Goal: Task Accomplishment & Management: Complete application form

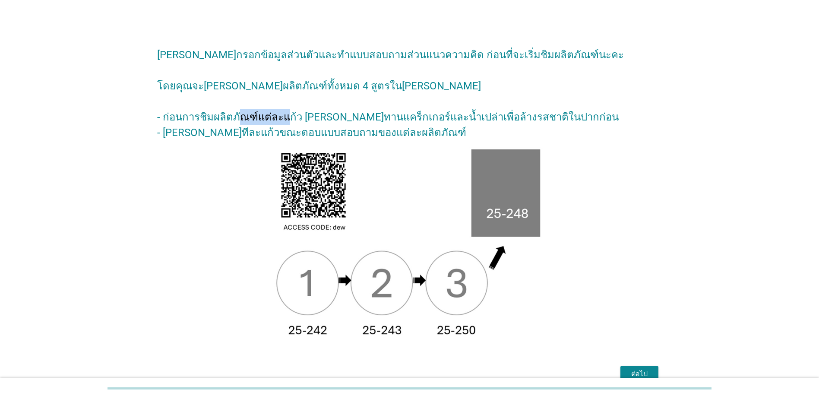
drag, startPoint x: 348, startPoint y: 117, endPoint x: 383, endPoint y: 123, distance: 35.6
click at [383, 123] on h2 "[PERSON_NAME]กรอกข้อมูลส่วนตัวและทำแบบสอบถามส่วนแนวความคิด ก่อนที่จะเริ่มชิมผลิ…" at bounding box center [409, 89] width 505 height 102
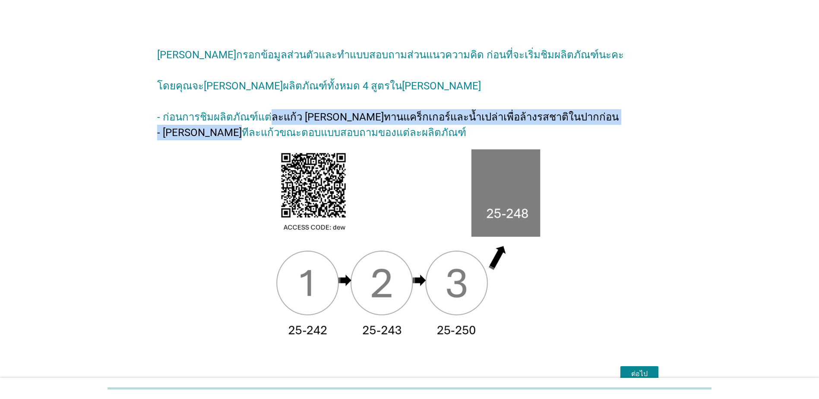
drag, startPoint x: 385, startPoint y: 127, endPoint x: 391, endPoint y: 129, distance: 5.6
click at [391, 129] on h2 "[PERSON_NAME]กรอกข้อมูลส่วนตัวและทำแบบสอบถามส่วนแนวความคิด ก่อนที่จะเริ่มชิมผลิ…" at bounding box center [409, 89] width 505 height 102
drag, startPoint x: 400, startPoint y: 119, endPoint x: 411, endPoint y: 128, distance: 14.4
click at [411, 128] on h2 "[PERSON_NAME]กรอกข้อมูลส่วนตัวและทำแบบสอบถามส่วนแนวความคิด ก่อนที่จะเริ่มชิมผลิ…" at bounding box center [409, 89] width 505 height 102
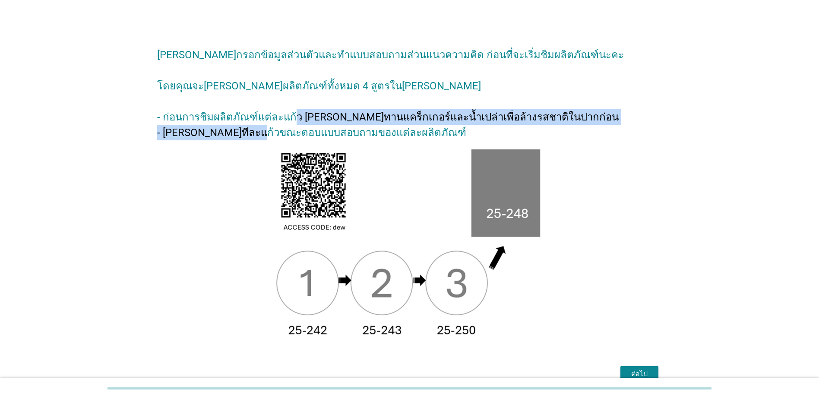
click at [411, 128] on h2 "[PERSON_NAME]กรอกข้อมูลส่วนตัวและทำแบบสอบถามส่วนแนวความคิด ก่อนที่จะเริ่มชิมผลิ…" at bounding box center [409, 89] width 505 height 102
drag, startPoint x: 378, startPoint y: 116, endPoint x: 398, endPoint y: 133, distance: 26.3
click at [398, 133] on h2 "[PERSON_NAME]กรอกข้อมูลส่วนตัวและทำแบบสอบถามส่วนแนวความคิด ก่อนที่จะเริ่มชิมผลิ…" at bounding box center [409, 89] width 505 height 102
drag, startPoint x: 382, startPoint y: 118, endPoint x: 408, endPoint y: 136, distance: 32.6
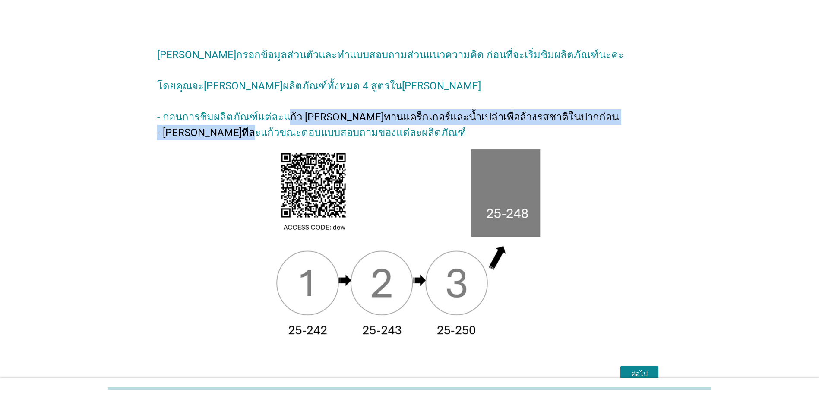
click at [408, 136] on h2 "[PERSON_NAME]กรอกข้อมูลส่วนตัวและทำแบบสอบถามส่วนแนวความคิด ก่อนที่จะเริ่มชิมผลิ…" at bounding box center [409, 89] width 505 height 102
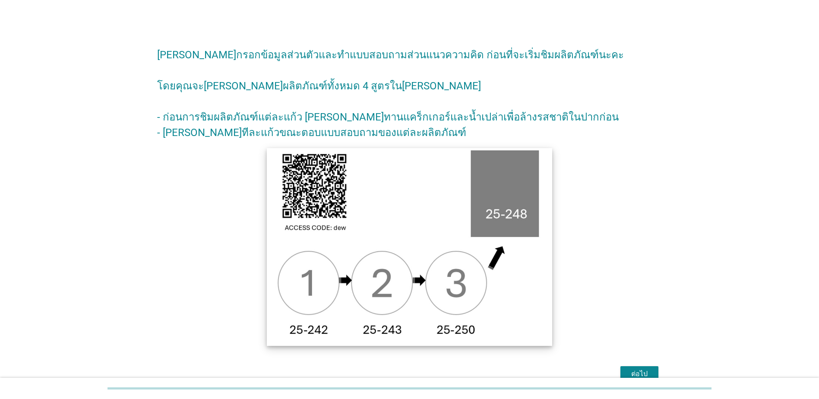
scroll to position [56, 0]
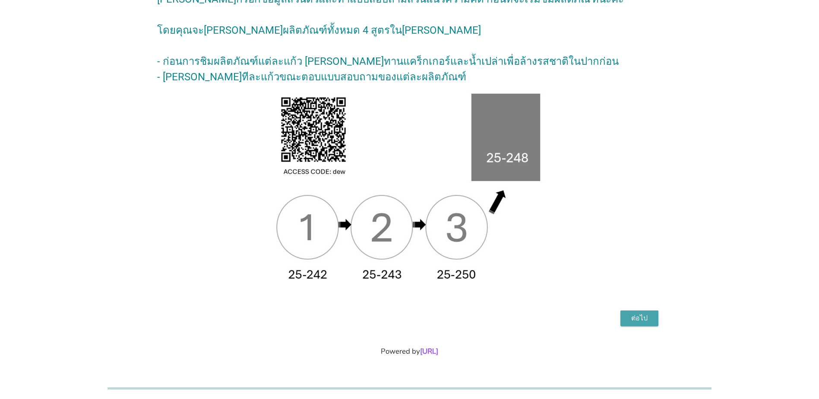
click at [536, 257] on div "ต่อไป" at bounding box center [639, 318] width 24 height 10
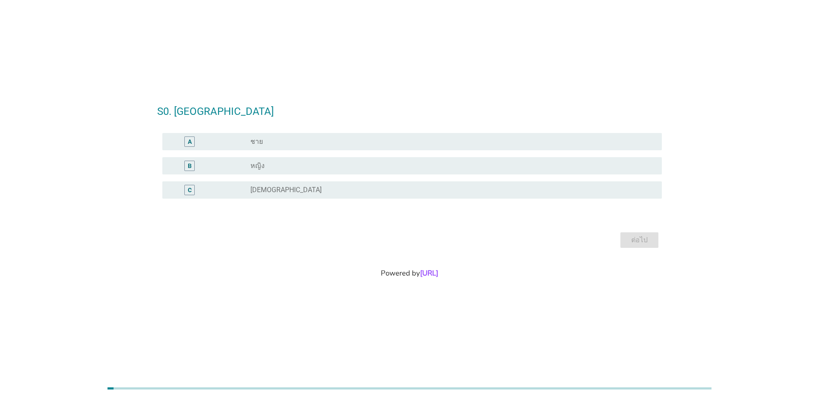
scroll to position [0, 0]
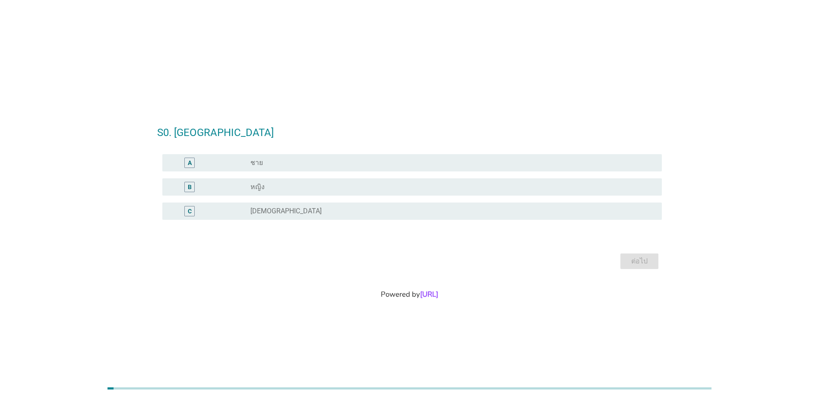
click at [319, 155] on div "A radio_button_unchecked ชาย" at bounding box center [411, 162] width 499 height 17
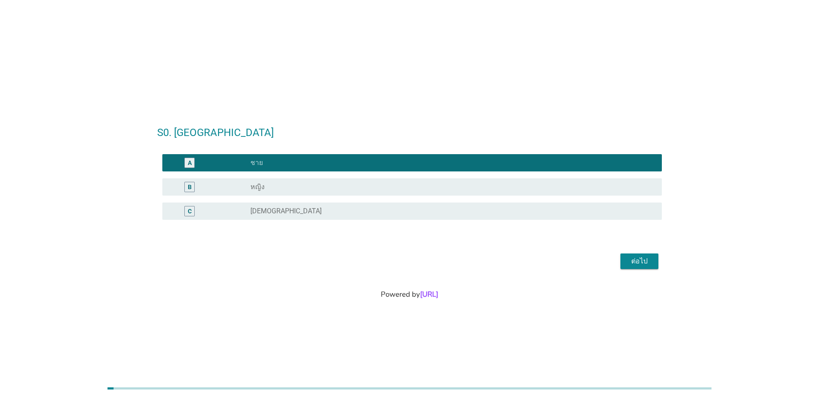
click at [536, 257] on div "ต่อไป" at bounding box center [639, 261] width 24 height 10
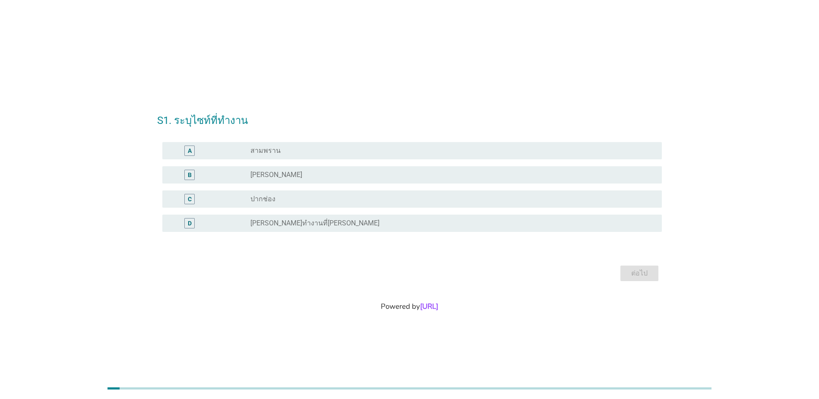
click at [405, 178] on div "radio_button_unchecked [PERSON_NAME]" at bounding box center [449, 174] width 398 height 9
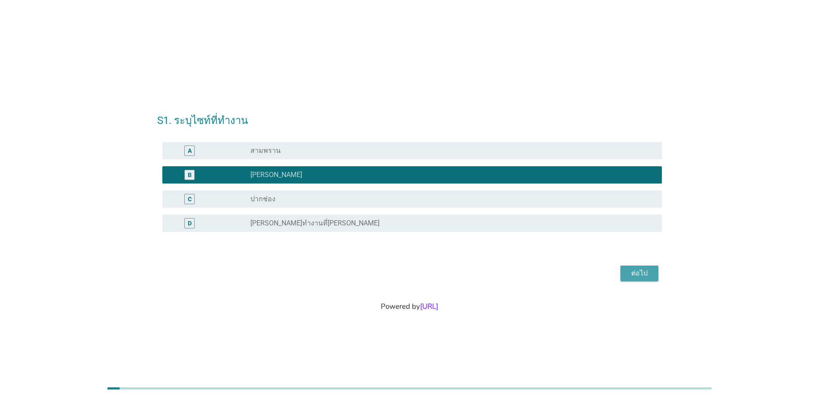
click at [536, 257] on div "ต่อไป" at bounding box center [639, 273] width 24 height 10
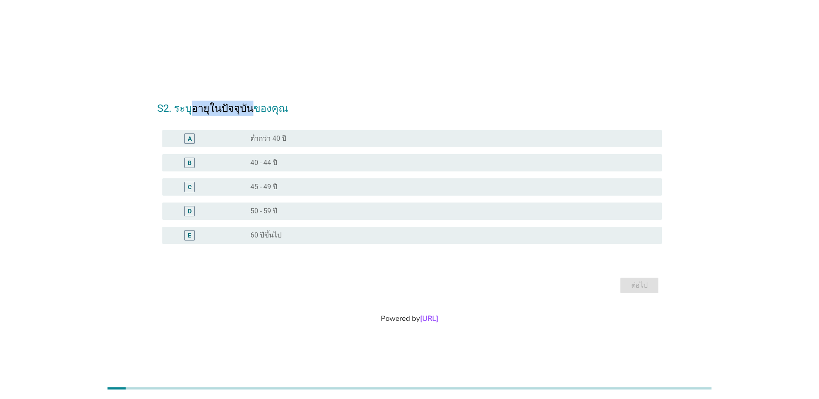
drag, startPoint x: 192, startPoint y: 109, endPoint x: 251, endPoint y: 114, distance: 58.9
click at [251, 114] on h2 "S2. ระบุอายุในปัจจุบันของคุณ" at bounding box center [409, 104] width 505 height 24
click at [254, 114] on h2 "S2. ระบุอายุในปัจจุบันของคุณ" at bounding box center [409, 104] width 505 height 24
click at [271, 161] on label "40 - 44 ปี" at bounding box center [263, 162] width 27 height 9
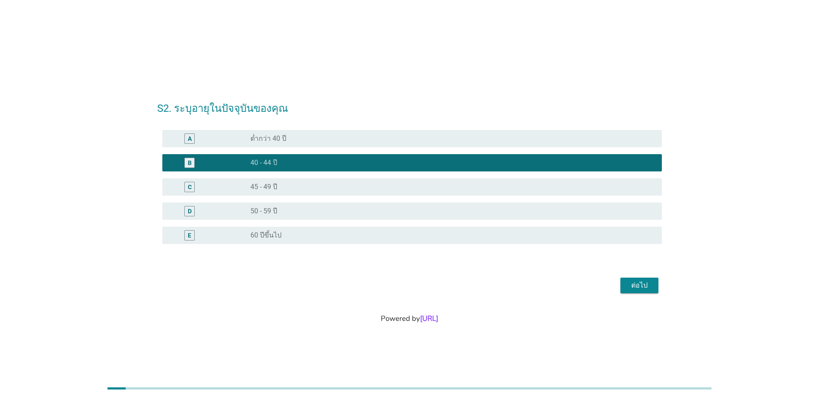
click at [536, 257] on div "ต่อไป" at bounding box center [639, 285] width 24 height 10
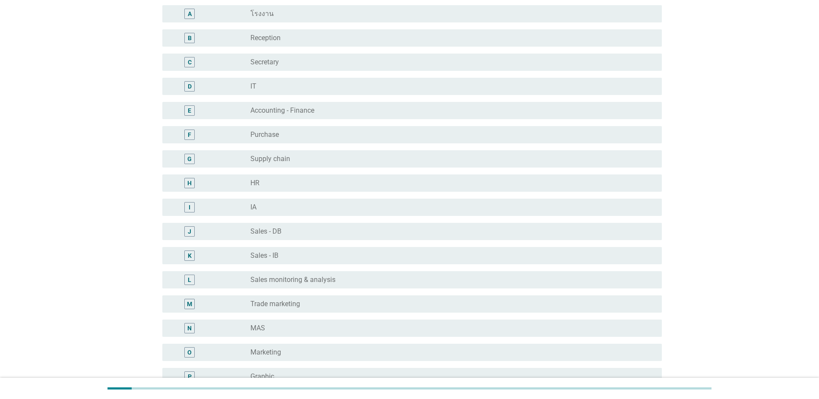
scroll to position [86, 0]
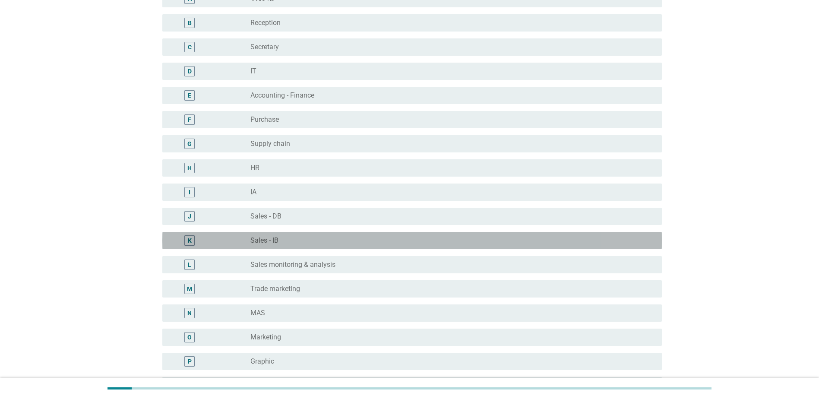
click at [297, 243] on div "radio_button_unchecked Sales - IB" at bounding box center [449, 240] width 398 height 9
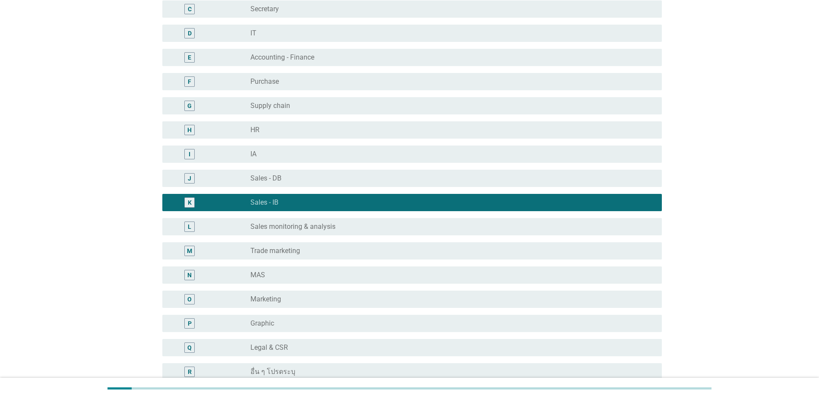
scroll to position [173, 0]
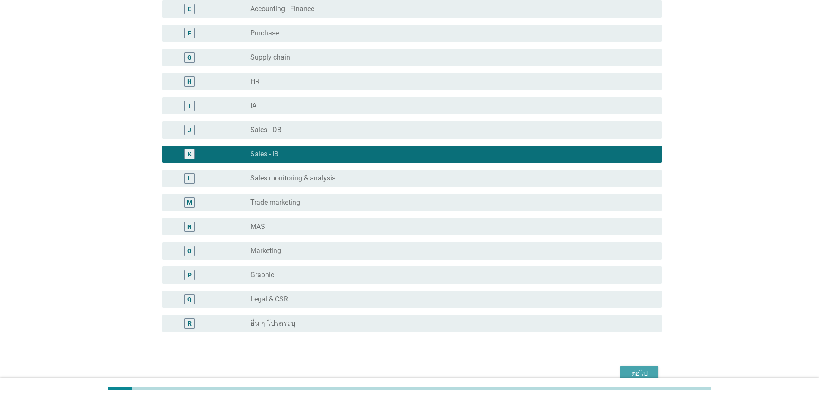
click at [536, 257] on div "ต่อไป" at bounding box center [639, 373] width 24 height 10
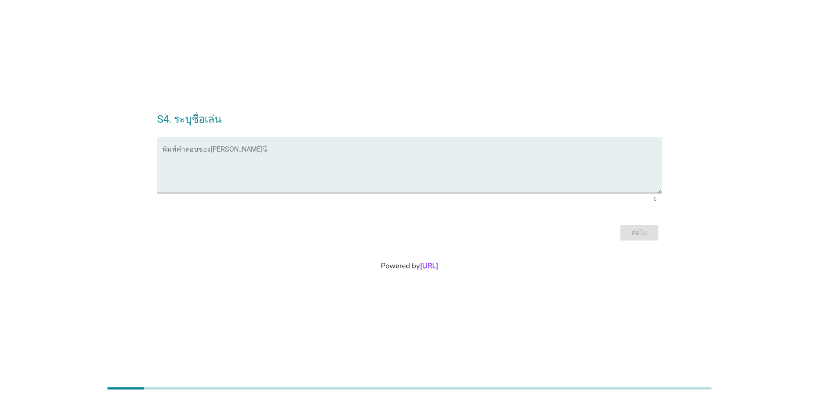
scroll to position [0, 0]
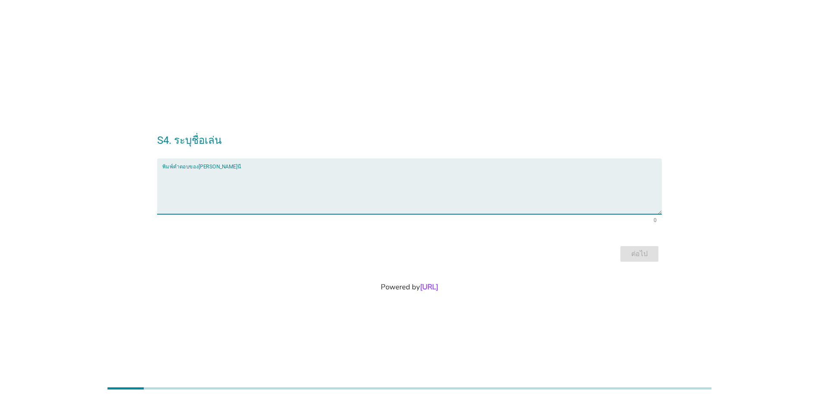
click at [302, 174] on textarea "พิมพ์คำตอบของคุณ ที่นี่" at bounding box center [411, 191] width 499 height 45
type textarea "Pae"
click at [536, 255] on div "ต่อไป" at bounding box center [639, 254] width 24 height 10
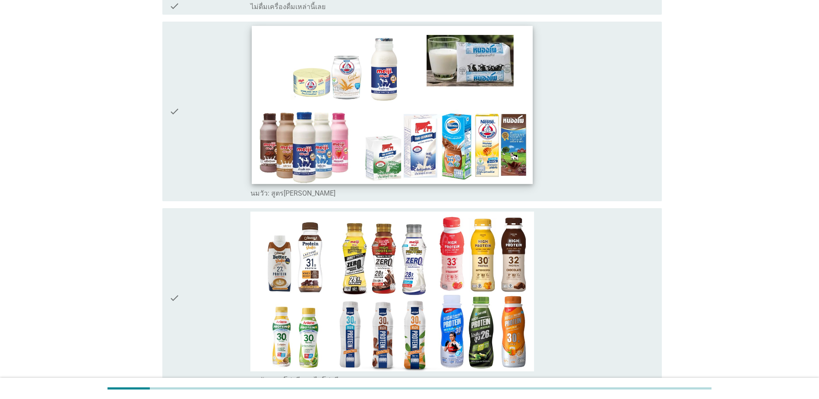
scroll to position [43, 0]
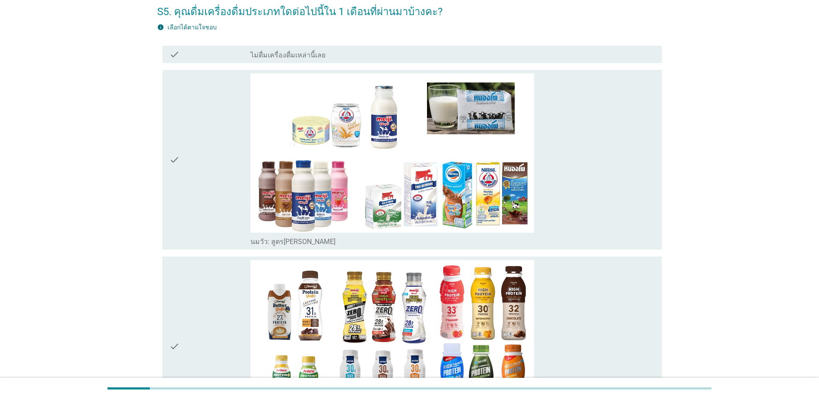
click at [176, 158] on icon "check" at bounding box center [174, 159] width 10 height 173
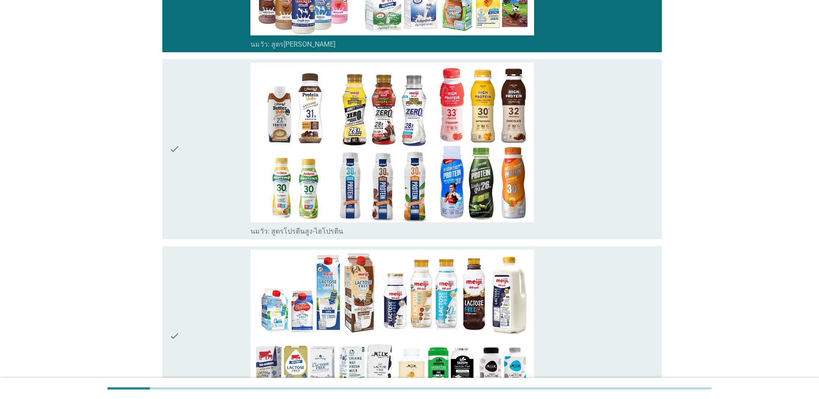
scroll to position [345, 0]
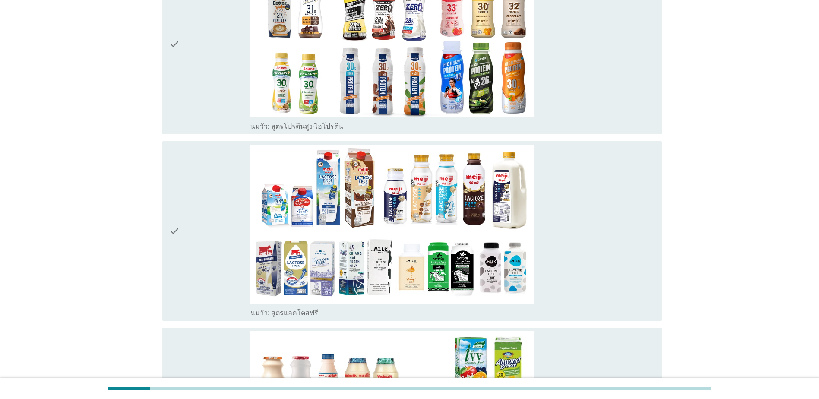
click at [176, 219] on icon "check" at bounding box center [174, 231] width 10 height 173
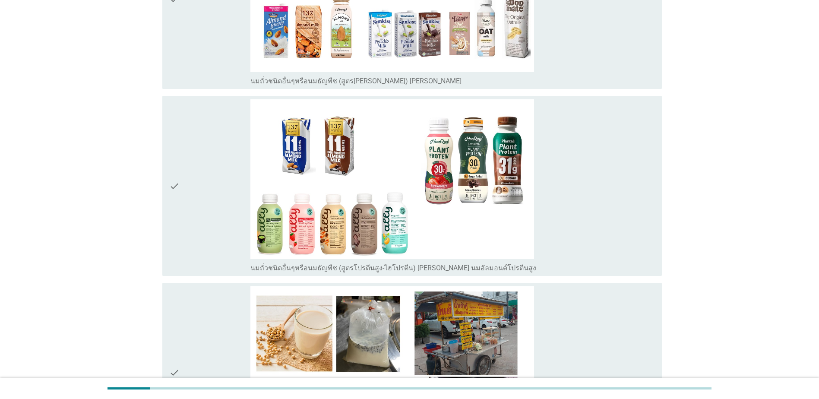
scroll to position [1710, 0]
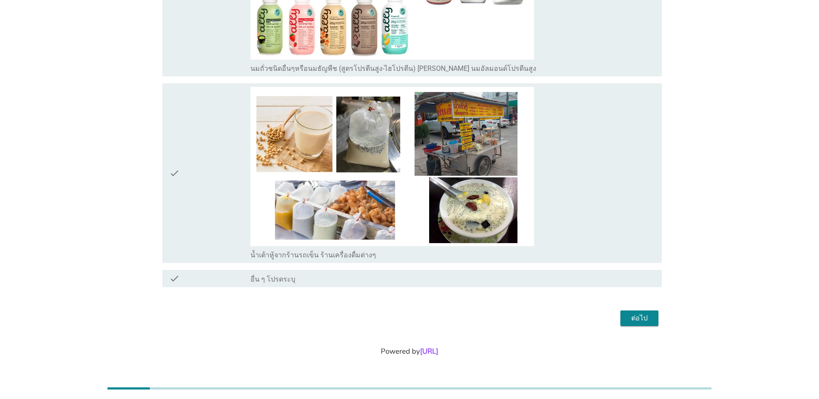
click at [536, 257] on div "ต่อไป" at bounding box center [639, 318] width 24 height 10
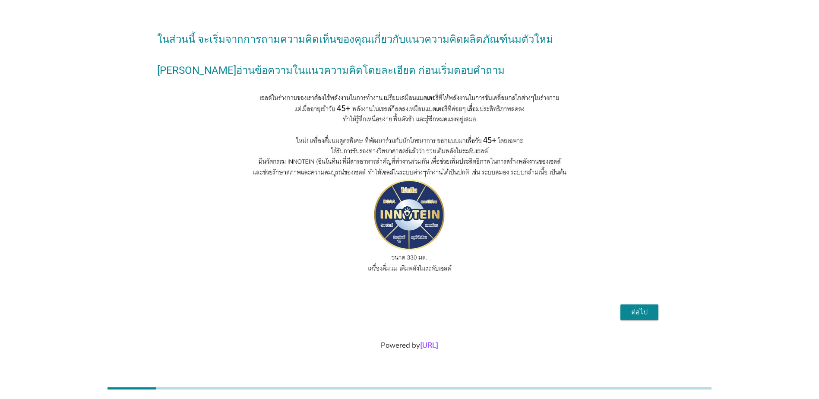
scroll to position [0, 0]
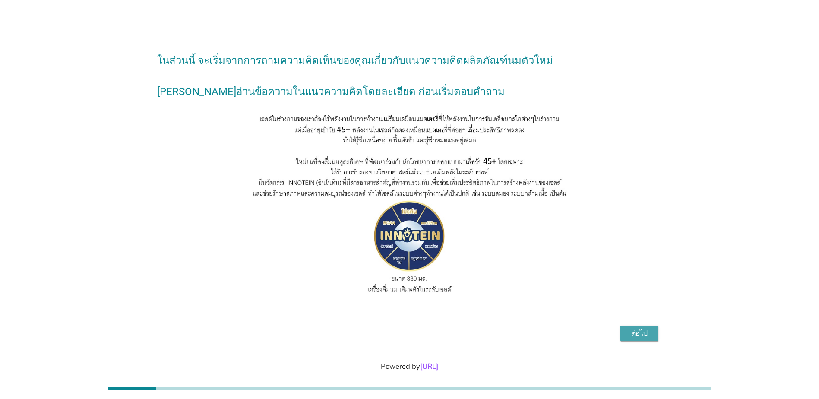
click at [536, 257] on div "ต่อไป" at bounding box center [639, 333] width 24 height 10
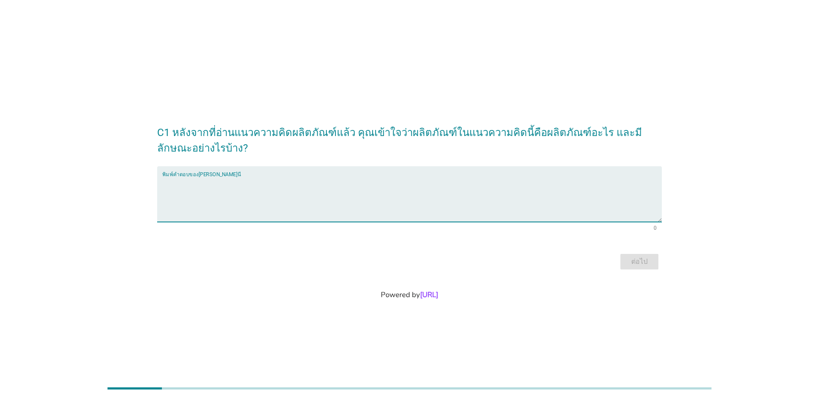
click at [197, 179] on textarea "พิมพ์คำตอบของคุณ ที่นี่" at bounding box center [411, 199] width 499 height 45
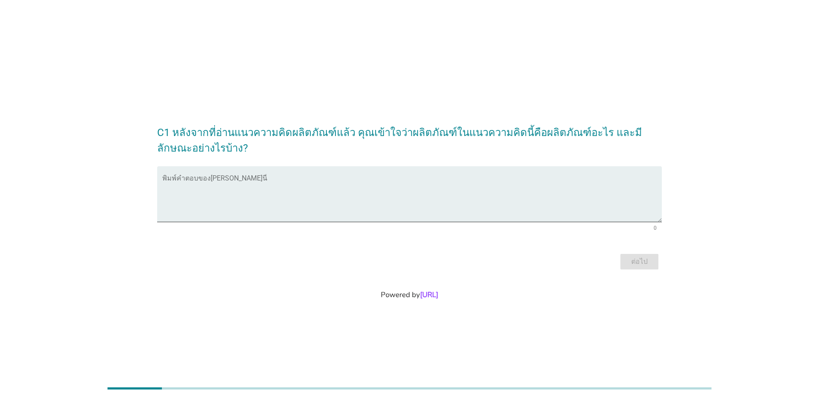
drag, startPoint x: 136, startPoint y: 388, endPoint x: 173, endPoint y: 391, distance: 37.6
click at [173, 257] on div at bounding box center [409, 388] width 604 height 14
click at [212, 257] on div at bounding box center [409, 388] width 604 height 2
click at [241, 257] on div at bounding box center [409, 388] width 604 height 14
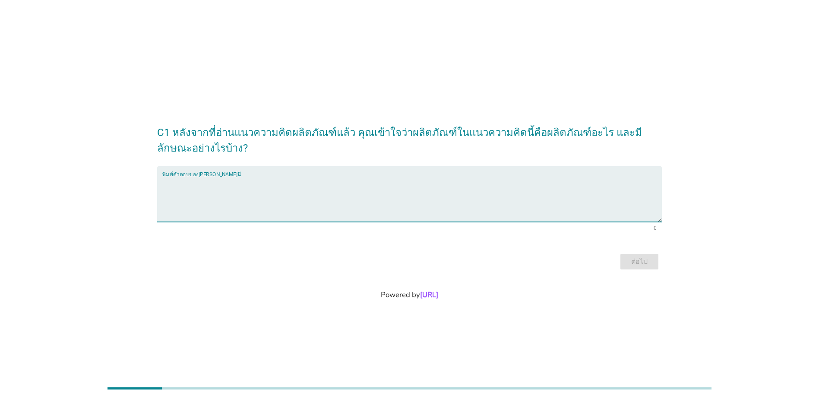
click at [220, 196] on textarea "พิมพ์คำตอบของคุณ ที่นี่" at bounding box center [411, 199] width 499 height 45
click at [30, 16] on div "C1 หลังจากที่อ่านแนวความคิดผลิตภัณฑ์แล้ว คุณเข้าใจว่าผลิตภัณฑ์ในแนวความคิดนี้คื…" at bounding box center [409, 199] width 819 height 399
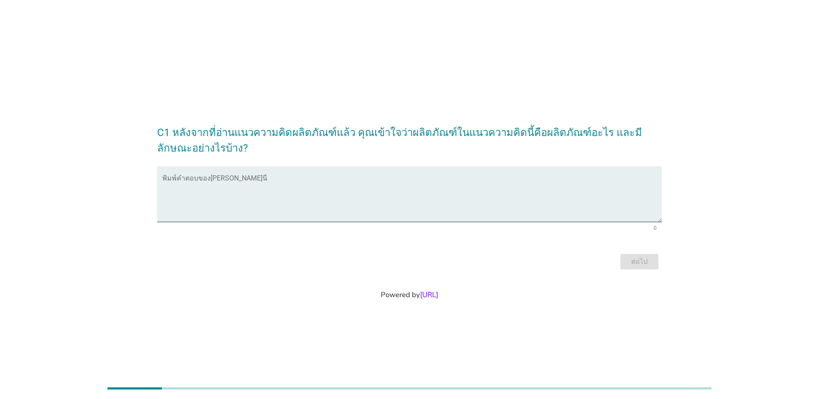
click at [105, 69] on div "C1 หลังจากที่อ่านแนวความคิดผลิตภัณฑ์แล้ว คุณเข้าใจว่าผลิตภัณฑ์ในแนวความคิดนี้คื…" at bounding box center [409, 199] width 819 height 399
click at [237, 191] on textarea "พิมพ์คำตอบของคุณ ที่นี่" at bounding box center [411, 199] width 499 height 45
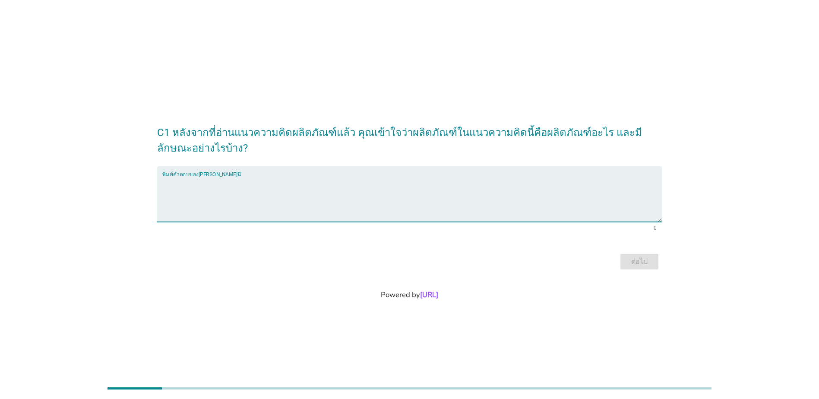
click at [237, 179] on textarea "พิมพ์คำตอบของคุณ ที่นี่" at bounding box center [411, 199] width 499 height 45
click at [200, 177] on textarea "พิมพ์คำตอบของคุณ ที่นี่" at bounding box center [411, 199] width 499 height 45
click at [205, 188] on textarea "พิมพ์คำตอบของคุณ ที่นี่" at bounding box center [411, 199] width 499 height 45
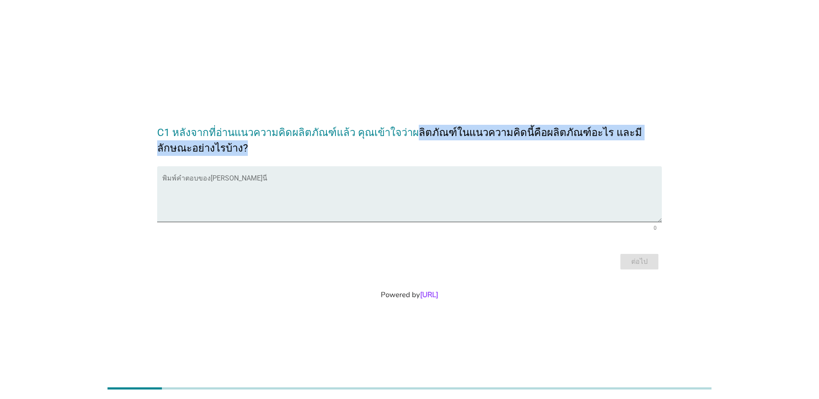
drag, startPoint x: 403, startPoint y: 136, endPoint x: 473, endPoint y: 144, distance: 69.9
click at [473, 144] on h2 "C1 หลังจากที่อ่านแนวความคิดผลิตภัณฑ์แล้ว คุณเข้าใจว่าผลิตภัณฑ์ในแนวความคิดนี้คื…" at bounding box center [409, 136] width 505 height 40
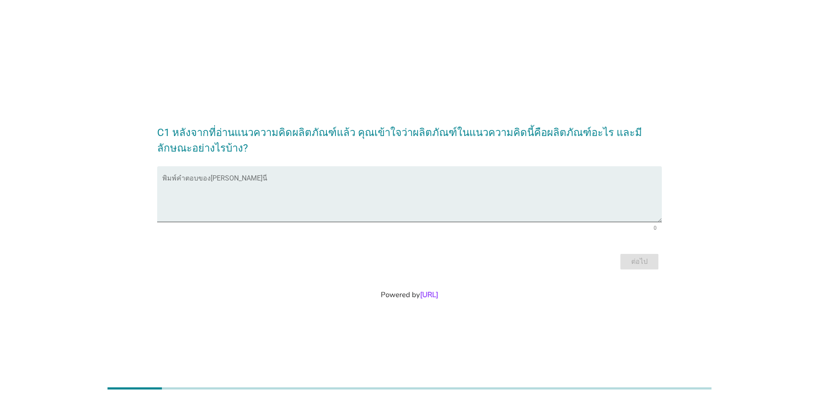
click at [536, 257] on div "ต่อไป" at bounding box center [409, 261] width 505 height 21
click at [301, 176] on div "พิมพ์คำตอบของ[PERSON_NAME]นี่" at bounding box center [411, 194] width 499 height 56
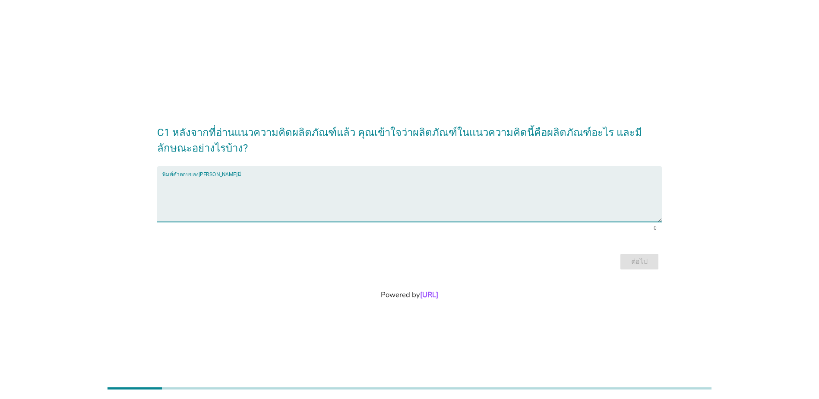
click at [283, 192] on textarea "พิมพ์คำตอบของคุณ ที่นี่" at bounding box center [411, 199] width 499 height 45
click at [204, 257] on div "C1 หลังจากที่อ่านแนวความคิดผลิตภัณฑ์แล้ว คุณเข้าใจว่าผลิตภัณฑ์ในแนวความคิดนี้คื…" at bounding box center [409, 199] width 819 height 399
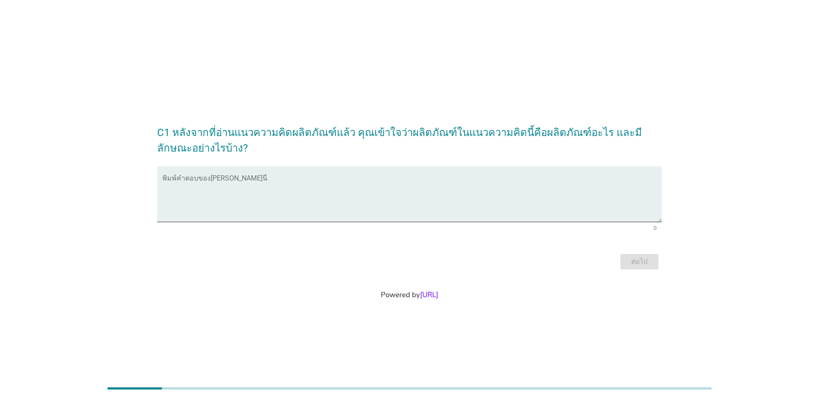
click at [214, 257] on div "C1 หลังจากที่อ่านแนวความคิดผลิตภัณฑ์แล้ว คุณเข้าใจว่าผลิตภัณฑ์ในแนวความคิดนี้คื…" at bounding box center [409, 199] width 819 height 399
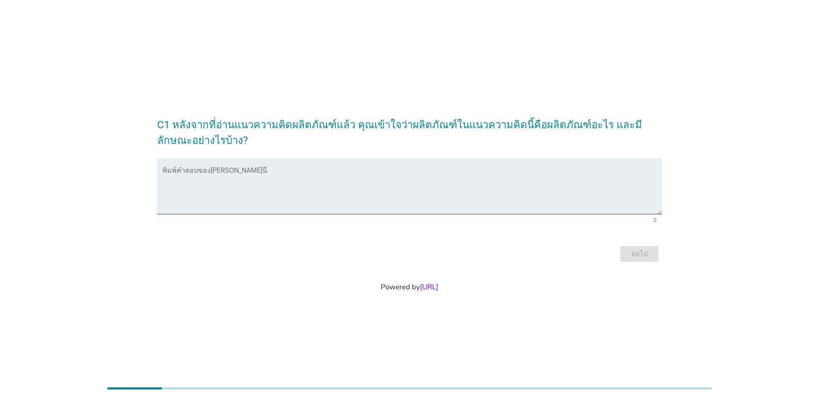
scroll to position [21, 0]
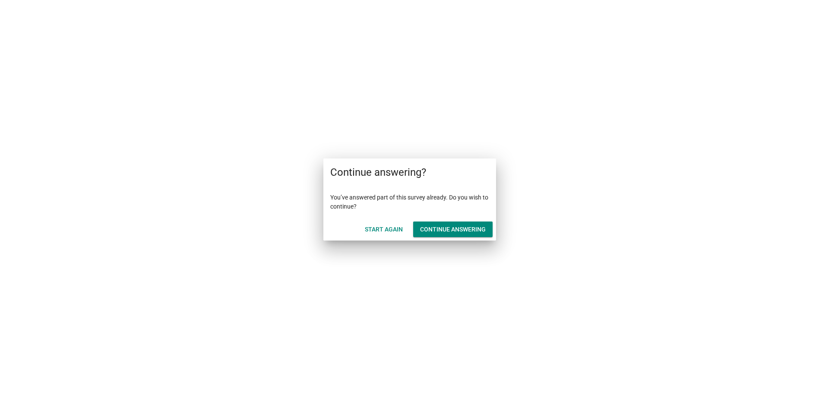
click at [376, 229] on div "Start Again" at bounding box center [384, 229] width 38 height 9
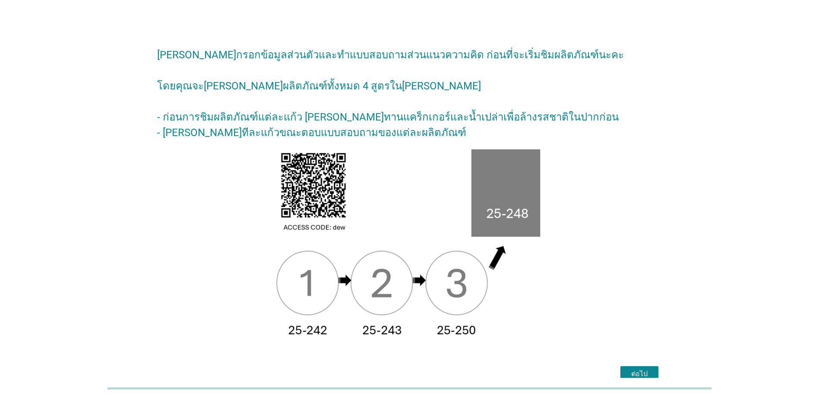
click at [640, 379] on div at bounding box center [409, 388] width 819 height 21
click at [639, 375] on div "ต่อไป" at bounding box center [639, 374] width 24 height 10
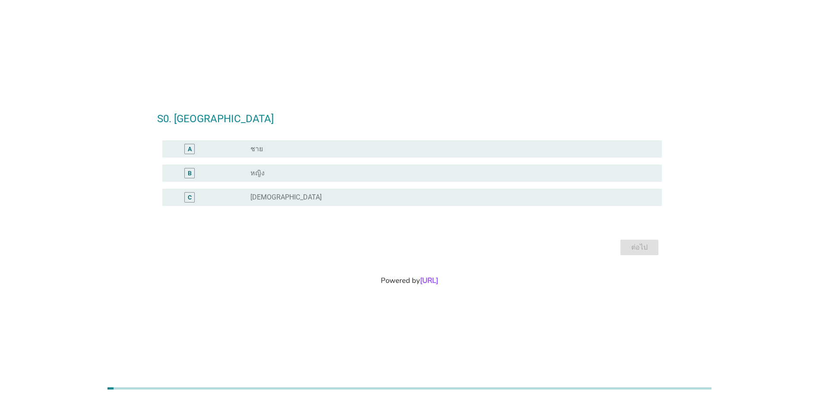
scroll to position [21, 0]
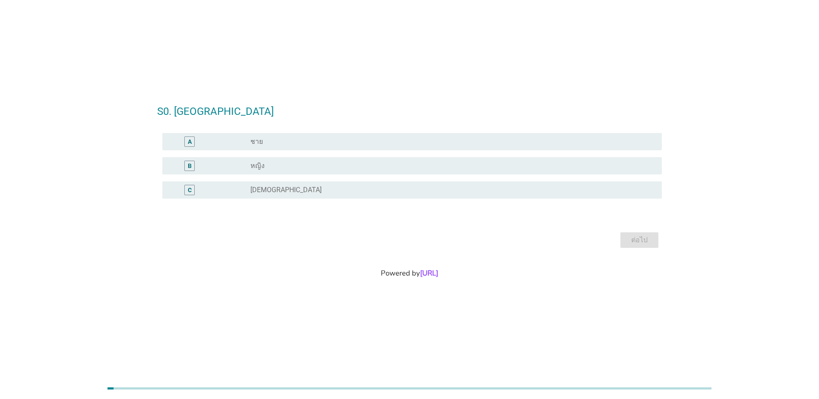
click at [408, 144] on div "radio_button_unchecked ชาย" at bounding box center [449, 141] width 398 height 9
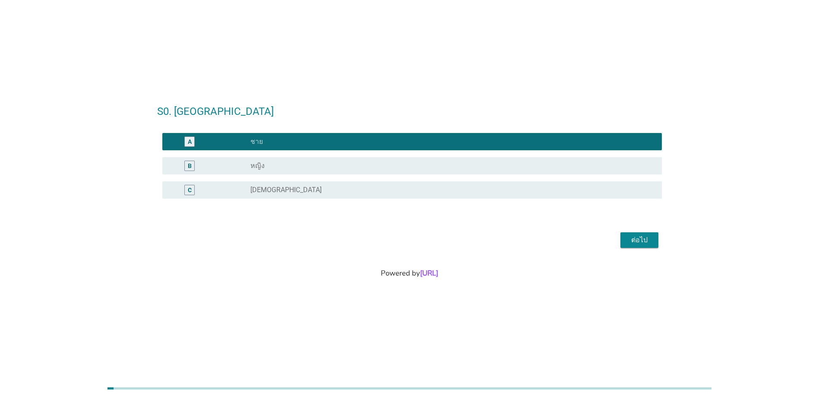
click at [644, 248] on div "ต่อไป" at bounding box center [409, 240] width 505 height 21
click at [640, 240] on div "ต่อไป" at bounding box center [639, 240] width 24 height 10
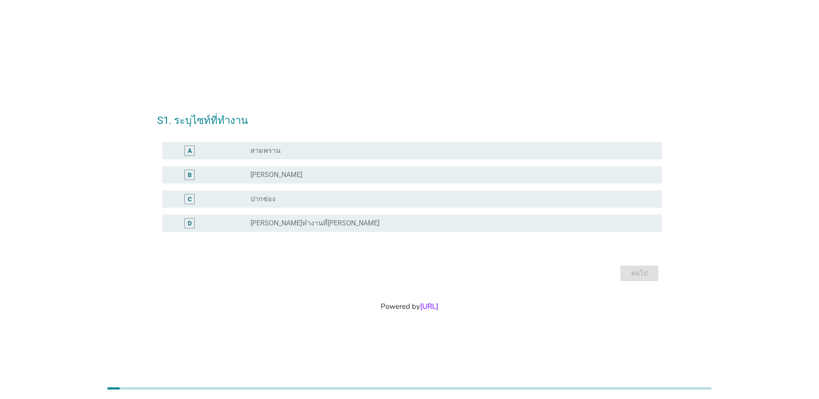
click at [334, 176] on div "radio_button_unchecked [PERSON_NAME]" at bounding box center [449, 174] width 398 height 9
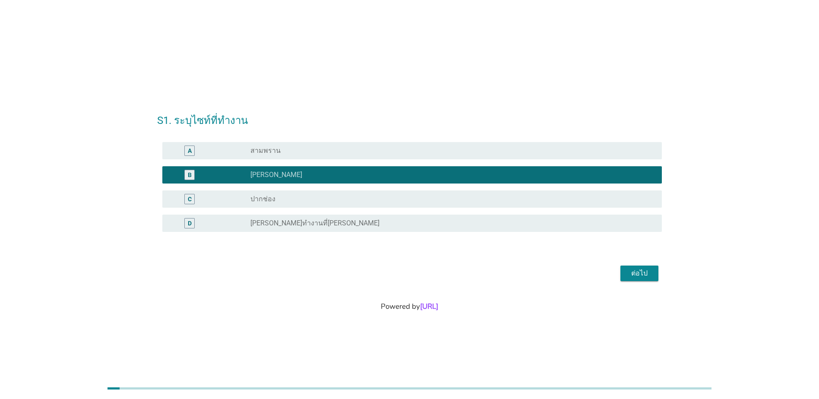
click at [634, 274] on div "ต่อไป" at bounding box center [639, 273] width 24 height 10
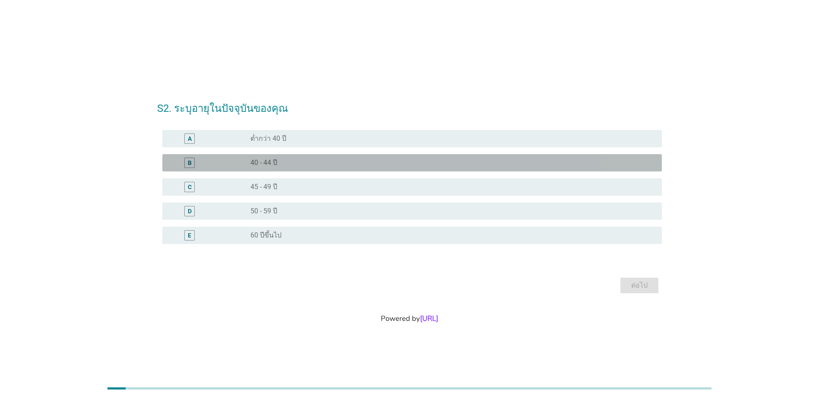
click at [293, 163] on div "radio_button_unchecked 40 - 44 ปี" at bounding box center [449, 162] width 398 height 9
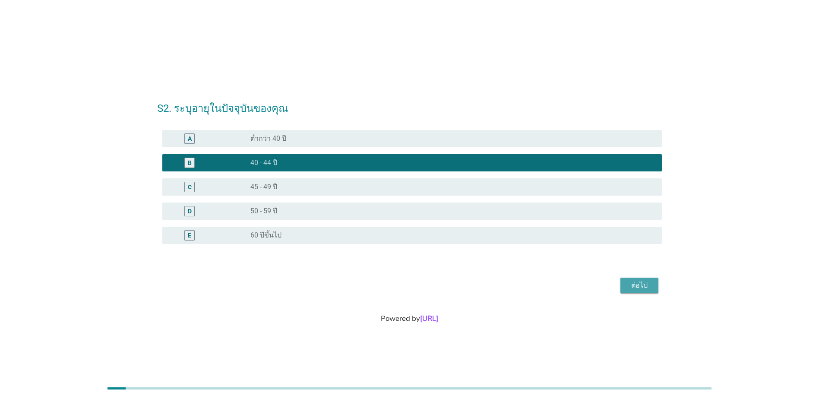
click at [628, 286] on div "ต่อไป" at bounding box center [639, 285] width 24 height 10
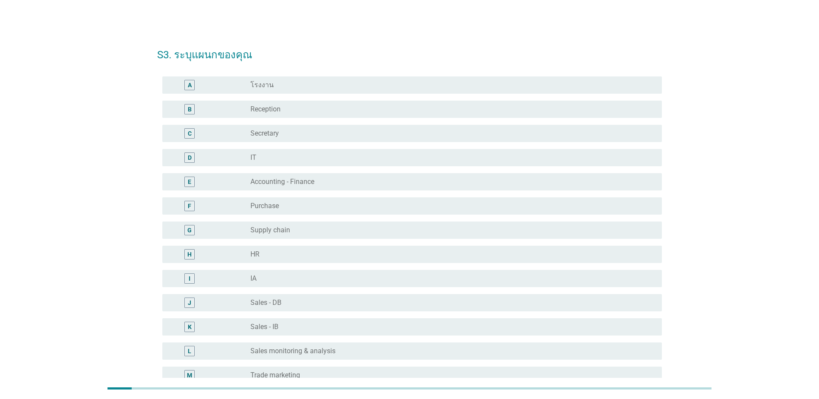
click at [308, 326] on div "radio_button_unchecked Sales - IB" at bounding box center [449, 326] width 398 height 9
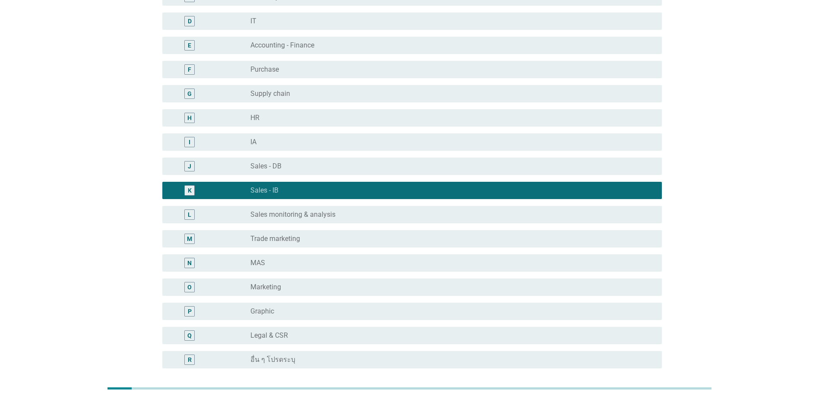
scroll to position [216, 0]
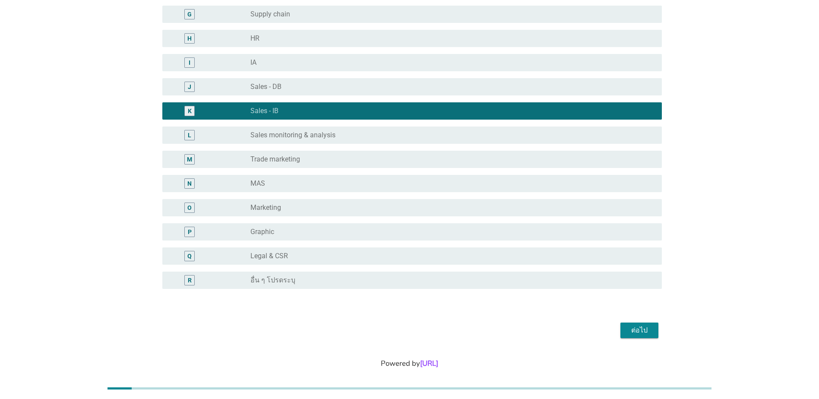
click at [637, 336] on button "ต่อไป" at bounding box center [639, 330] width 38 height 16
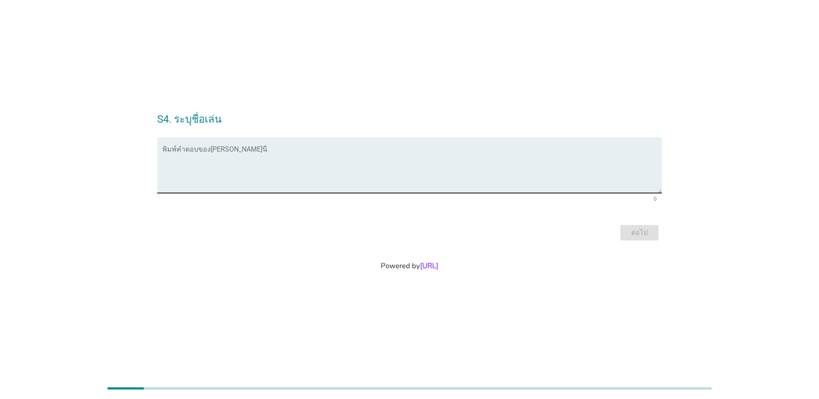
scroll to position [0, 0]
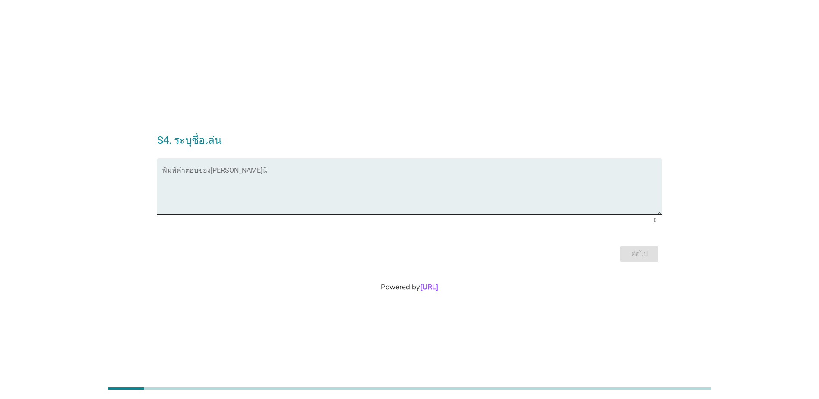
click at [288, 172] on textarea "พิมพ์คำตอบของคุณ ที่นี่" at bounding box center [411, 191] width 499 height 45
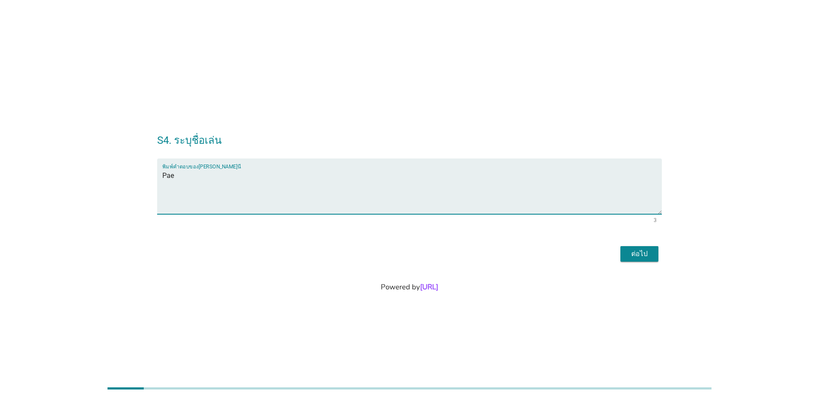
type textarea "Pae"
click at [651, 254] on div "ต่อไป" at bounding box center [639, 254] width 24 height 10
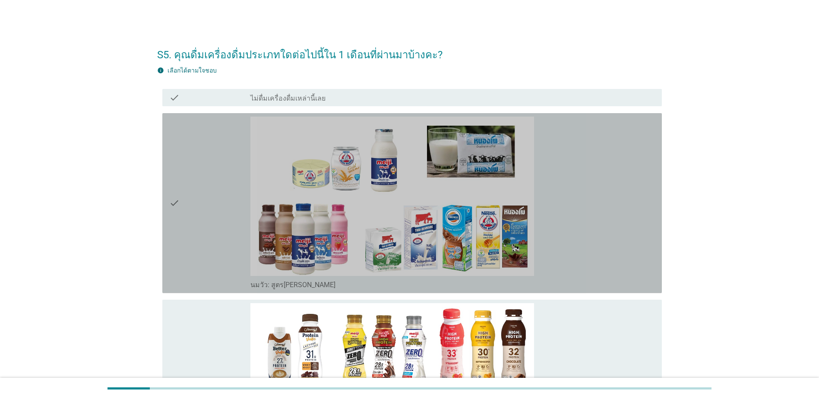
click at [596, 199] on div "check_box_outline_blank นมวัว: สูตร[PERSON_NAME]" at bounding box center [452, 203] width 404 height 173
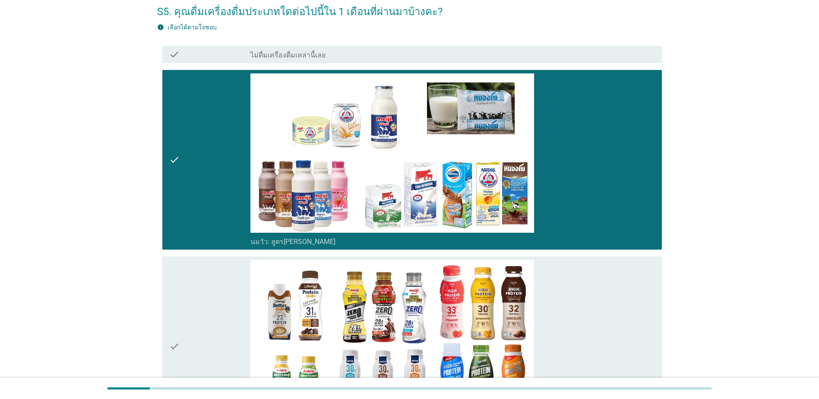
scroll to position [129, 0]
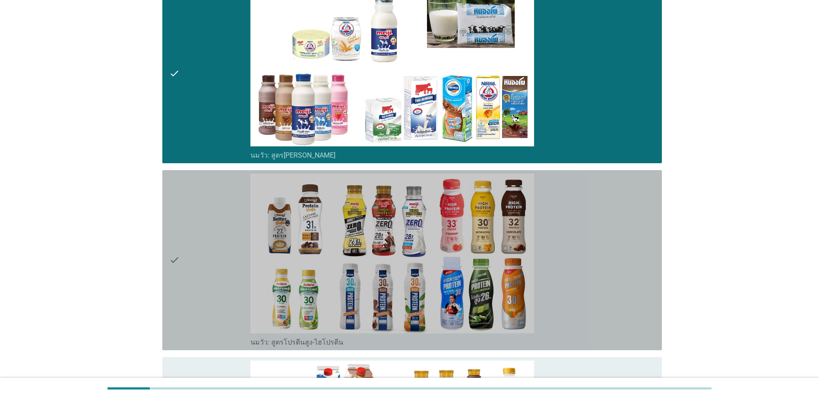
click at [575, 208] on div "check_box_outline_blank นมวัว: สูตรโปรตีนสูง-ไฮโปรตีน" at bounding box center [452, 260] width 404 height 173
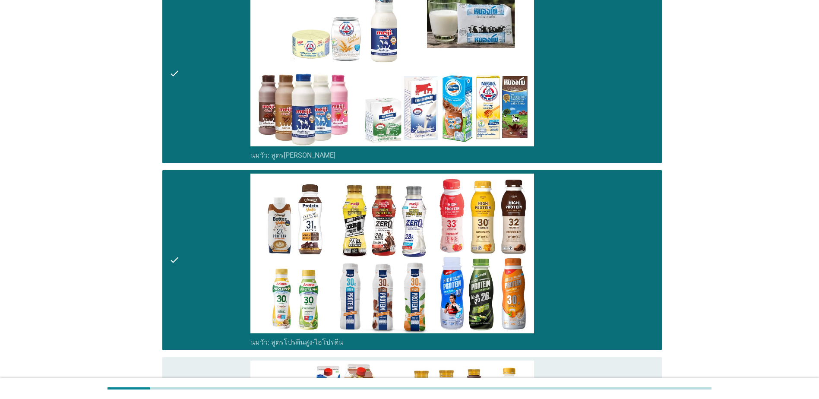
click at [576, 209] on div "check_box_outline_blank นมวัว: สูตรโปรตีนสูง-ไฮโปรตีน" at bounding box center [452, 260] width 404 height 173
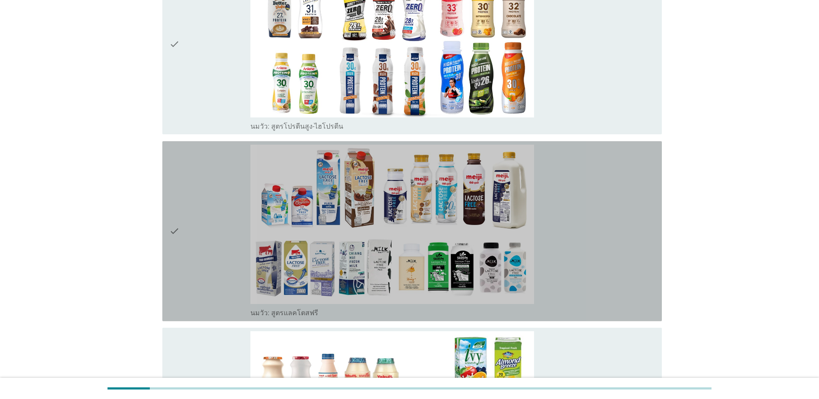
click at [569, 207] on div "check_box_outline_blank นมวัว: สูตรแลคโตสฟรี" at bounding box center [452, 231] width 404 height 173
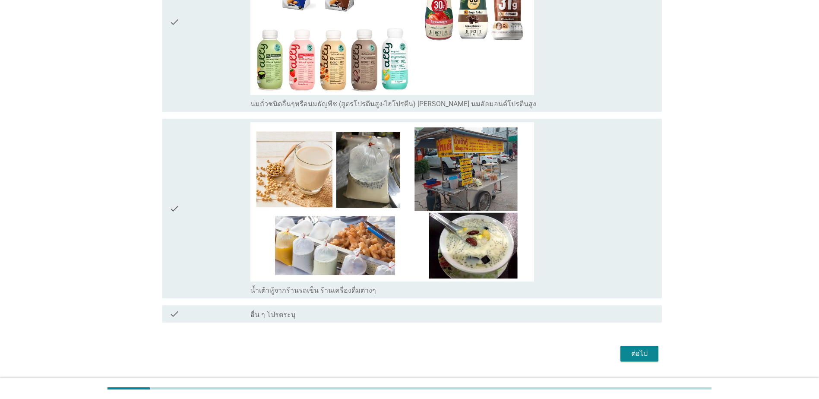
scroll to position [1710, 0]
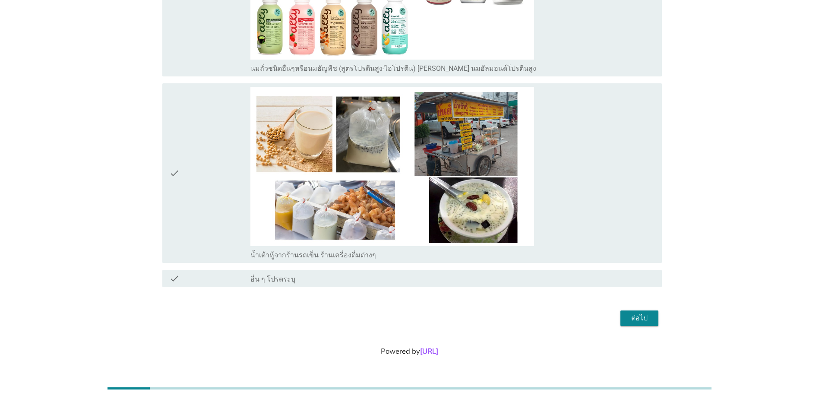
click at [651, 322] on button "ต่อไป" at bounding box center [639, 318] width 38 height 16
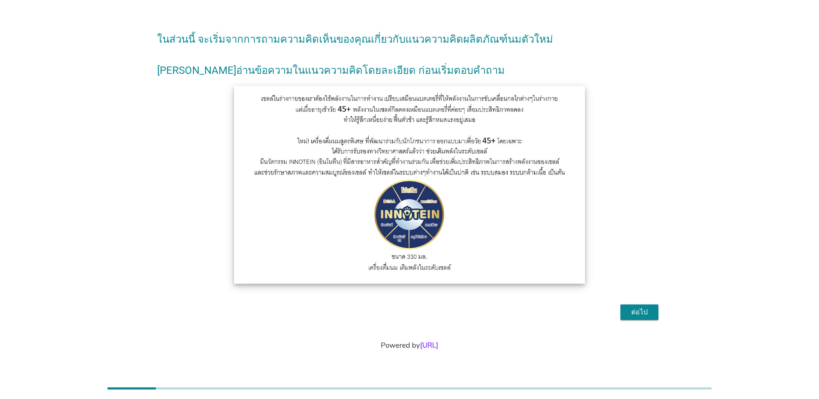
scroll to position [0, 0]
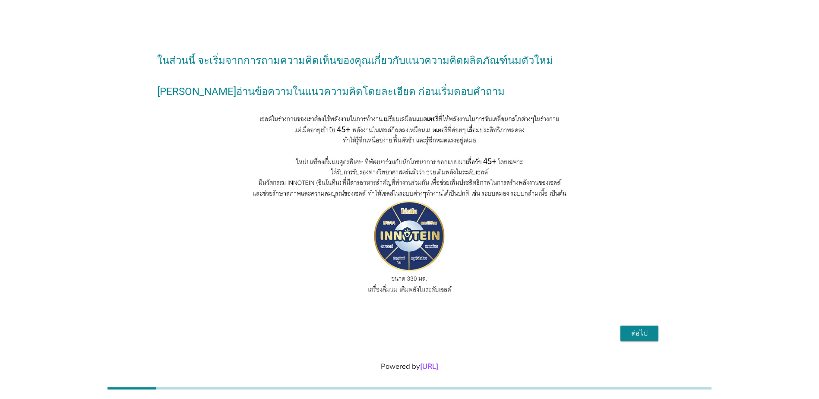
click at [638, 333] on div "ต่อไป" at bounding box center [639, 333] width 24 height 10
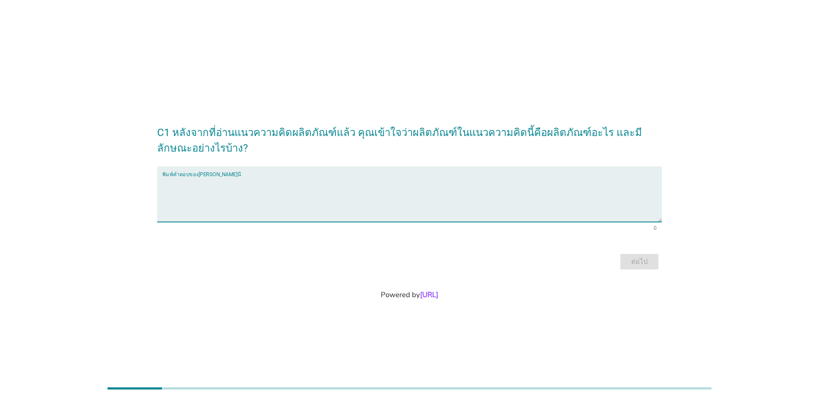
click at [385, 203] on textarea "พิมพ์คำตอบของคุณ ที่นี่" at bounding box center [411, 199] width 499 height 45
click at [299, 201] on textarea "พิมพ์คำตอบของคุณ ที่นี่" at bounding box center [411, 199] width 499 height 45
click at [278, 194] on textarea "พิมพ์คำตอบของคุณ ที่นี่" at bounding box center [411, 199] width 499 height 45
click at [163, 185] on textarea "protein supplement" at bounding box center [411, 199] width 499 height 45
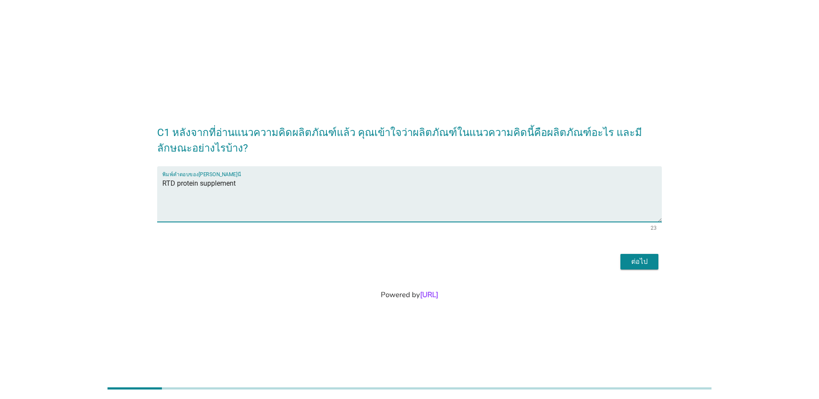
click at [250, 177] on textarea "RTD protein supplement" at bounding box center [411, 199] width 499 height 45
type textarea "RTD protein supplement for easy in-take."
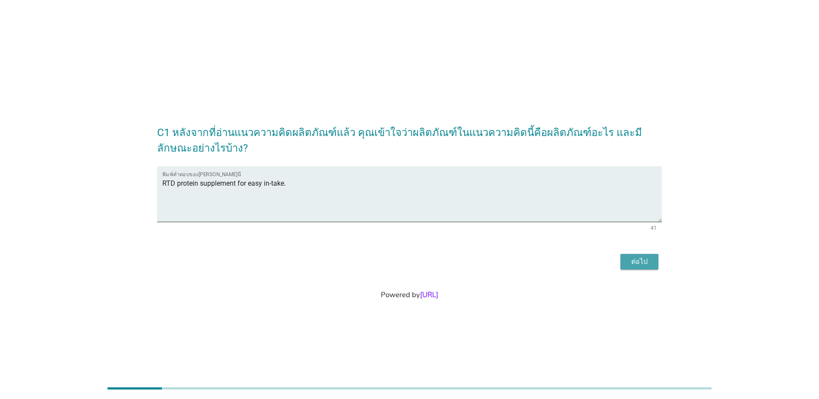
click at [634, 261] on div "ต่อไป" at bounding box center [639, 261] width 24 height 10
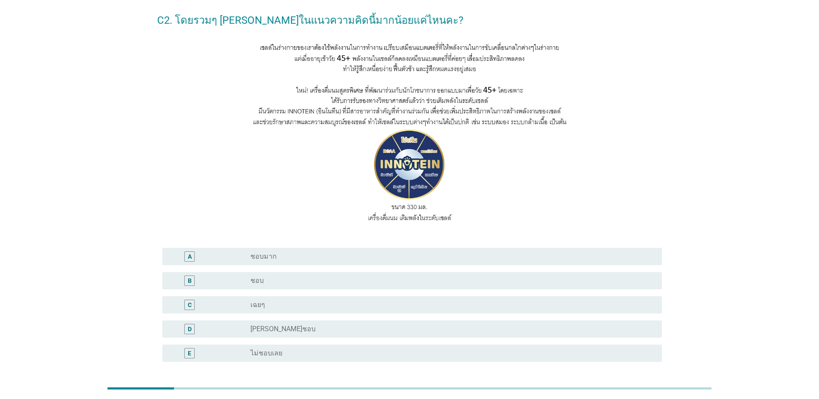
scroll to position [86, 0]
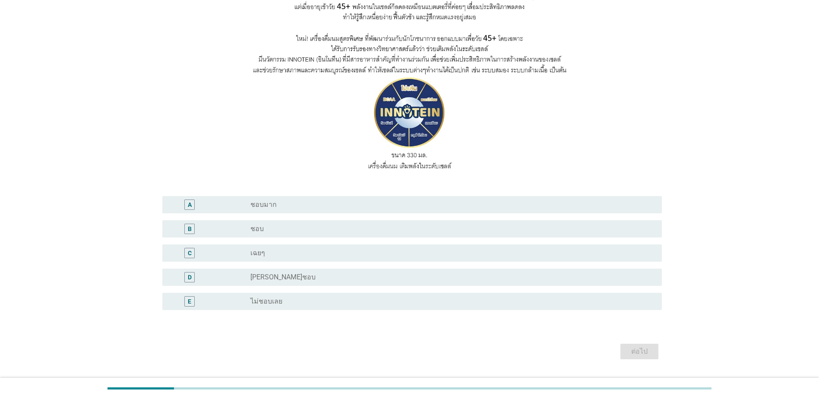
click at [438, 232] on div "radio_button_unchecked ชอบ" at bounding box center [449, 228] width 398 height 9
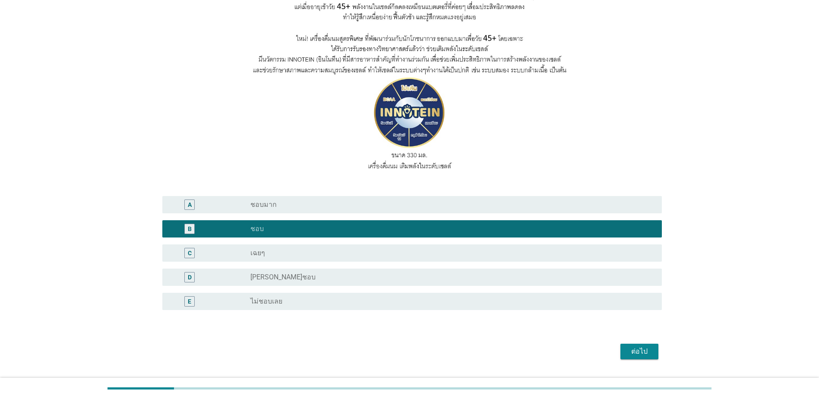
click at [642, 349] on div "ต่อไป" at bounding box center [639, 351] width 24 height 10
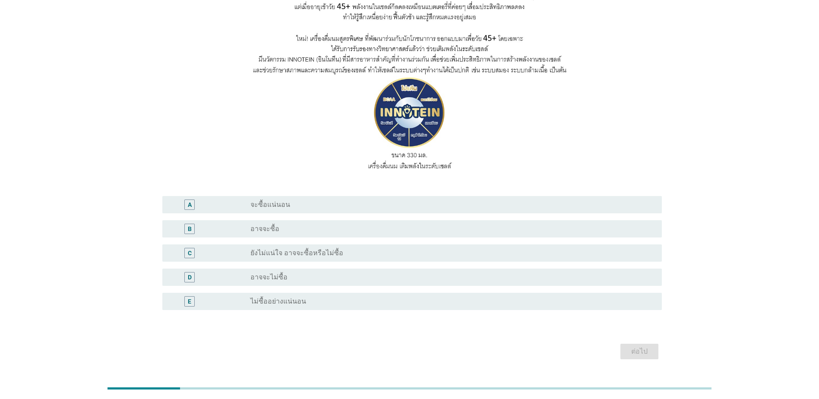
scroll to position [0, 0]
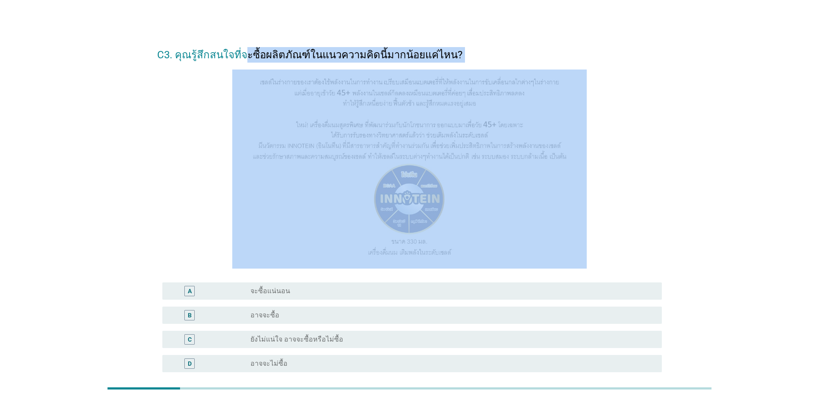
drag, startPoint x: 279, startPoint y: 63, endPoint x: 400, endPoint y: 66, distance: 120.9
click at [400, 66] on form "C3. คุณรู้สึกสนใจที่จะซื้อผลิตภัณฑ์ในแนวความคิดนี้มากน้อยแค่ไหน? A radio_button…" at bounding box center [409, 243] width 505 height 410
drag, startPoint x: 400, startPoint y: 66, endPoint x: 400, endPoint y: 60, distance: 6.5
click at [400, 60] on h2 "C3. คุณรู้สึกสนใจที่จะซื้อผลิตภัณฑ์ในแนวความคิดนี้มากน้อยแค่ไหน?" at bounding box center [409, 50] width 505 height 24
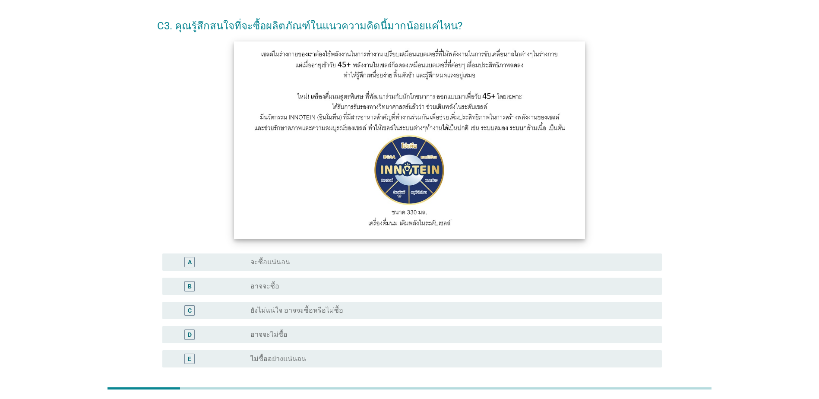
scroll to position [86, 0]
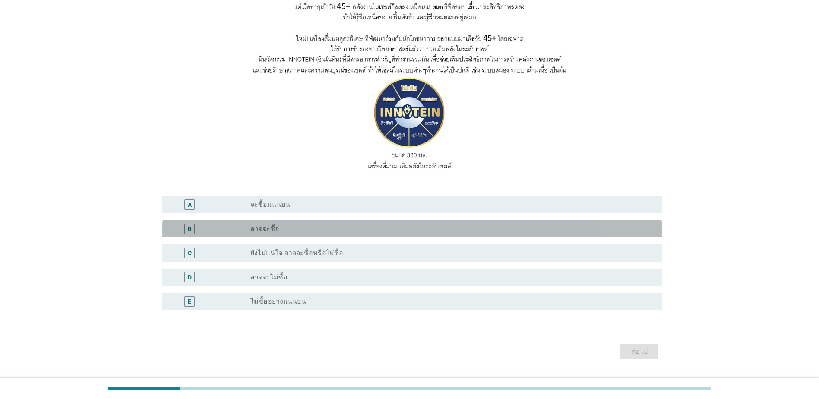
click at [303, 229] on div "radio_button_unchecked อาจจะซื้อ" at bounding box center [449, 228] width 398 height 9
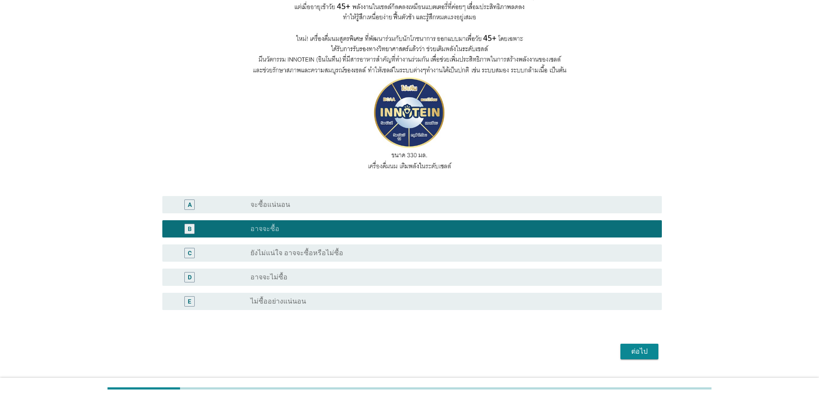
click at [647, 354] on div "ต่อไป" at bounding box center [639, 351] width 24 height 10
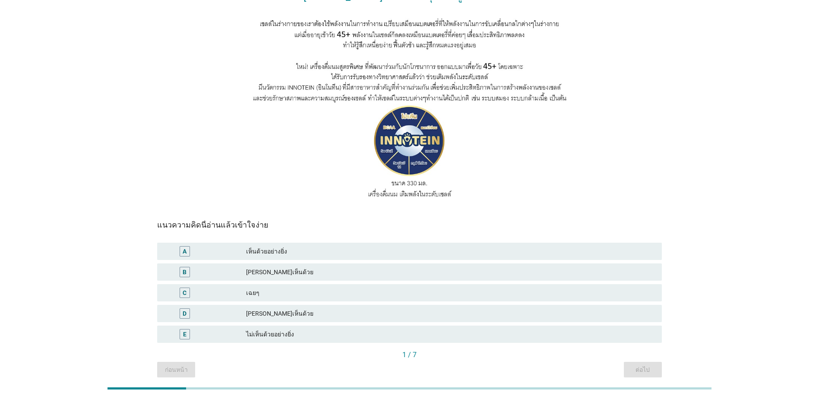
scroll to position [43, 0]
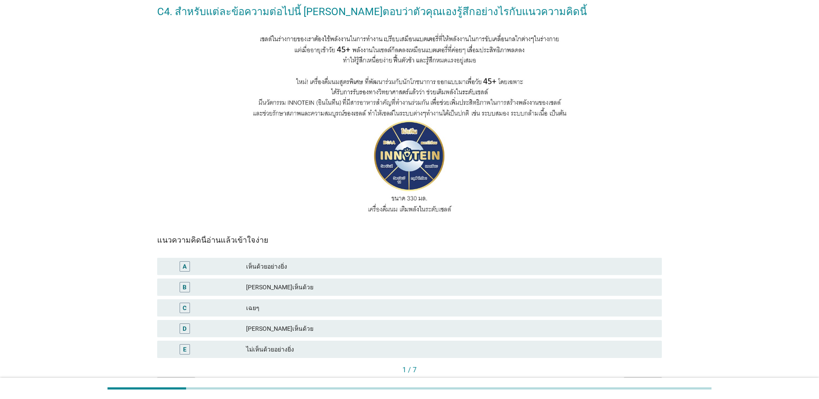
click at [411, 285] on div "[PERSON_NAME]เห็นด้วย" at bounding box center [450, 287] width 409 height 10
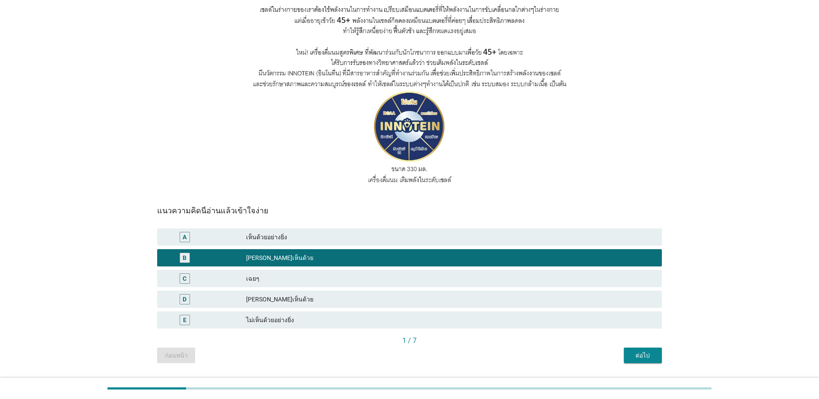
scroll to position [86, 0]
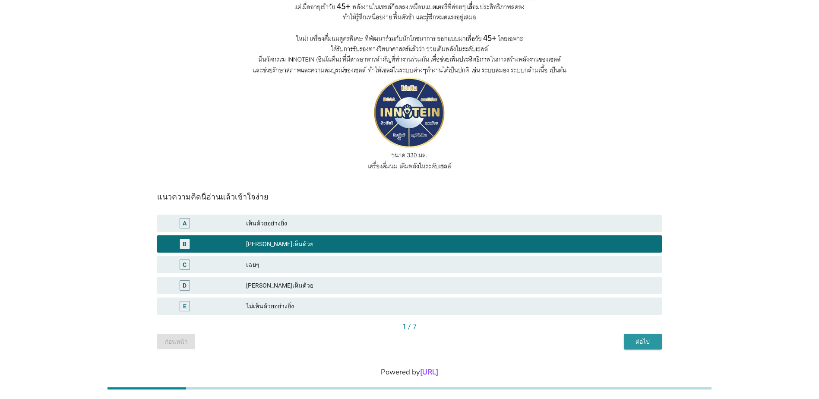
click at [644, 340] on div "ต่อไป" at bounding box center [643, 341] width 24 height 9
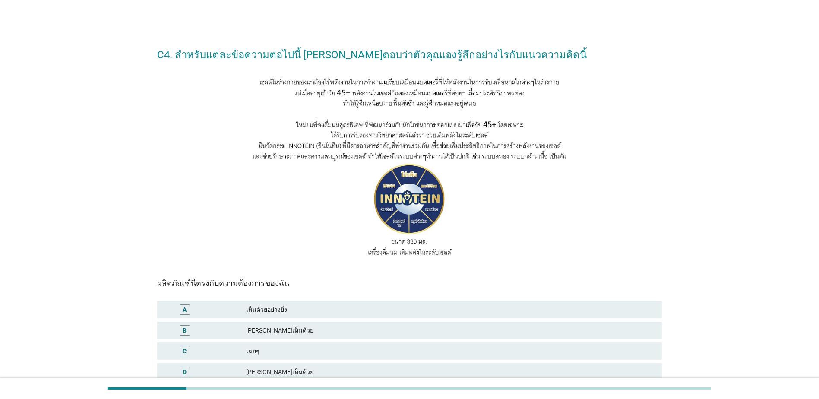
scroll to position [43, 0]
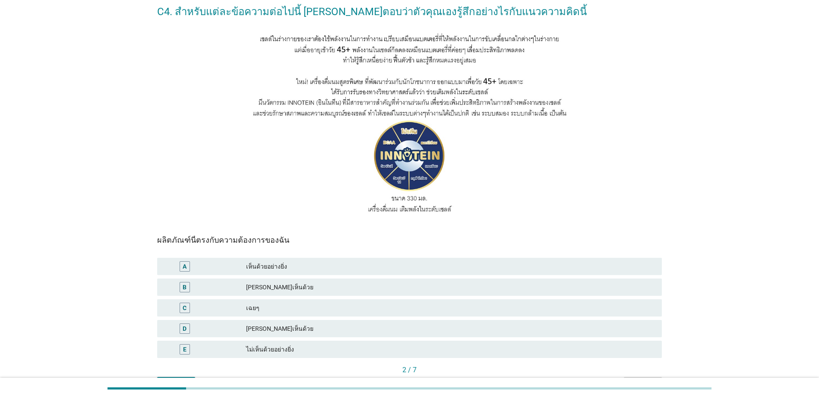
click at [323, 306] on div "เฉยๆ" at bounding box center [450, 308] width 409 height 10
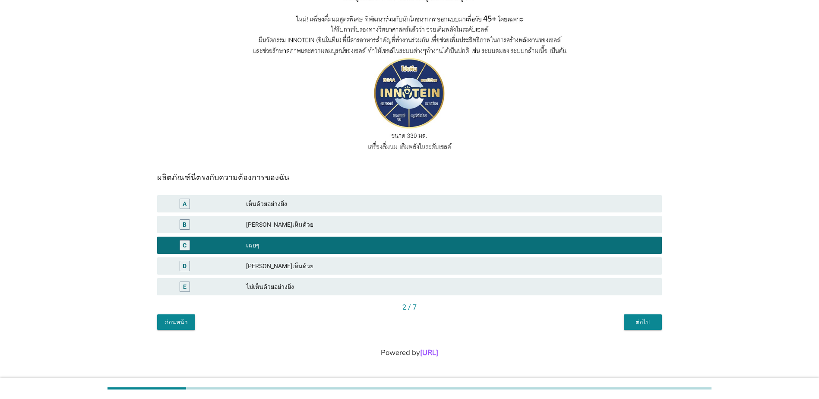
scroll to position [107, 0]
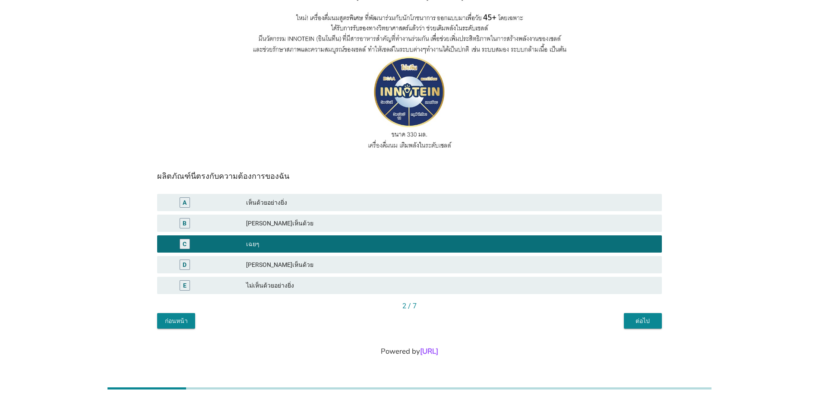
click at [641, 322] on div "ต่อไป" at bounding box center [643, 320] width 24 height 9
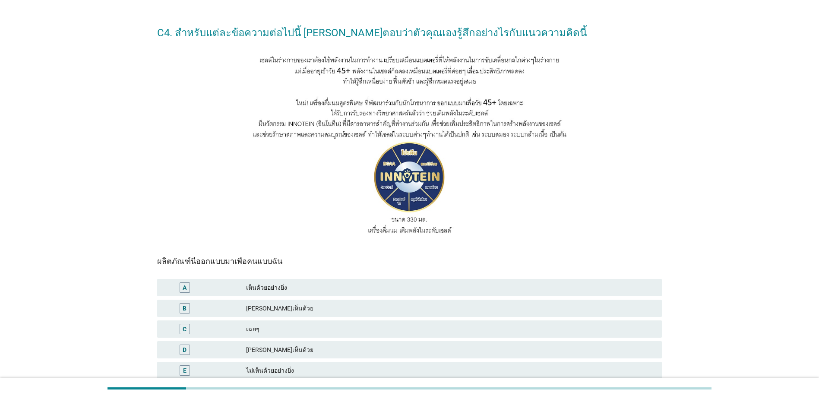
scroll to position [43, 0]
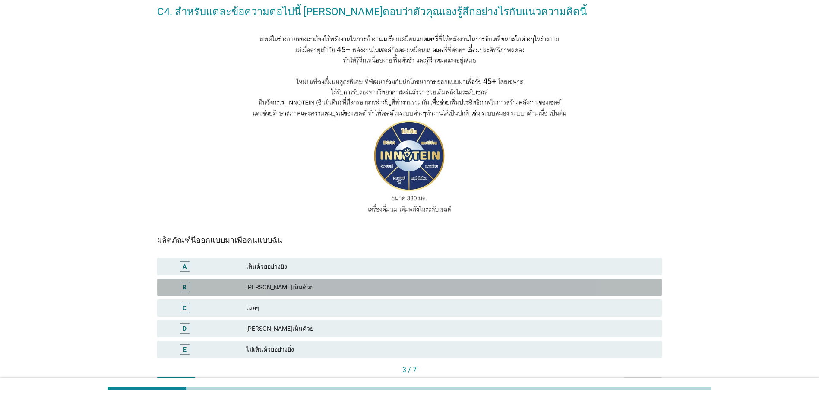
click at [281, 288] on div "[PERSON_NAME]เห็นด้วย" at bounding box center [450, 287] width 409 height 10
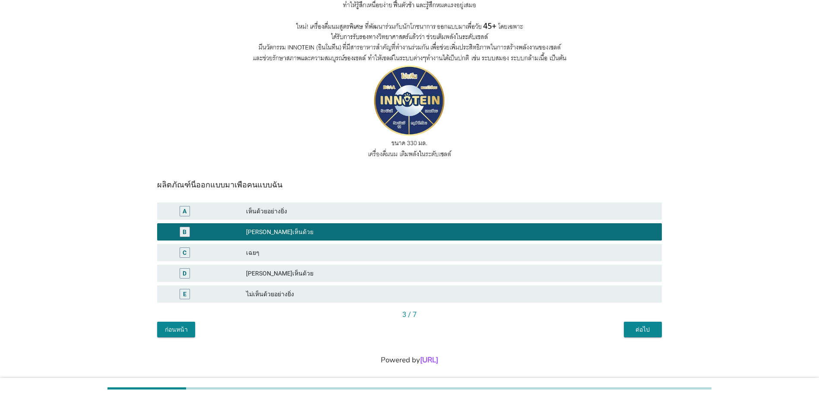
scroll to position [107, 0]
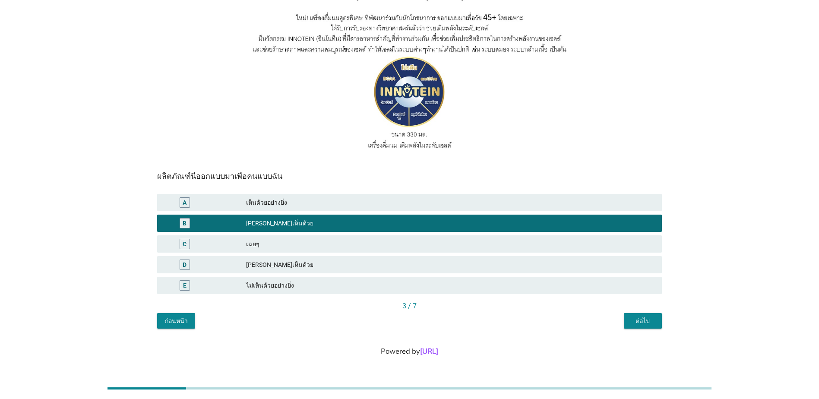
click at [647, 320] on div "ต่อไป" at bounding box center [643, 320] width 24 height 9
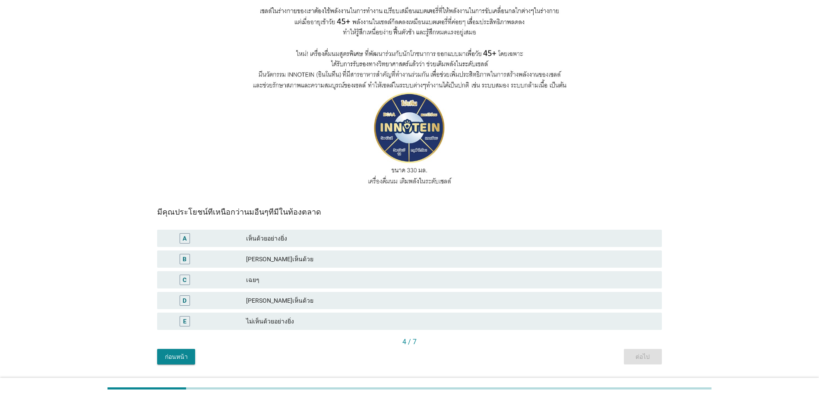
scroll to position [86, 0]
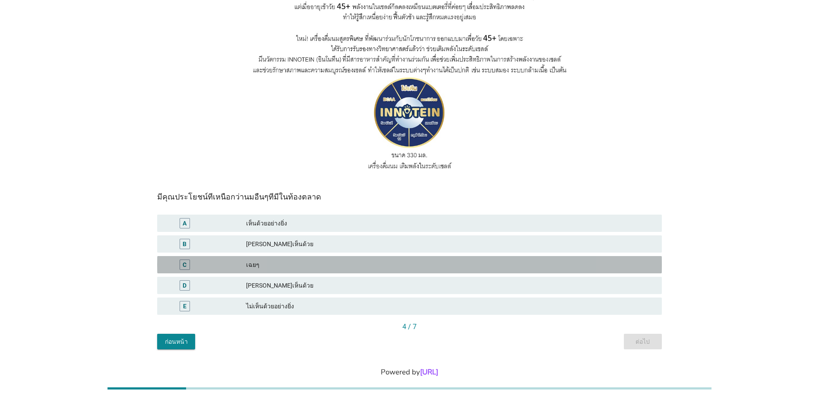
click at [315, 262] on div "เฉยๆ" at bounding box center [450, 264] width 409 height 10
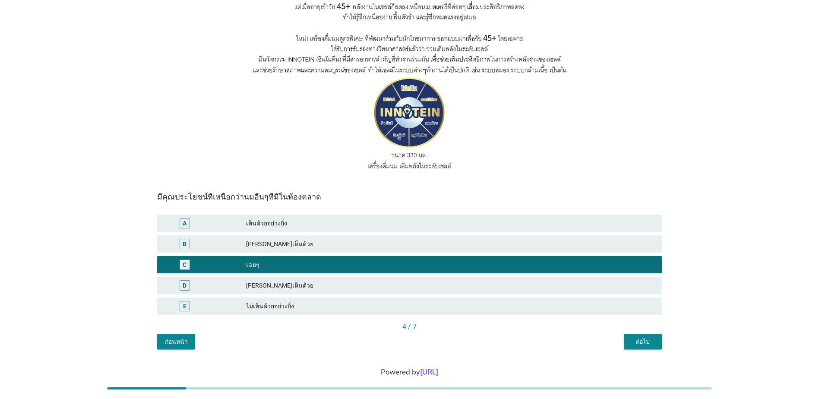
click at [647, 343] on div "ต่อไป" at bounding box center [643, 341] width 24 height 9
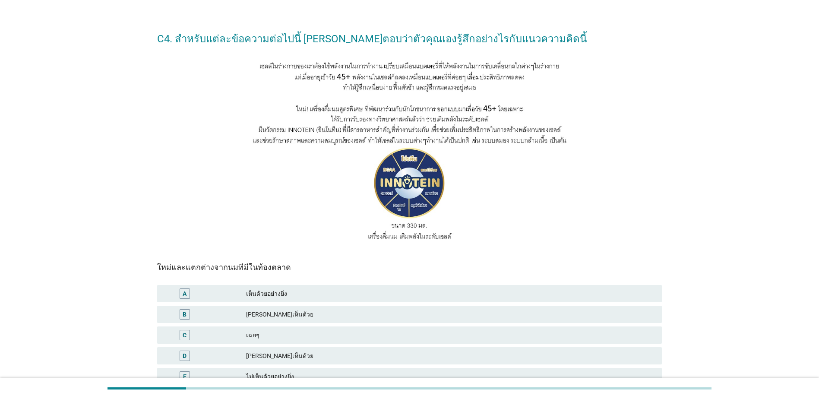
scroll to position [43, 0]
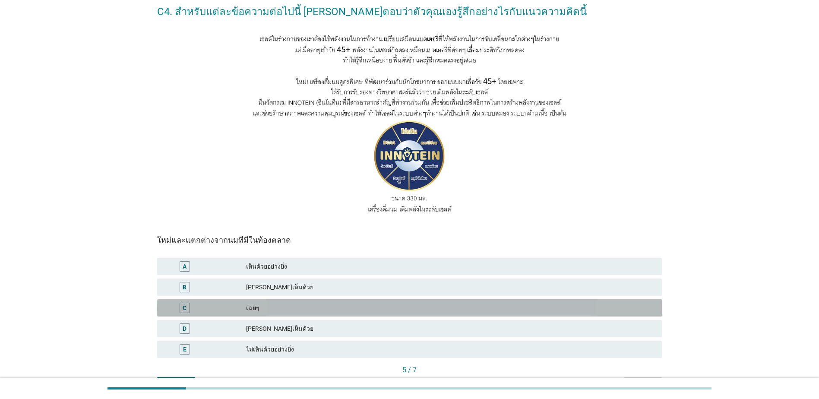
click at [476, 303] on div "เฉยๆ" at bounding box center [450, 308] width 409 height 10
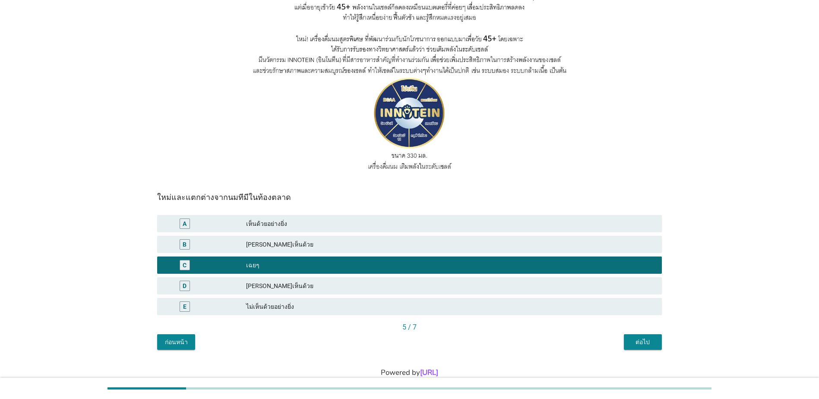
scroll to position [86, 0]
click at [641, 344] on div "ต่อไป" at bounding box center [643, 341] width 24 height 9
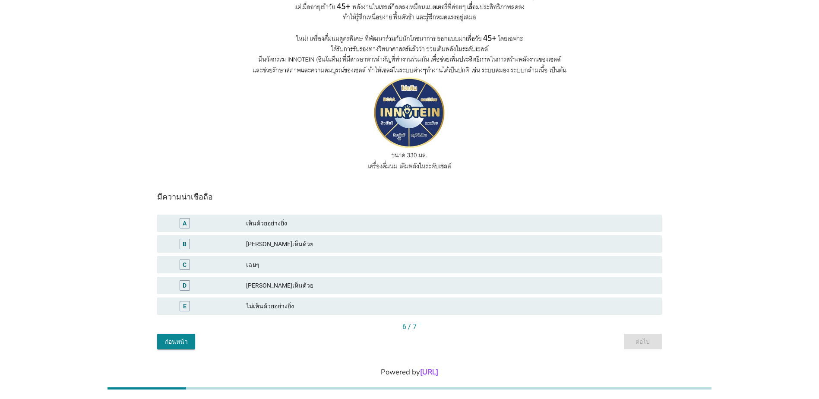
click at [432, 240] on div "[PERSON_NAME]เห็นด้วย" at bounding box center [450, 244] width 409 height 10
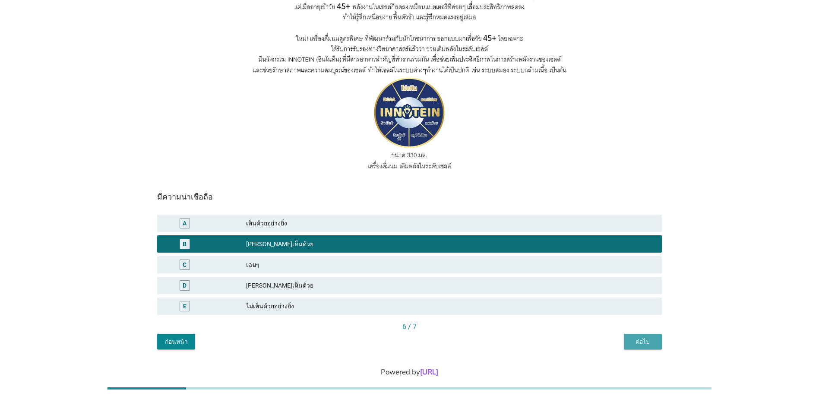
click at [637, 344] on div "ต่อไป" at bounding box center [643, 341] width 24 height 9
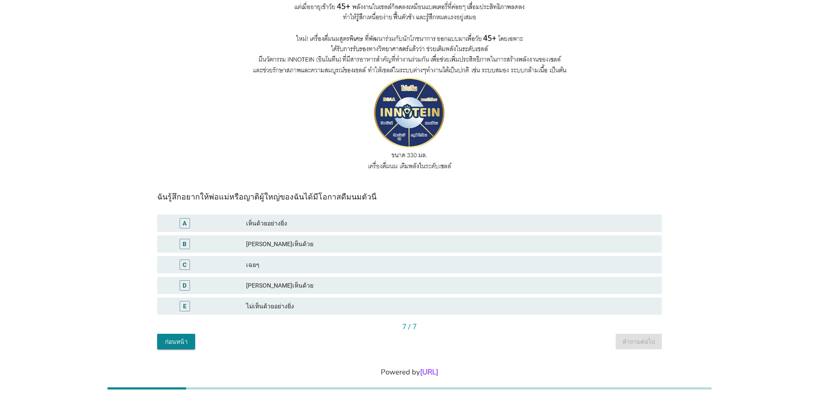
click at [495, 282] on div "[PERSON_NAME]เห็นด้วย" at bounding box center [450, 285] width 409 height 10
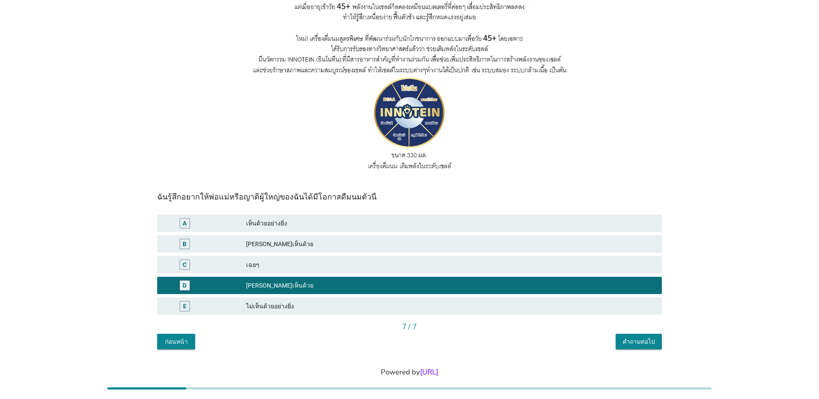
click at [637, 343] on div "คำถามต่อไป" at bounding box center [638, 341] width 32 height 9
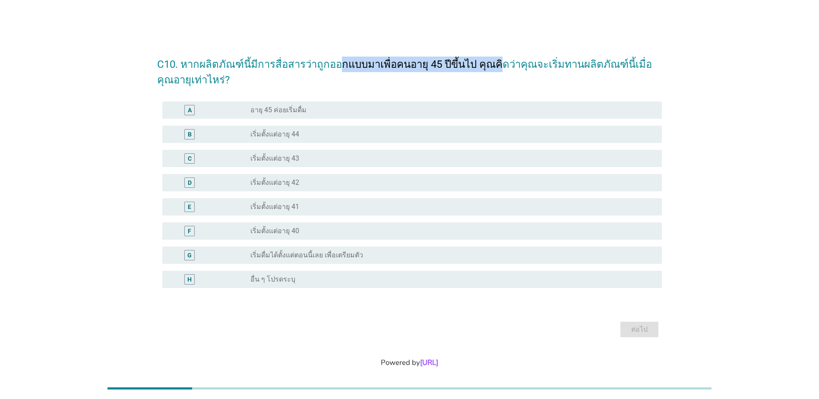
drag, startPoint x: 330, startPoint y: 69, endPoint x: 486, endPoint y: 72, distance: 156.3
click at [486, 72] on h2 "C10. หากผลิตภัณฑ์นี้มีการสื่อสารว่าถูกออกแบบมาเพื่อคนอายุ 45 ปีขึ้นไป คุณคิดว่า…" at bounding box center [409, 68] width 505 height 40
drag, startPoint x: 486, startPoint y: 72, endPoint x: 492, endPoint y: 72, distance: 6.0
click at [492, 72] on h2 "C10. หากผลิตภัณฑ์นี้มีการสื่อสารว่าถูกออกแบบมาเพื่อคนอายุ 45 ปีขึ้นไป คุณคิดว่า…" at bounding box center [409, 68] width 505 height 40
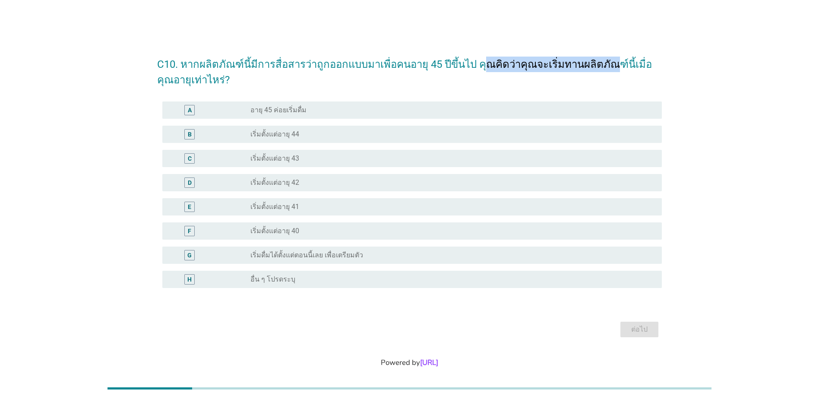
drag, startPoint x: 476, startPoint y: 66, endPoint x: 595, endPoint y: 72, distance: 118.4
click at [595, 72] on h2 "C10. หากผลิตภัณฑ์นี้มีการสื่อสารว่าถูกออกแบบมาเพื่อคนอายุ 45 ปีขึ้นไป คุณคิดว่า…" at bounding box center [409, 68] width 505 height 40
click at [361, 110] on div "radio_button_unchecked อายุ 45 ค่อยเริ่มดื่ม" at bounding box center [449, 110] width 398 height 9
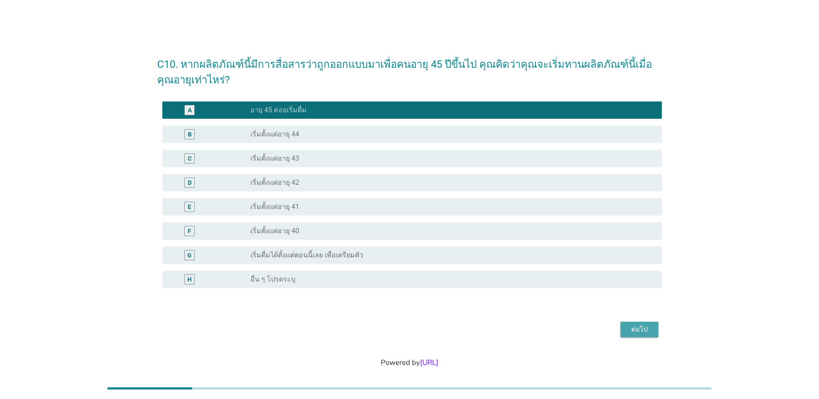
click at [639, 330] on div "ต่อไป" at bounding box center [639, 329] width 24 height 10
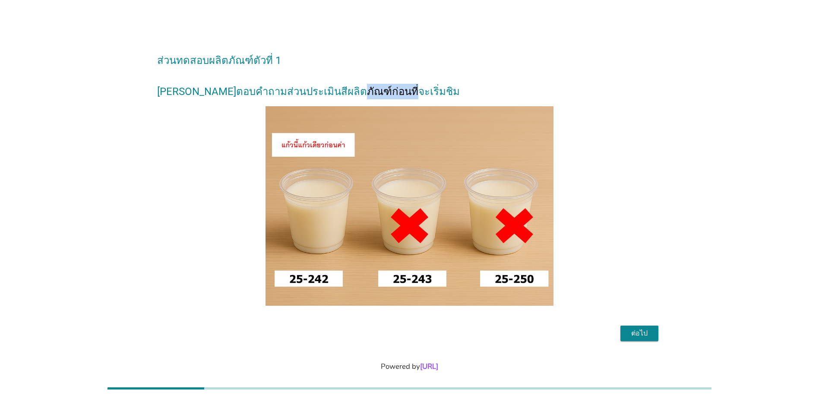
drag, startPoint x: 344, startPoint y: 88, endPoint x: 372, endPoint y: 91, distance: 28.6
click at [372, 91] on h2 "ส่วนทดสอบผลิตภัณฑ์ตัวที่ 1 [PERSON_NAME]ตอบคำถามส่วนประเมินสีผลิตภัณฑ์ก่อนที่จะ…" at bounding box center [409, 71] width 505 height 55
drag, startPoint x: 372, startPoint y: 91, endPoint x: 377, endPoint y: 89, distance: 5.5
click at [377, 89] on h2 "ส่วนทดสอบผลิตภัณฑ์ตัวที่ 1 [PERSON_NAME]ตอบคำถามส่วนประเมินสีผลิตภัณฑ์ก่อนที่จะ…" at bounding box center [409, 71] width 505 height 55
click at [647, 338] on div "ต่อไป" at bounding box center [639, 333] width 24 height 10
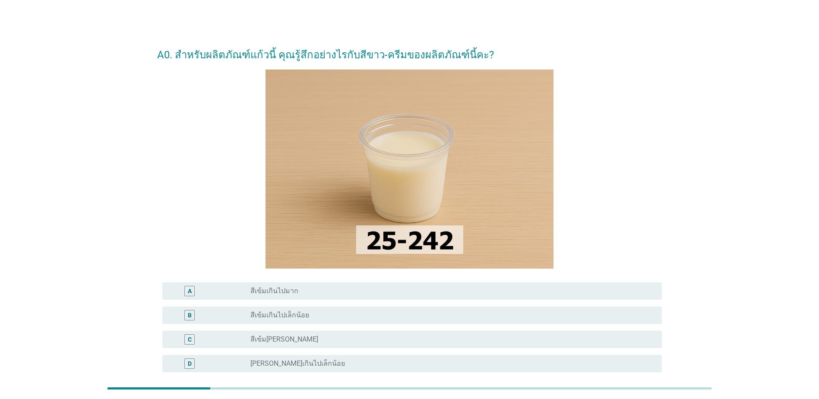
click at [282, 339] on label "สีเข้ม[PERSON_NAME]" at bounding box center [284, 339] width 68 height 9
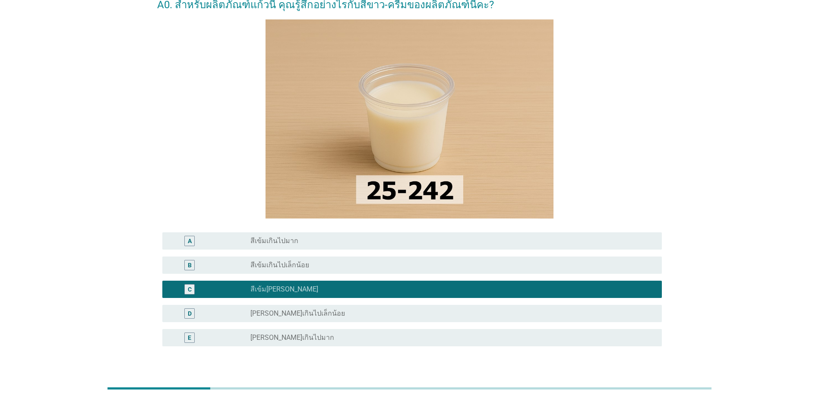
scroll to position [120, 0]
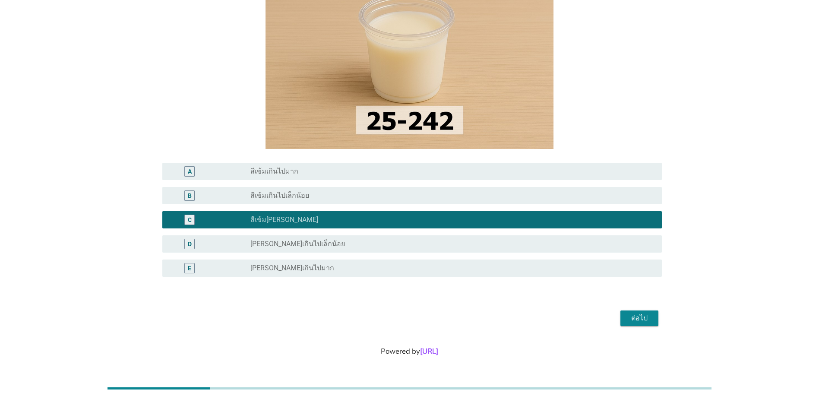
click at [648, 321] on div "ต่อไป" at bounding box center [639, 318] width 24 height 10
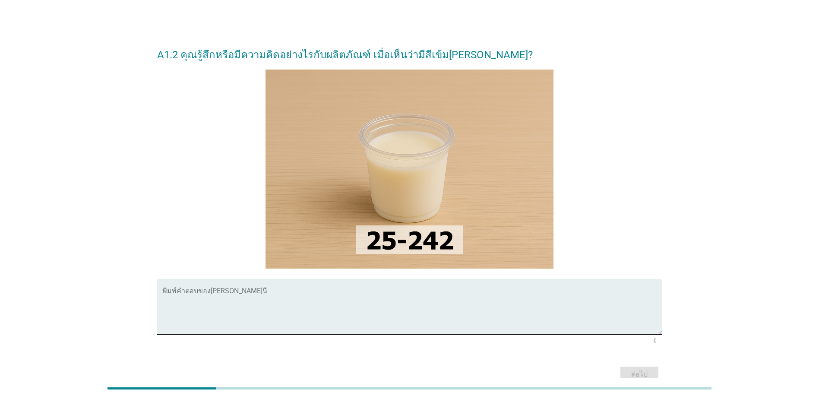
click at [237, 301] on textarea "พิมพ์คำตอบของคุณ ที่นี่" at bounding box center [411, 311] width 499 height 45
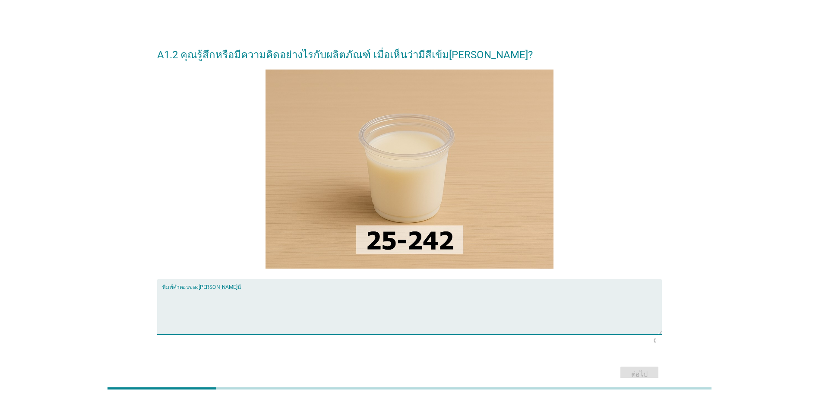
click at [237, 301] on textarea "พิมพ์คำตอบของคุณ ที่นี่" at bounding box center [411, 311] width 499 height 45
type textarea "safe to drink"
click at [636, 372] on div "ต่อไป" at bounding box center [639, 374] width 24 height 10
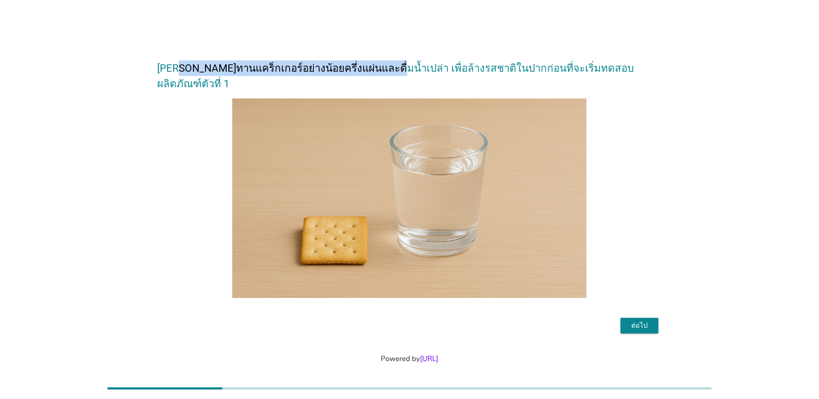
drag, startPoint x: 177, startPoint y: 76, endPoint x: 377, endPoint y: 73, distance: 199.4
click at [377, 73] on h2 "[PERSON_NAME]ทานแคร็กเกอร์อย่างน้อยครึ่งแผ่นและดื่มน้ำเปล่า เพื่อล้างรสชาติในปา…" at bounding box center [409, 72] width 505 height 40
drag, startPoint x: 295, startPoint y: 73, endPoint x: 382, endPoint y: 75, distance: 86.8
click at [382, 75] on h2 "[PERSON_NAME]ทานแคร็กเกอร์อย่างน้อยครึ่งแผ่นและดื่มน้ำเปล่า เพื่อล้างรสชาติในปา…" at bounding box center [409, 72] width 505 height 40
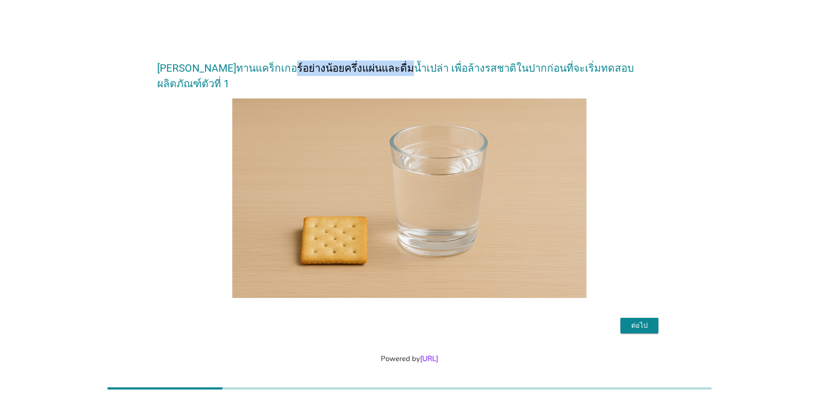
click at [382, 75] on h2 "[PERSON_NAME]ทานแคร็กเกอร์อย่างน้อยครึ่งแผ่นและดื่มน้ำเปล่า เพื่อล้างรสชาติในปา…" at bounding box center [409, 72] width 505 height 40
click at [645, 320] on div "ต่อไป" at bounding box center [639, 325] width 24 height 10
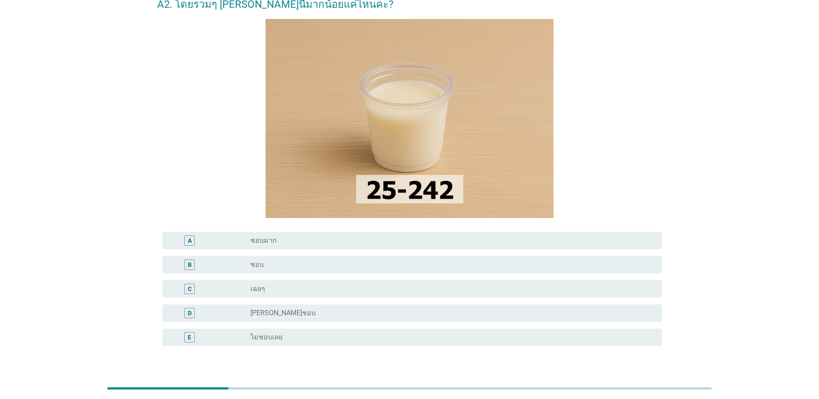
scroll to position [86, 0]
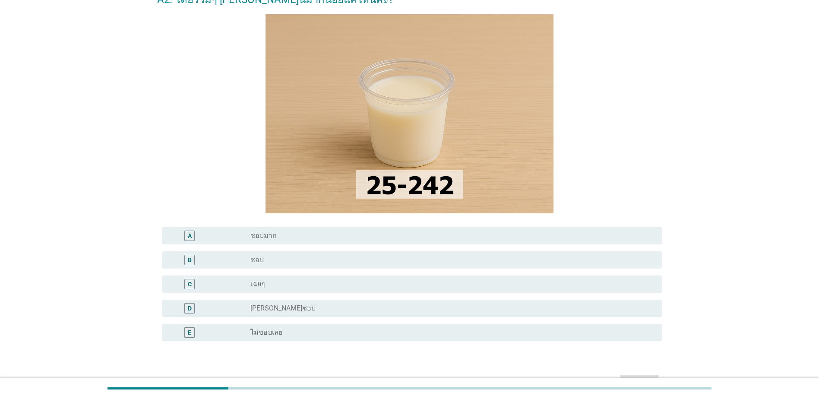
click at [467, 260] on div "radio_button_unchecked ชอบ" at bounding box center [449, 260] width 398 height 9
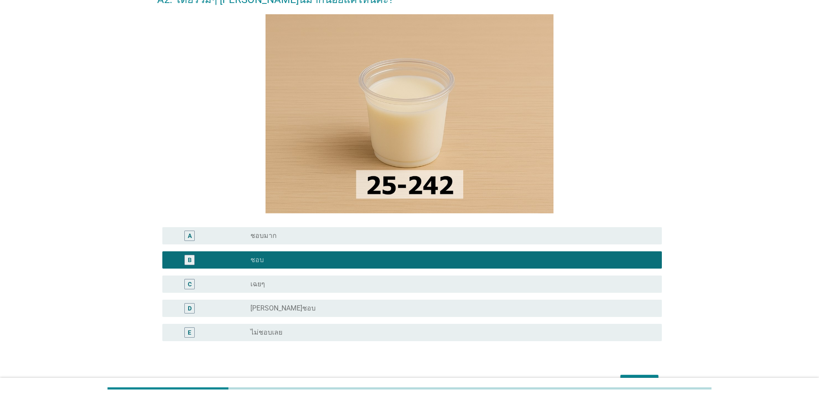
scroll to position [129, 0]
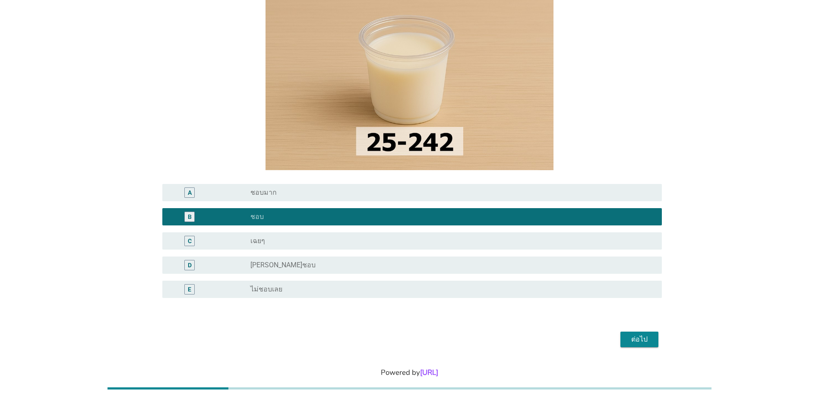
click at [647, 338] on div "ต่อไป" at bounding box center [639, 339] width 24 height 10
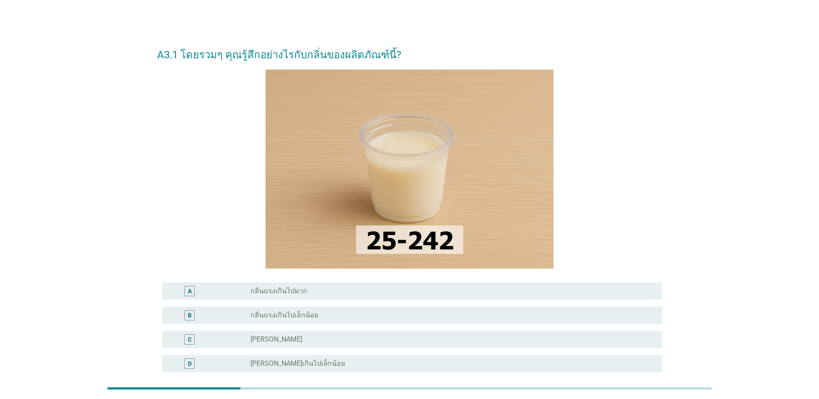
click at [439, 339] on div "radio_button_unchecked [PERSON_NAME]" at bounding box center [449, 339] width 398 height 9
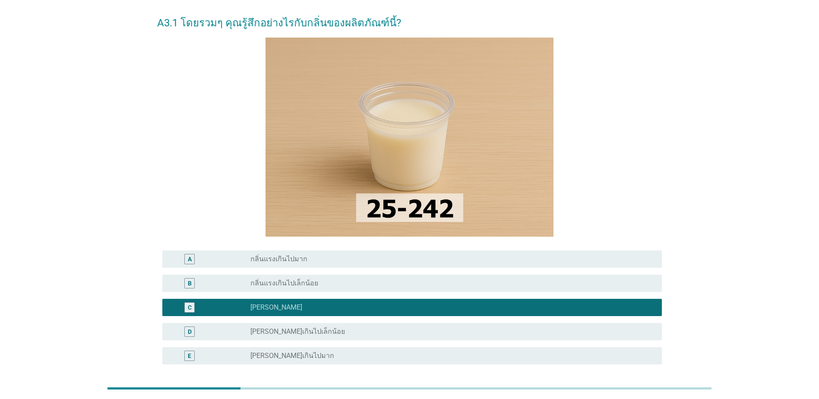
scroll to position [86, 0]
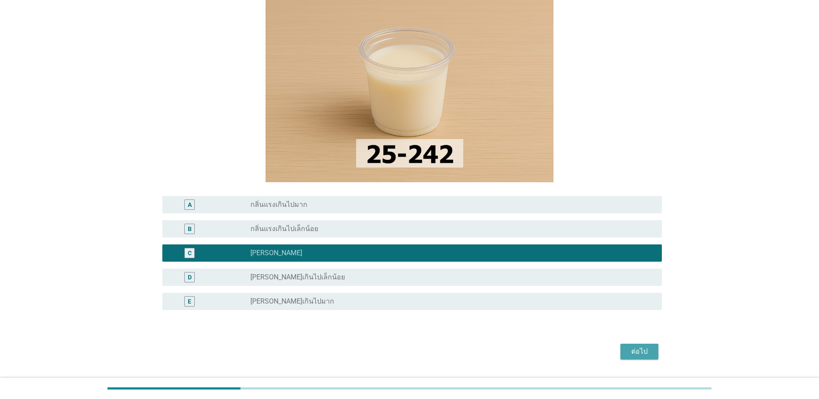
click at [634, 354] on div "ต่อไป" at bounding box center [639, 351] width 24 height 10
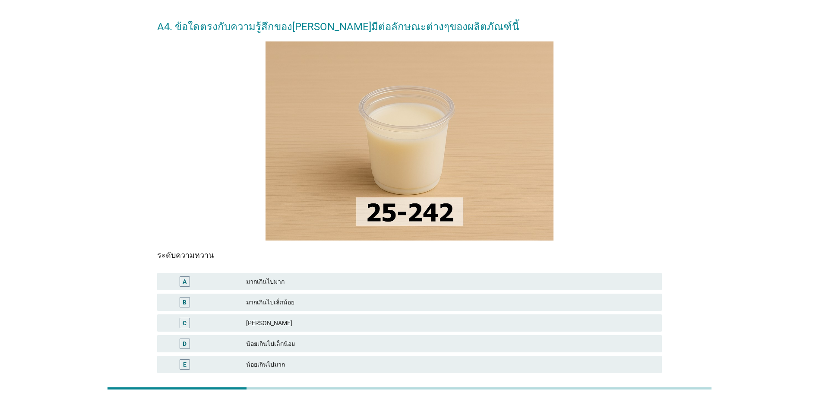
scroll to position [43, 0]
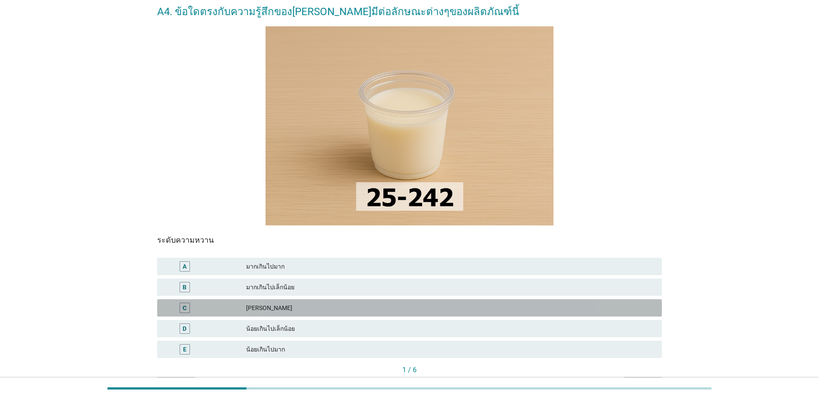
click at [375, 309] on div "[PERSON_NAME]" at bounding box center [450, 308] width 409 height 10
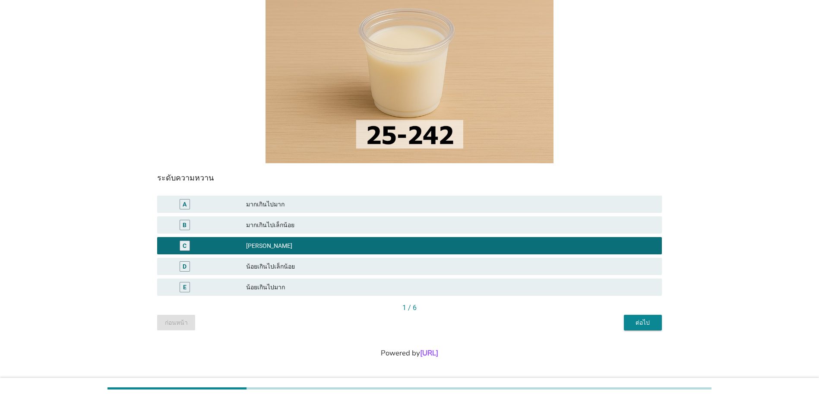
scroll to position [107, 0]
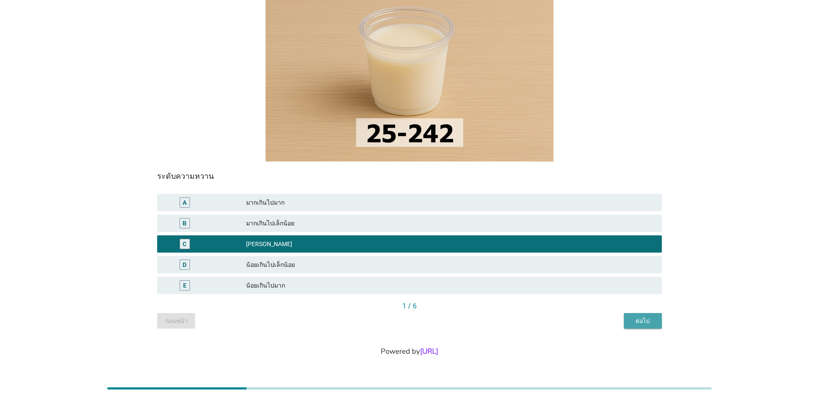
click at [637, 324] on div "ต่อไป" at bounding box center [643, 320] width 24 height 9
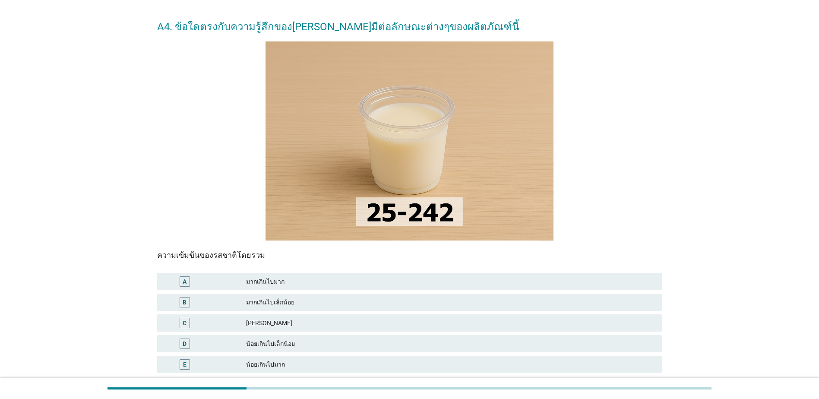
scroll to position [43, 0]
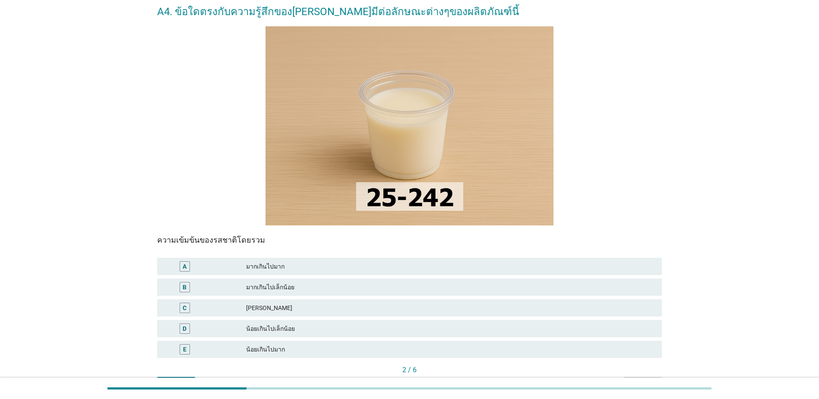
click at [276, 306] on div "[PERSON_NAME]" at bounding box center [450, 308] width 409 height 10
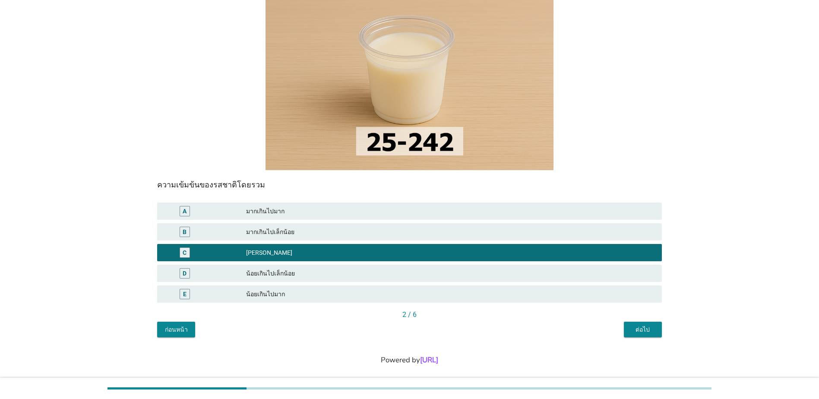
scroll to position [107, 0]
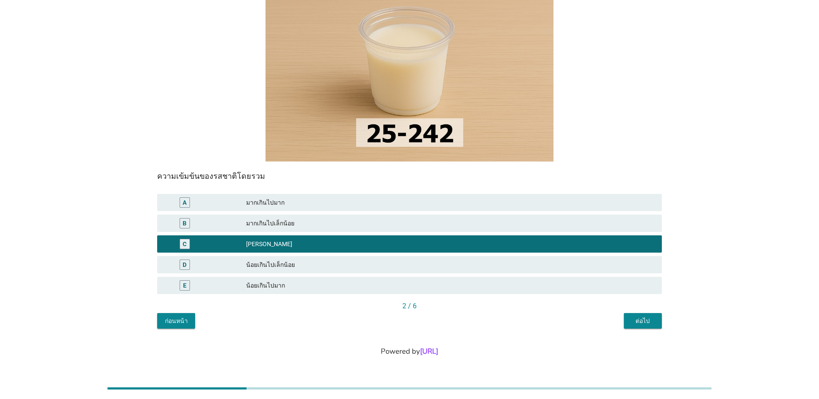
click at [643, 323] on div "ต่อไป" at bounding box center [643, 320] width 24 height 9
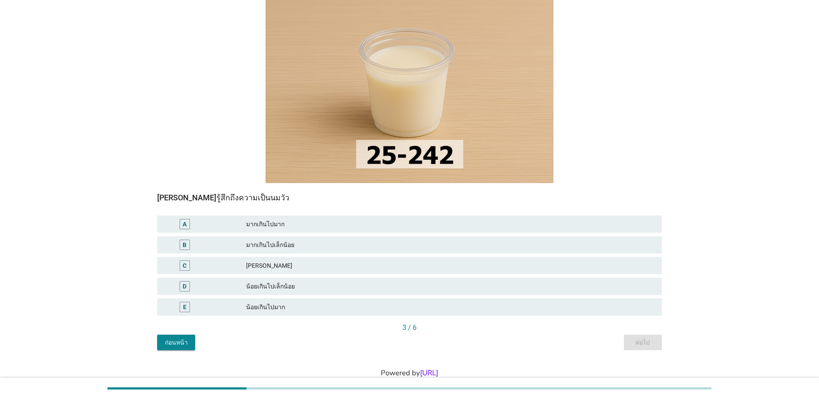
scroll to position [86, 0]
click at [274, 264] on div "[PERSON_NAME]" at bounding box center [450, 264] width 409 height 10
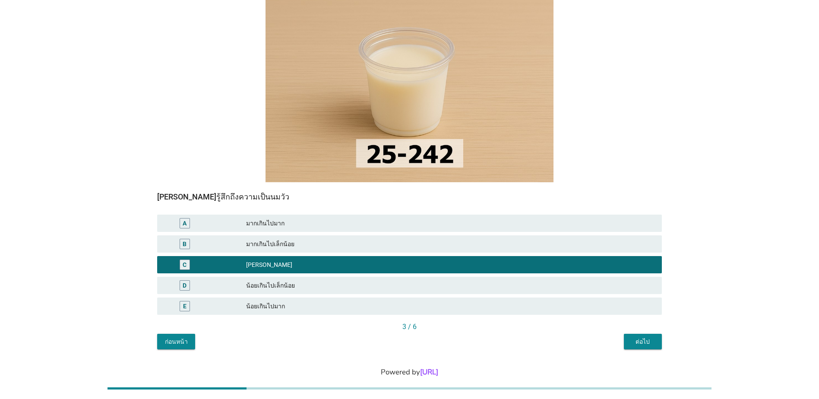
click at [647, 341] on div "ต่อไป" at bounding box center [643, 341] width 24 height 9
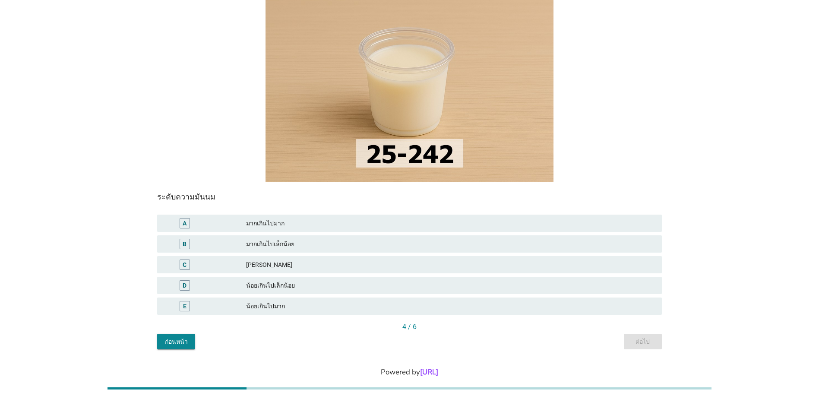
click at [310, 262] on div "[PERSON_NAME]" at bounding box center [450, 264] width 409 height 10
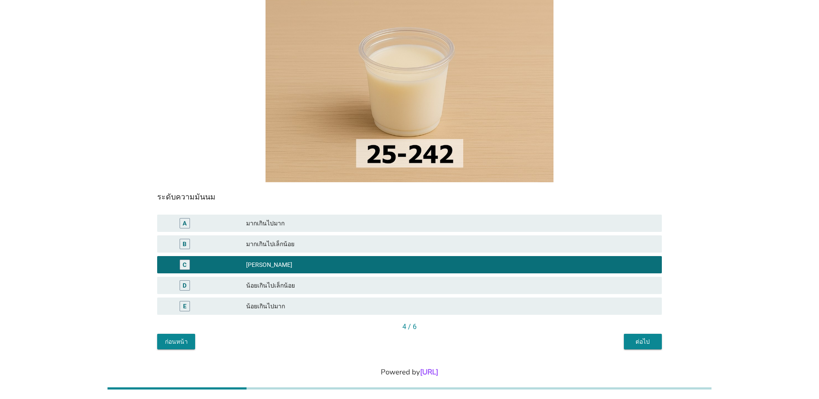
click at [650, 342] on div "ต่อไป" at bounding box center [643, 341] width 24 height 9
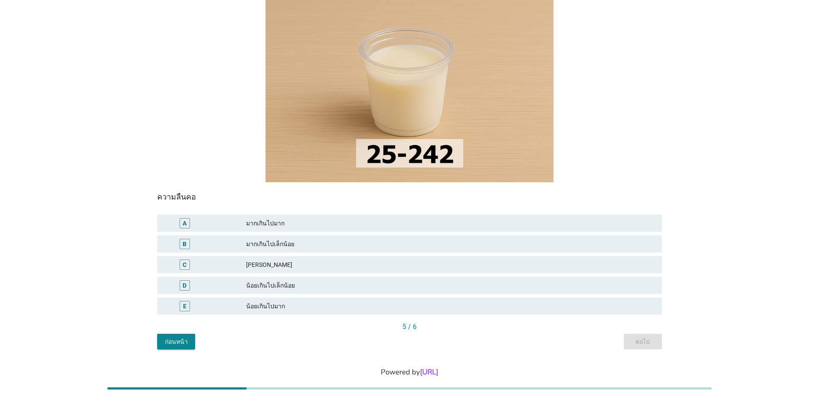
click at [334, 267] on div "[PERSON_NAME]" at bounding box center [450, 264] width 409 height 10
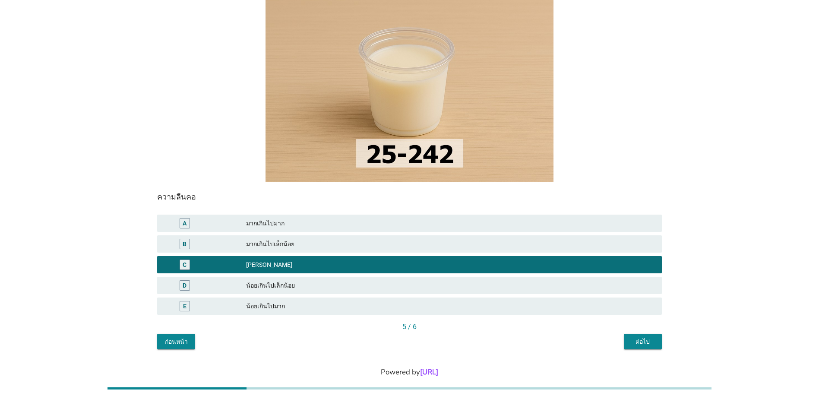
click at [646, 339] on div "ต่อไป" at bounding box center [643, 341] width 24 height 9
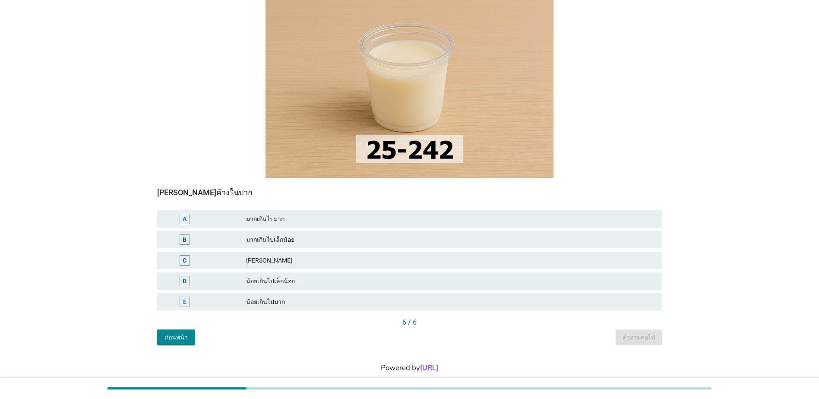
scroll to position [107, 0]
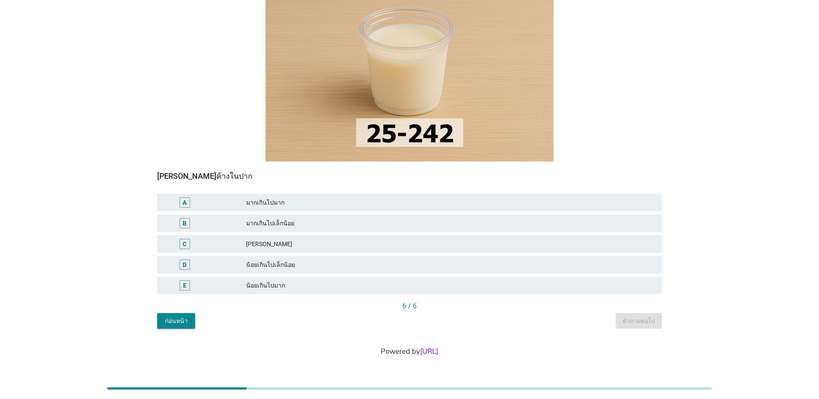
click at [335, 221] on div "มากเกินไปเล็กน้อย" at bounding box center [450, 223] width 409 height 10
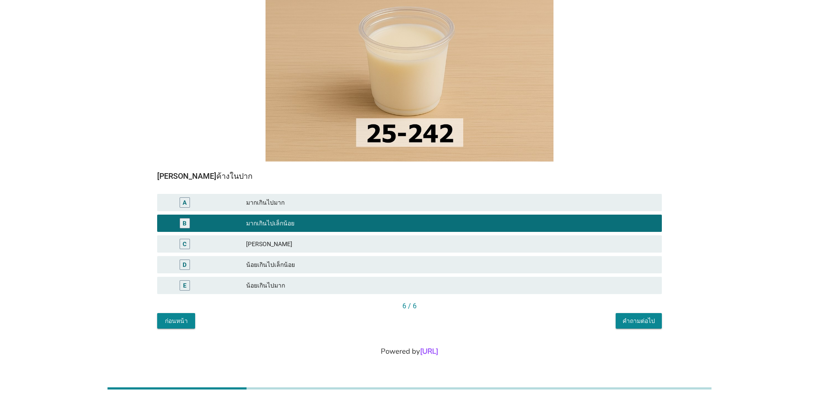
click at [643, 322] on div "คำถามต่อไป" at bounding box center [638, 320] width 32 height 9
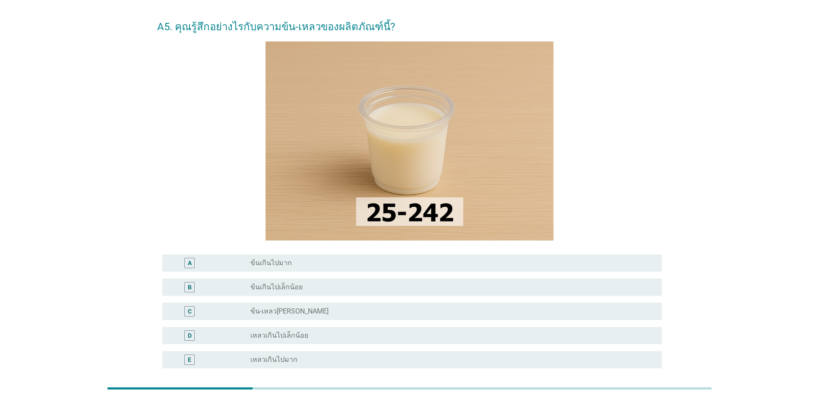
scroll to position [43, 0]
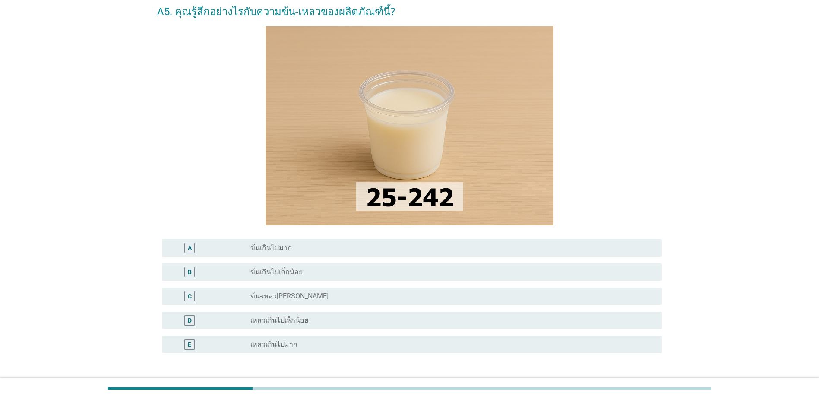
click at [339, 297] on div "radio_button_unchecked ข้น-เหลว[PERSON_NAME]" at bounding box center [449, 296] width 398 height 9
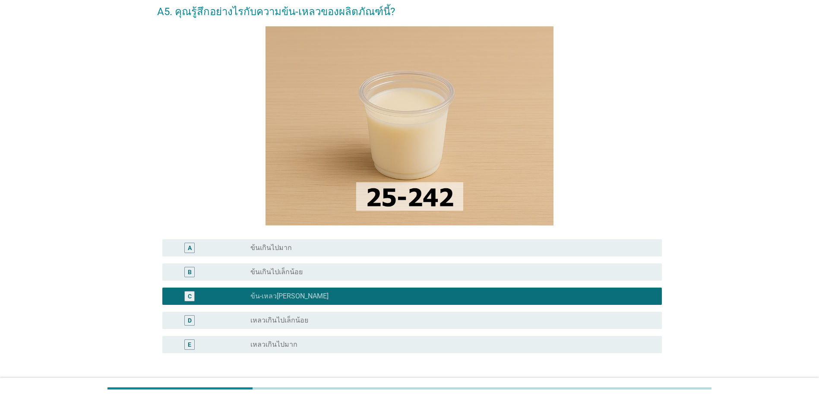
scroll to position [86, 0]
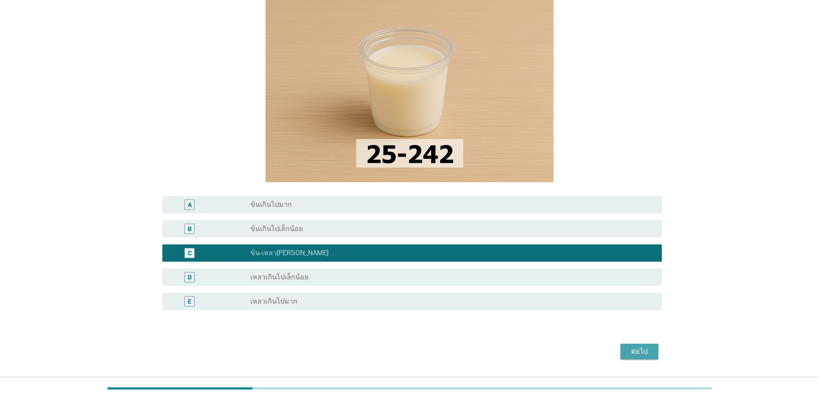
click at [643, 349] on div "ต่อไป" at bounding box center [639, 351] width 24 height 10
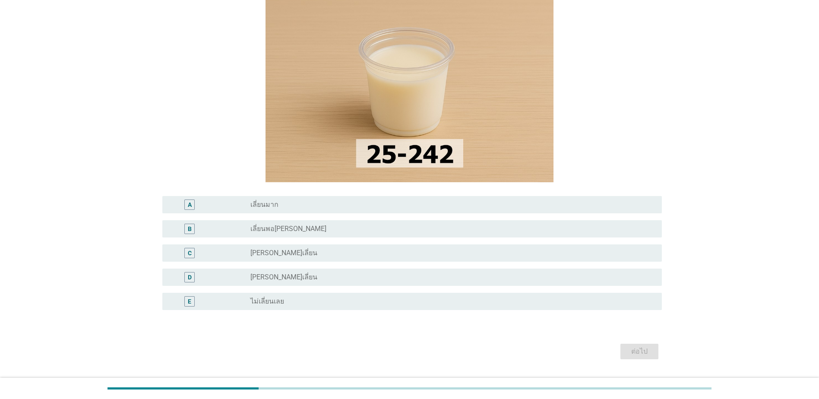
click at [533, 278] on div "radio_button_unchecked [PERSON_NAME]เลี่ยน" at bounding box center [449, 277] width 398 height 9
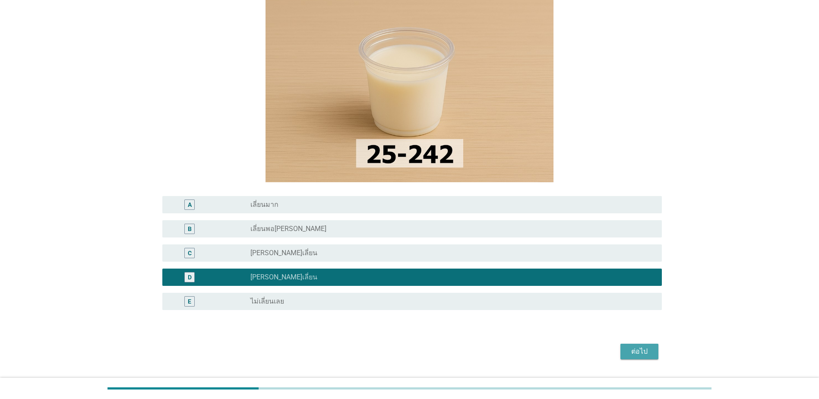
click at [632, 345] on button "ต่อไป" at bounding box center [639, 352] width 38 height 16
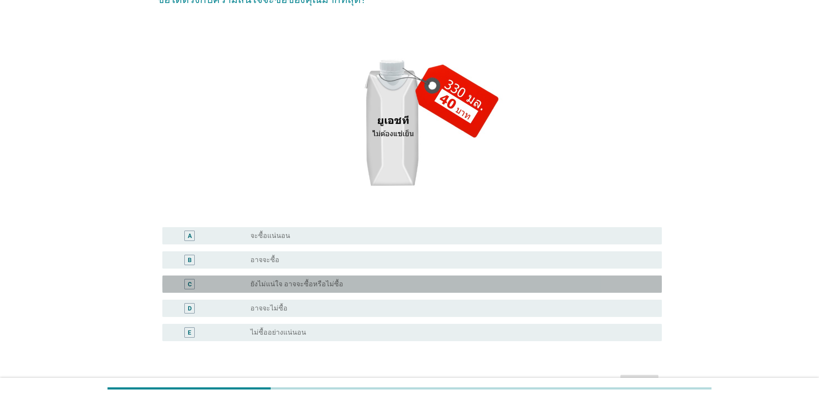
click at [316, 284] on label "ยังไม่แน่ใจ อาจจะซื้อหรือไม่ซื้อ" at bounding box center [296, 284] width 93 height 9
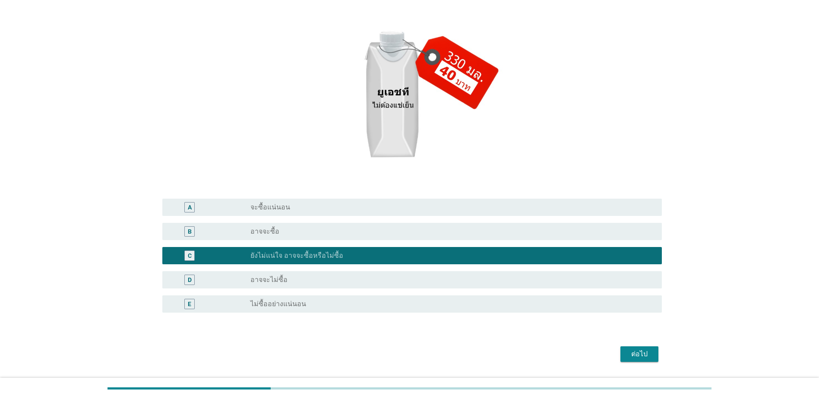
scroll to position [129, 0]
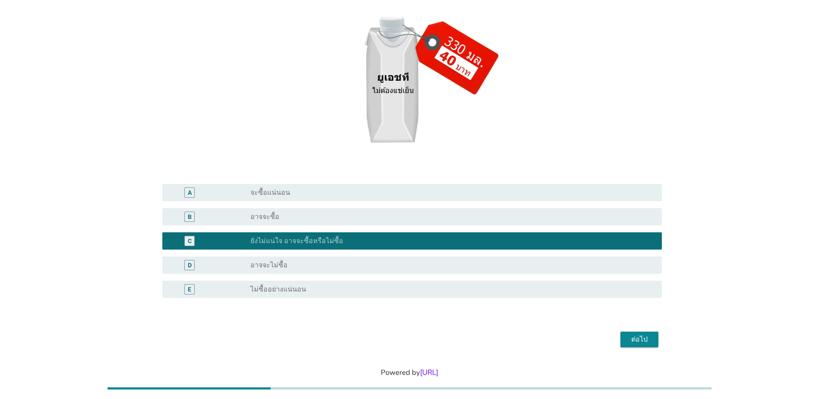
click at [637, 338] on div "ต่อไป" at bounding box center [639, 339] width 24 height 10
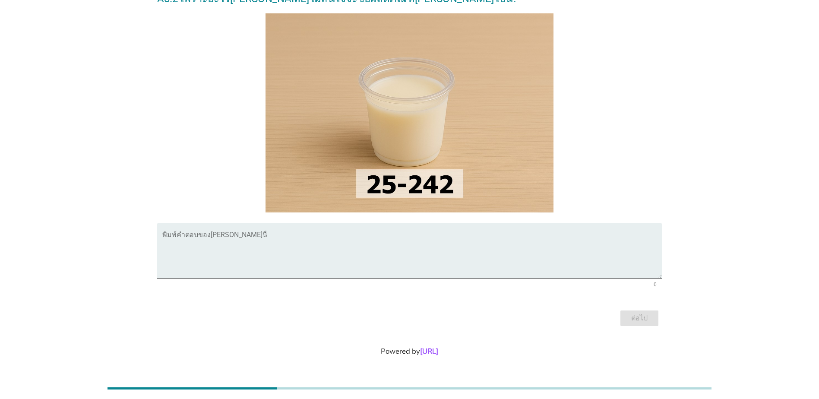
scroll to position [0, 0]
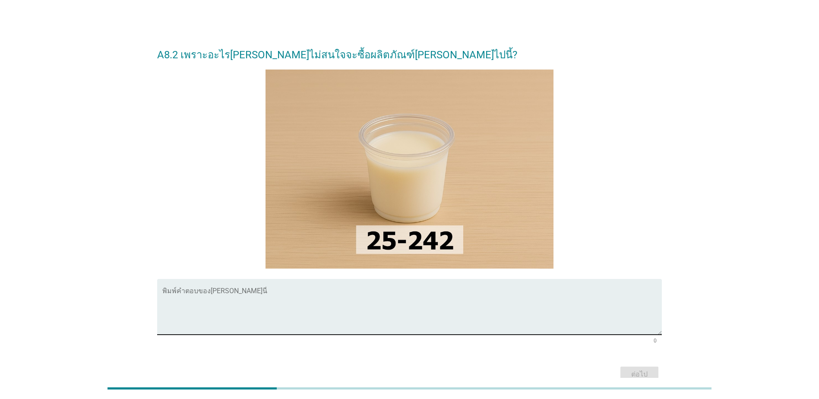
click at [360, 302] on textarea "พิมพ์คำตอบของคุณ ที่นี่" at bounding box center [411, 311] width 499 height 45
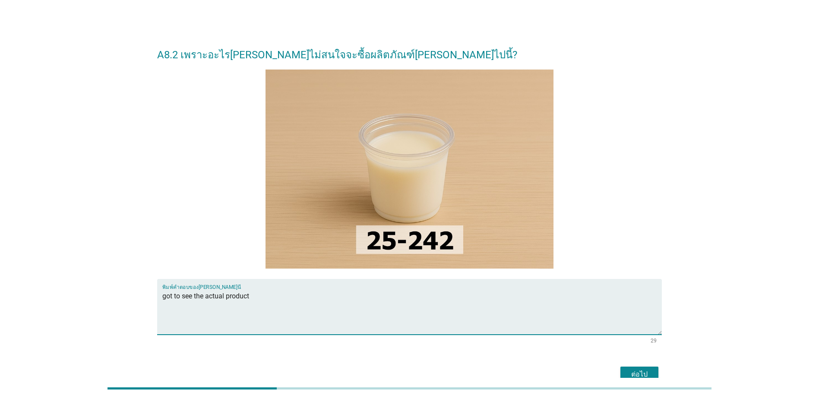
type textarea "got to see the actual product"
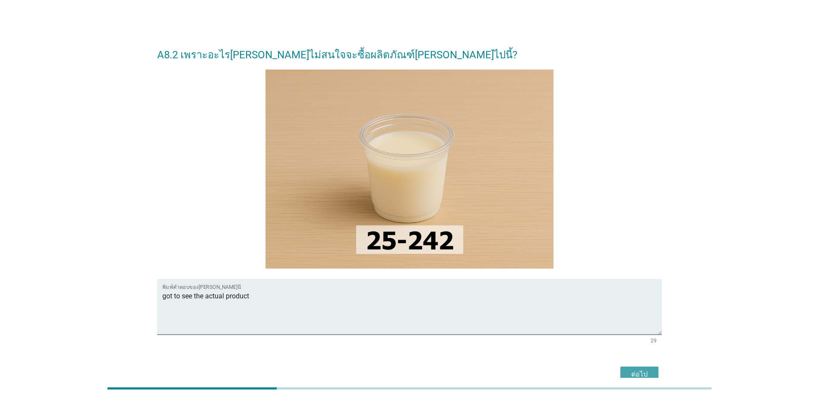
click at [636, 373] on div "ต่อไป" at bounding box center [639, 374] width 24 height 10
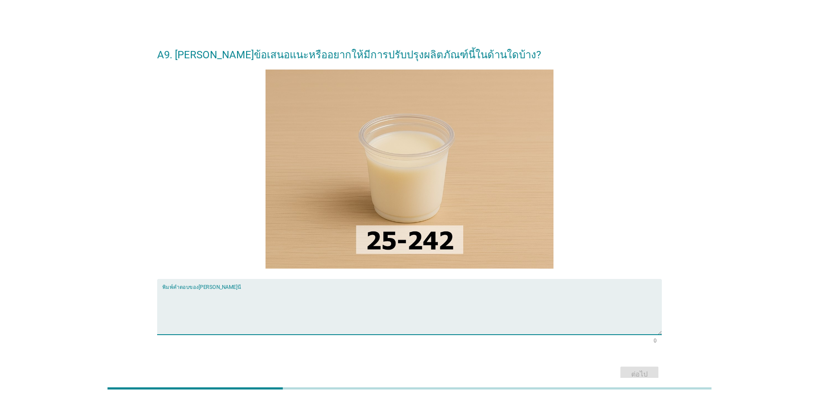
click at [231, 300] on textarea "พิมพ์คำตอบของคุณ ที่นี่" at bounding box center [411, 311] width 499 height 45
type textarea "oily film after taste."
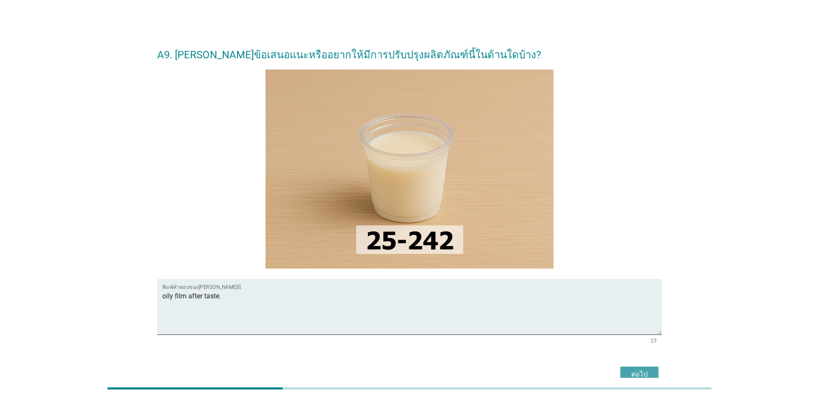
click at [640, 375] on div "ต่อไป" at bounding box center [639, 374] width 24 height 10
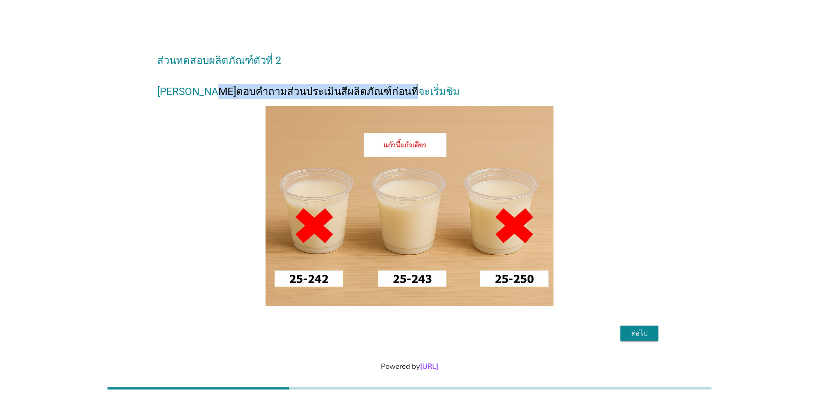
drag, startPoint x: 208, startPoint y: 92, endPoint x: 374, endPoint y: 91, distance: 166.6
click at [374, 91] on h2 "ส่วนทดสอบผลิตภัณฑ์ตัวที่ 2 [PERSON_NAME]ตอบคำถามส่วนประเมินสีผลิตภัณฑ์ก่อนที่จะ…" at bounding box center [409, 71] width 505 height 55
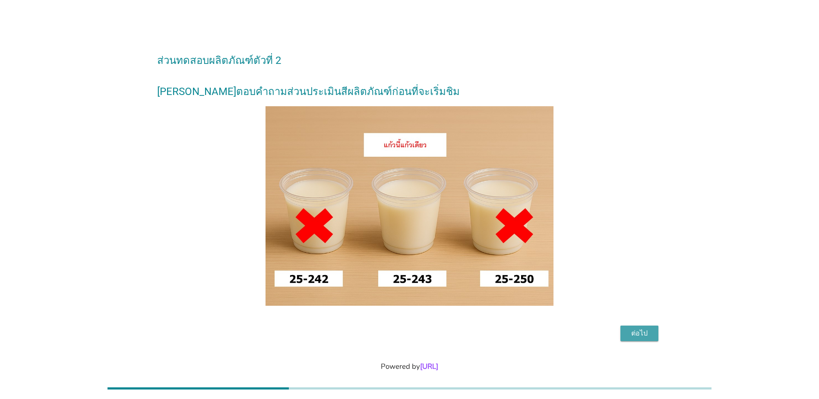
click at [643, 329] on div "ต่อไป" at bounding box center [639, 333] width 24 height 10
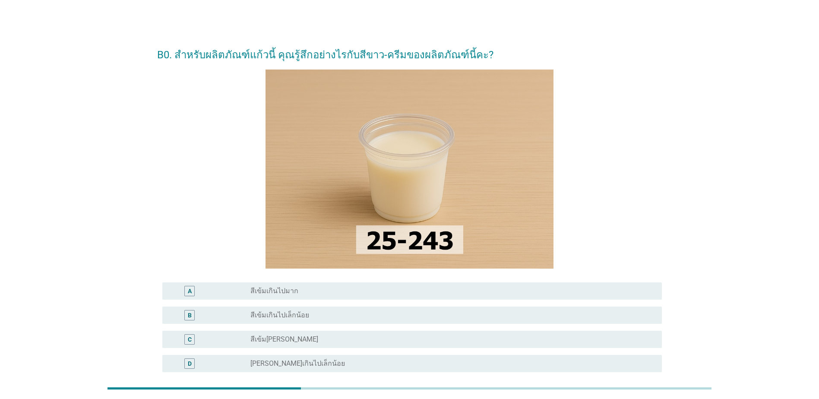
click at [379, 335] on div "radio_button_unchecked สีเข้ม[PERSON_NAME]" at bounding box center [449, 339] width 398 height 9
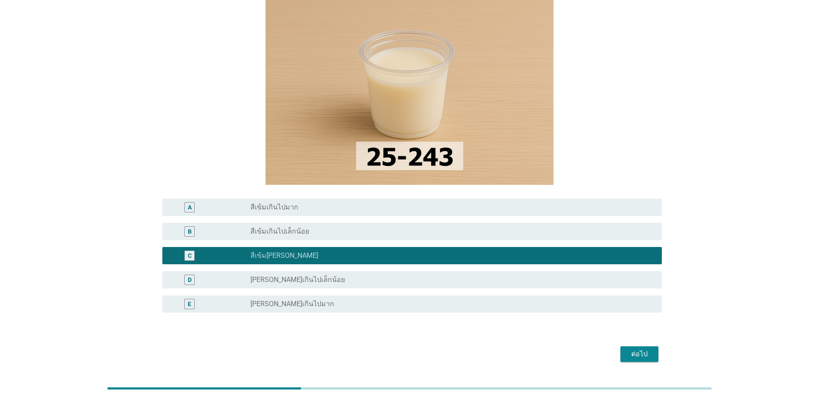
scroll to position [86, 0]
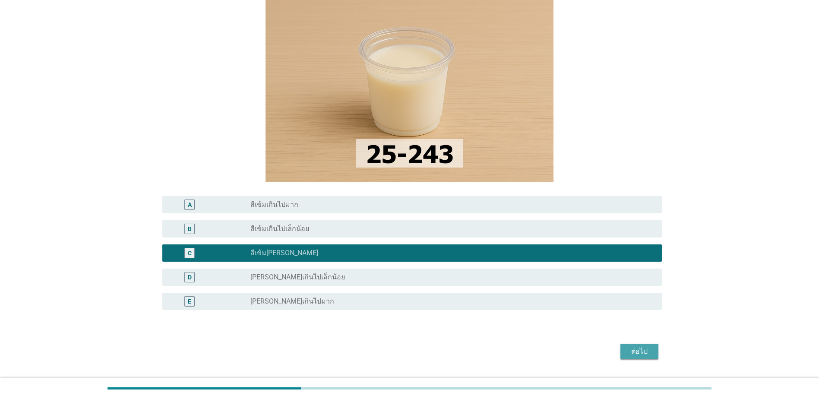
click at [628, 353] on div "ต่อไป" at bounding box center [639, 351] width 24 height 10
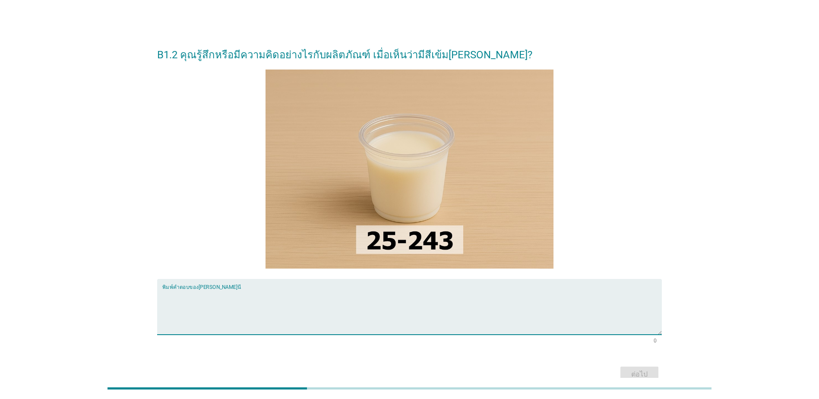
click at [375, 306] on textarea "พิมพ์คำตอบของคุณ ที่นี่" at bounding box center [411, 311] width 499 height 45
type textarea "safe to drink"
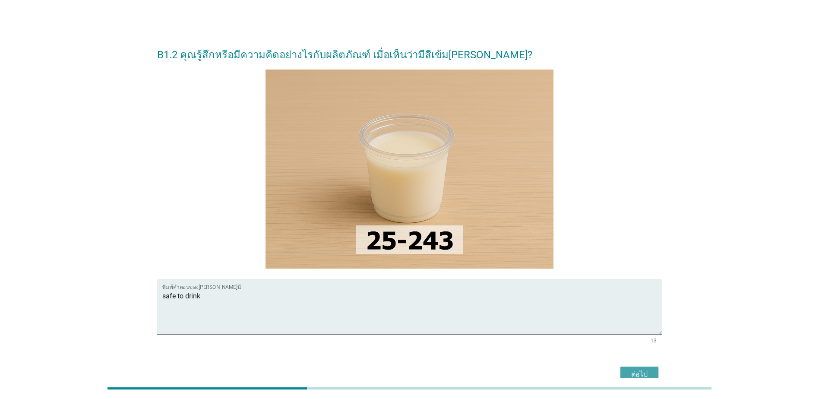
click at [642, 371] on div "ต่อไป" at bounding box center [639, 374] width 24 height 10
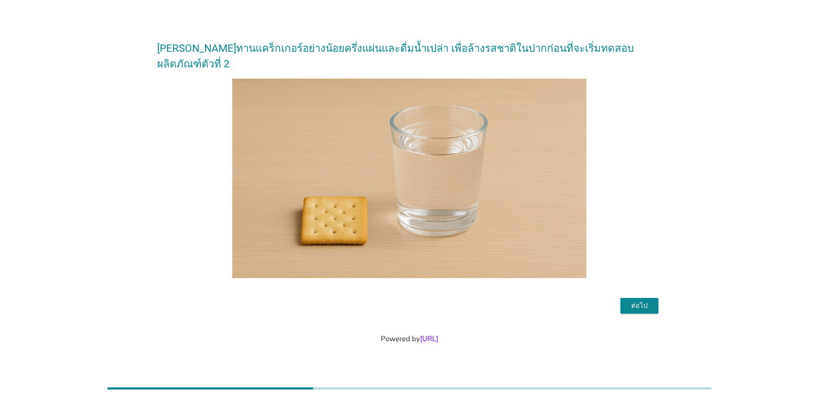
scroll to position [21, 0]
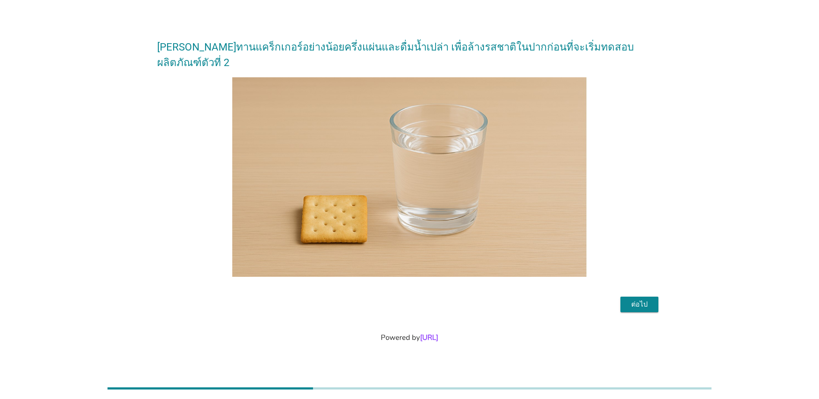
click at [624, 297] on button "ต่อไป" at bounding box center [639, 305] width 38 height 16
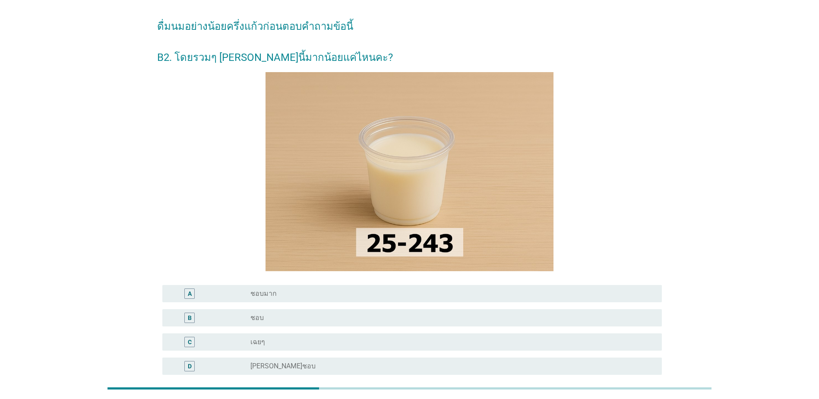
scroll to position [43, 0]
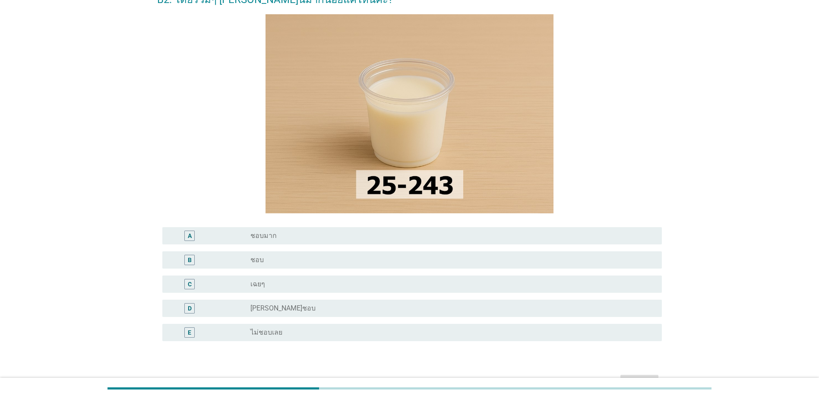
click at [483, 331] on div "radio_button_unchecked ไม่ชอบเลย" at bounding box center [449, 332] width 398 height 9
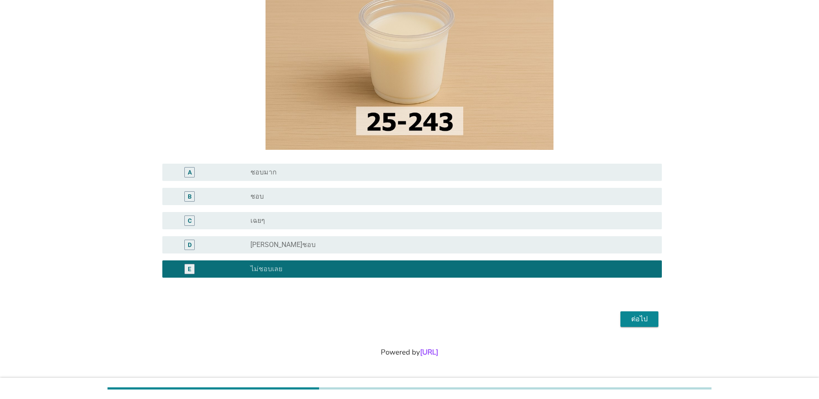
scroll to position [151, 0]
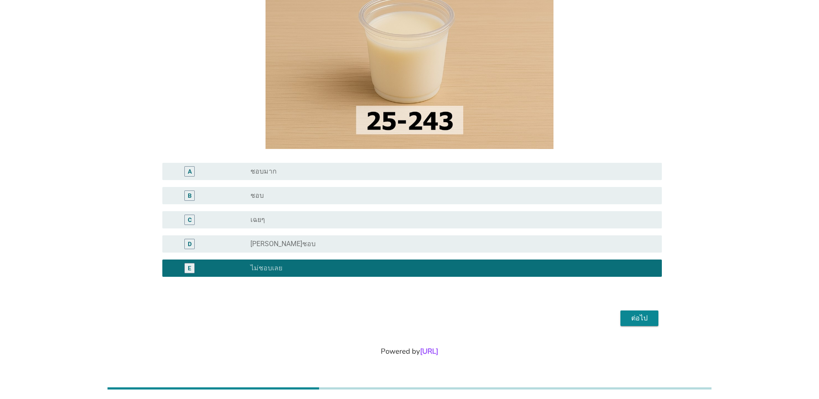
click at [639, 320] on div "ต่อไป" at bounding box center [639, 318] width 24 height 10
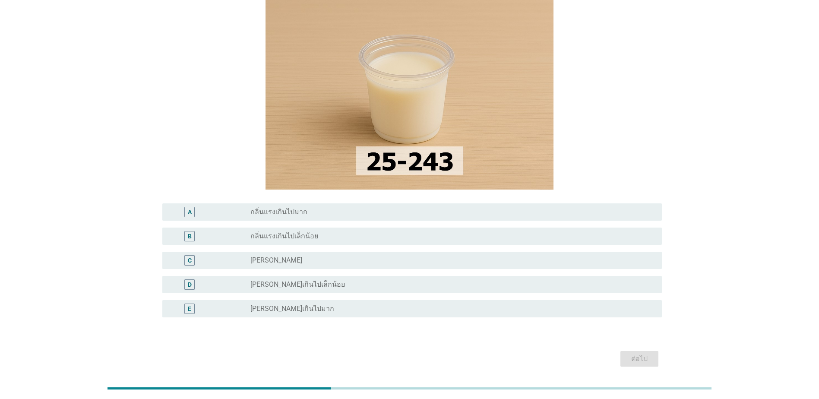
scroll to position [86, 0]
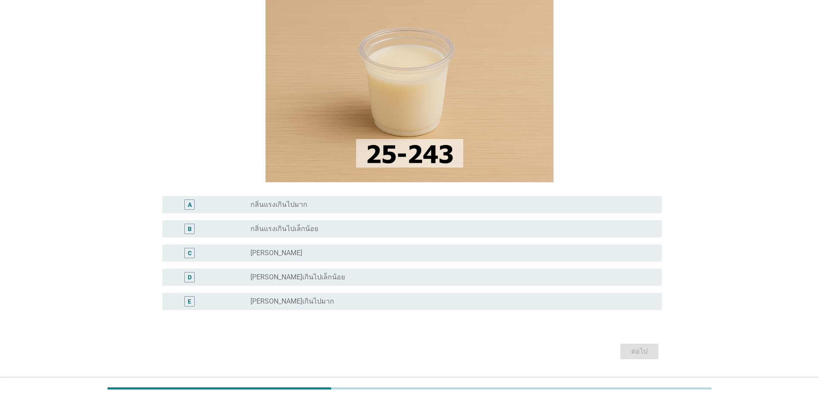
click at [336, 231] on div "radio_button_unchecked กลิ่นแรงเกินไปเล็กน้อย" at bounding box center [449, 228] width 398 height 9
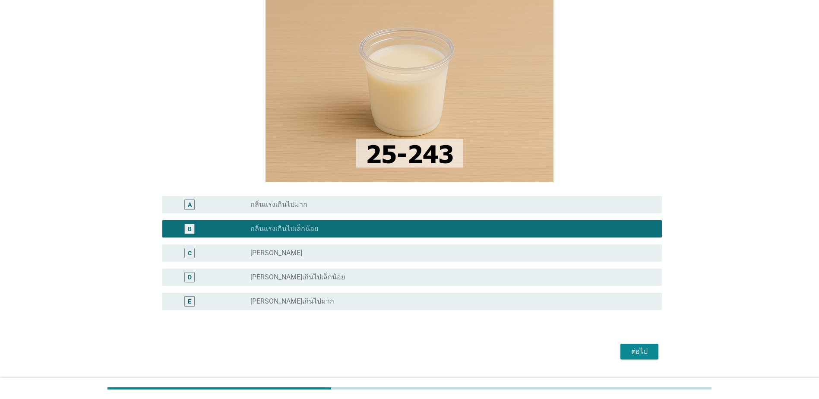
click at [535, 201] on div "radio_button_unchecked กลิ่นแรงเกินไปมาก" at bounding box center [449, 204] width 398 height 9
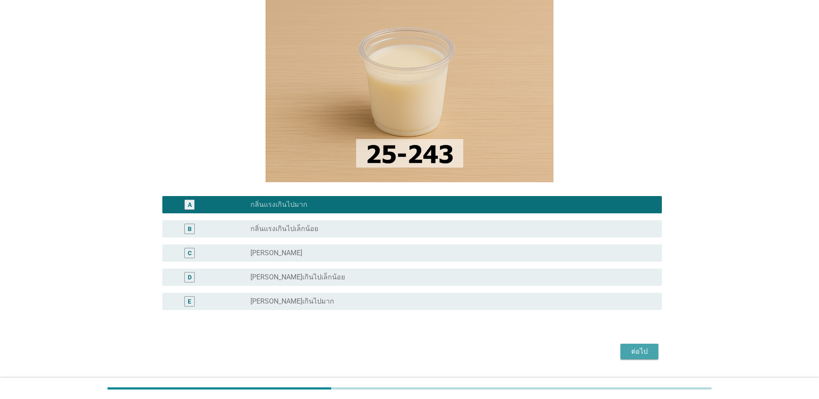
click at [642, 349] on div "ต่อไป" at bounding box center [639, 351] width 24 height 10
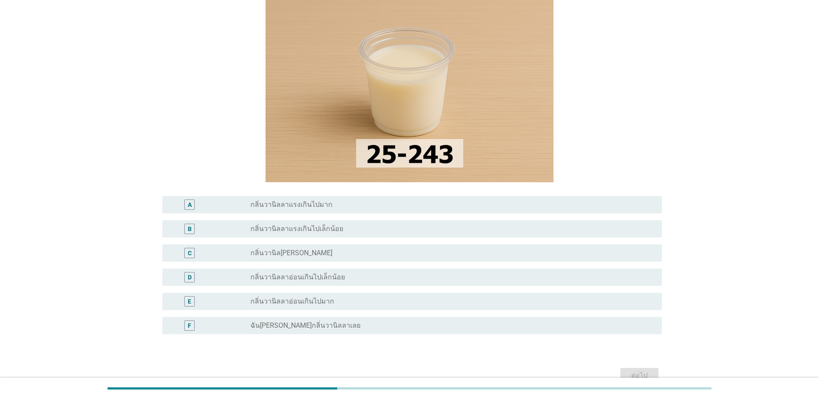
click at [529, 202] on div "radio_button_unchecked กลิ่นวานิลลาแรงเกินไปมาก" at bounding box center [449, 204] width 398 height 9
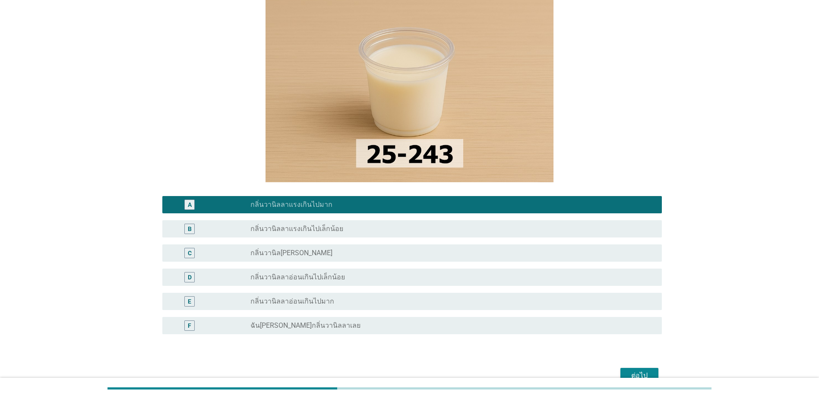
click at [652, 372] on button "ต่อไป" at bounding box center [639, 376] width 38 height 16
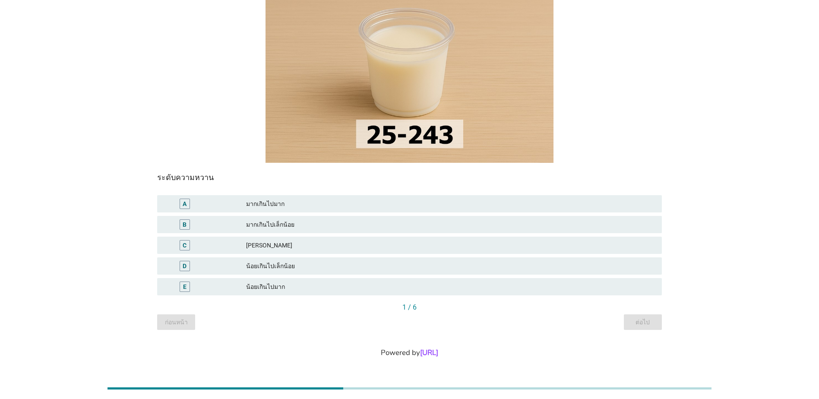
scroll to position [107, 0]
click at [410, 202] on div "มากเกินไปมาก" at bounding box center [450, 202] width 409 height 10
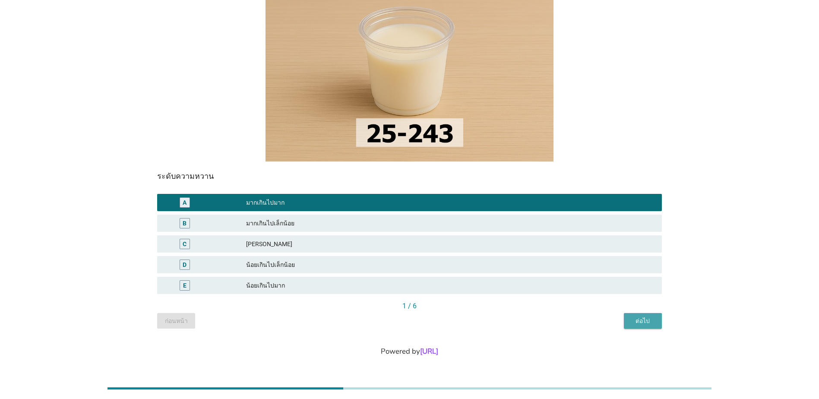
click at [638, 319] on div "ต่อไป" at bounding box center [643, 320] width 24 height 9
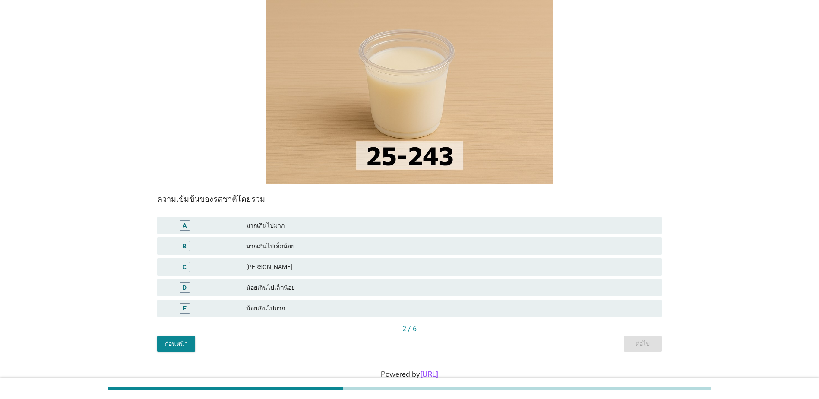
scroll to position [86, 0]
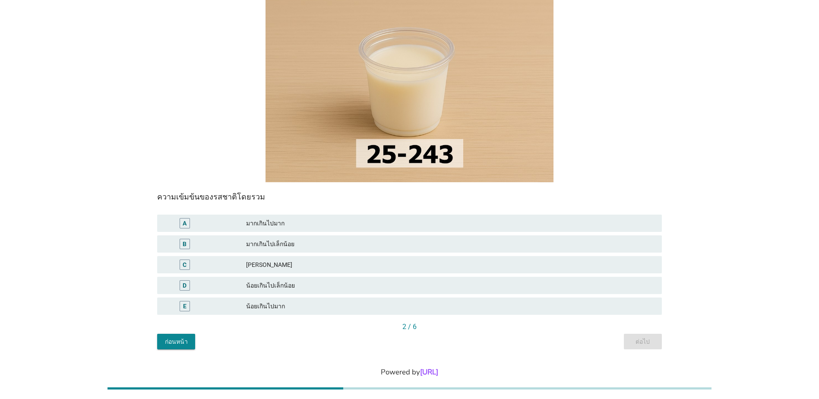
click at [458, 220] on div "มากเกินไปมาก" at bounding box center [450, 223] width 409 height 10
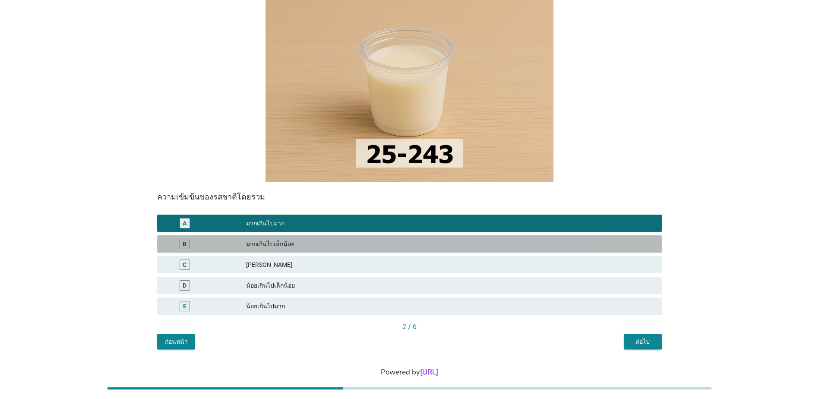
click at [416, 245] on div "มากเกินไปเล็กน้อย" at bounding box center [450, 244] width 409 height 10
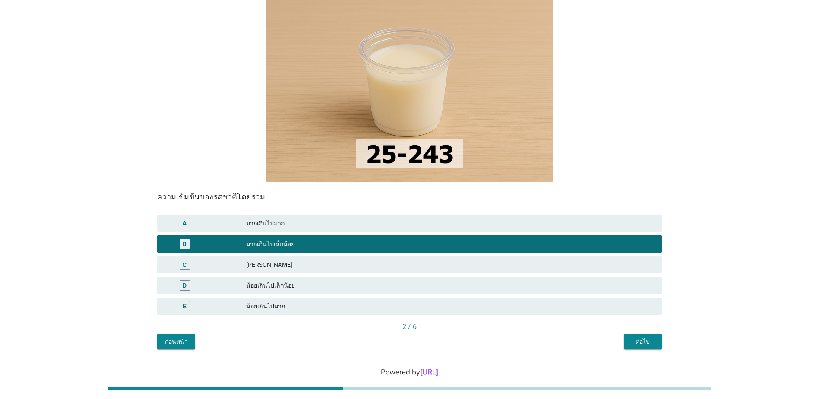
click at [404, 268] on div "[PERSON_NAME]" at bounding box center [450, 264] width 409 height 10
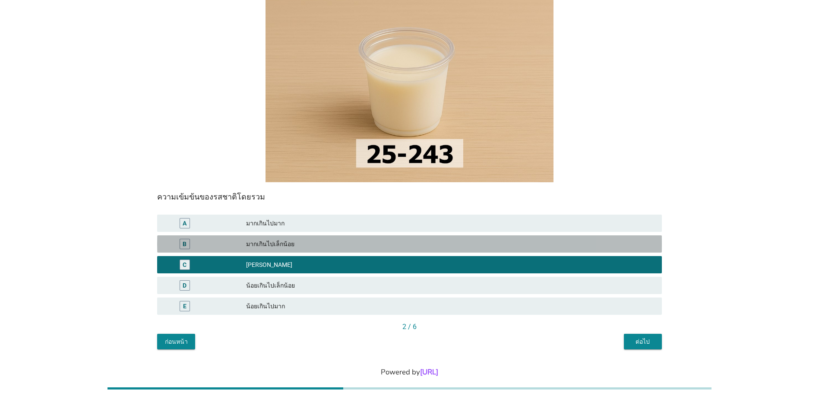
click at [417, 244] on div "มากเกินไปเล็กน้อย" at bounding box center [450, 244] width 409 height 10
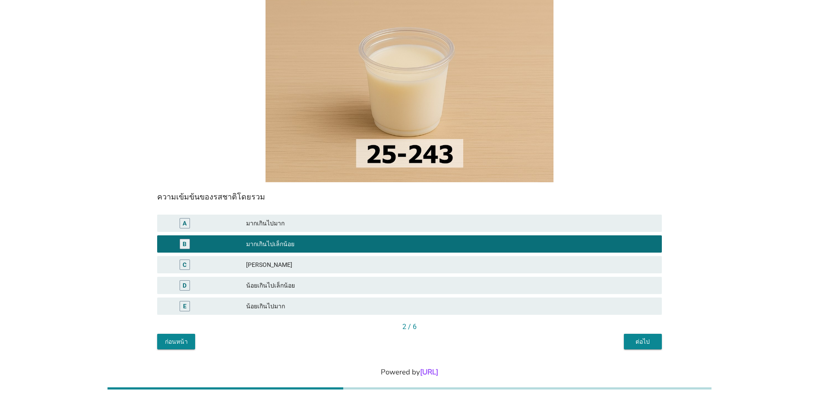
click at [450, 230] on div "A มากเกินไปมาก" at bounding box center [409, 223] width 505 height 17
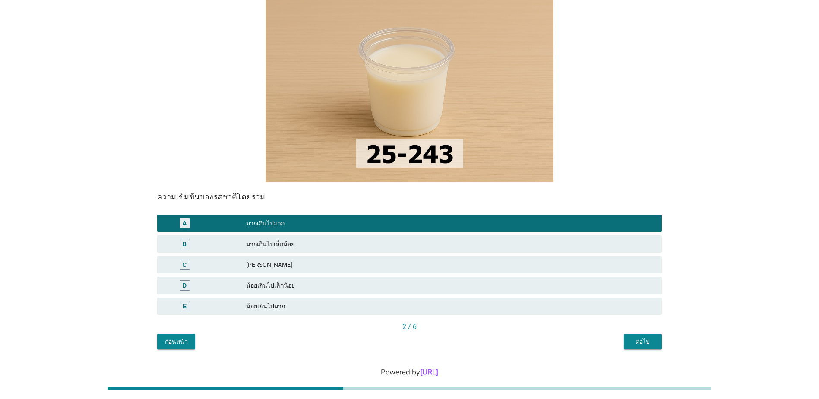
click at [645, 340] on div "ต่อไป" at bounding box center [643, 341] width 24 height 9
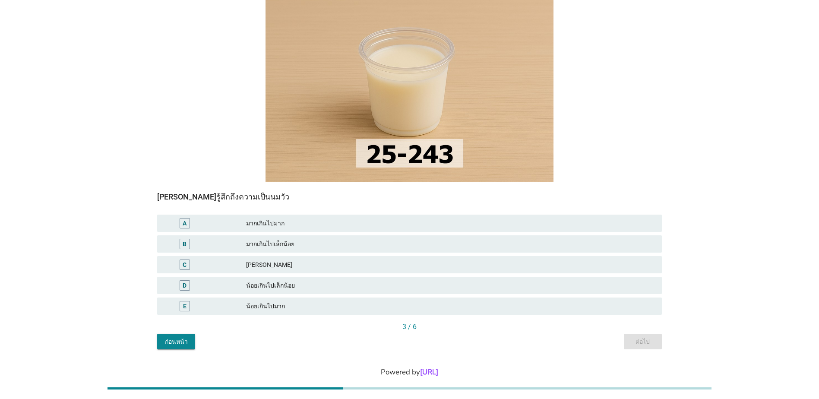
click at [362, 278] on div "D น้อยเกินไปเล็กน้อย" at bounding box center [409, 285] width 505 height 17
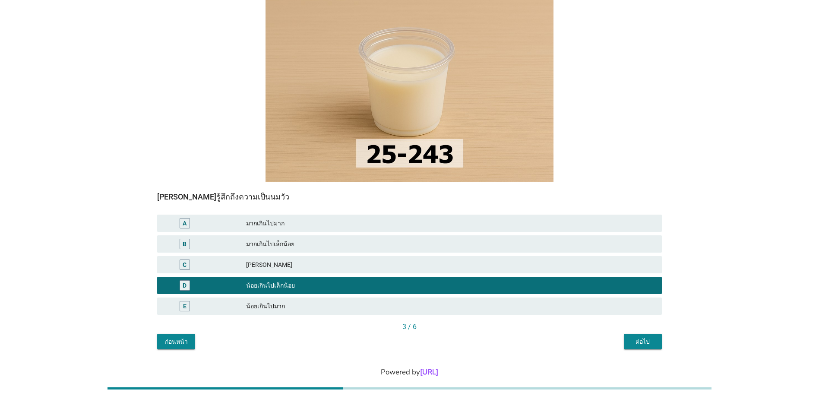
click at [633, 344] on div "ต่อไป" at bounding box center [643, 341] width 24 height 9
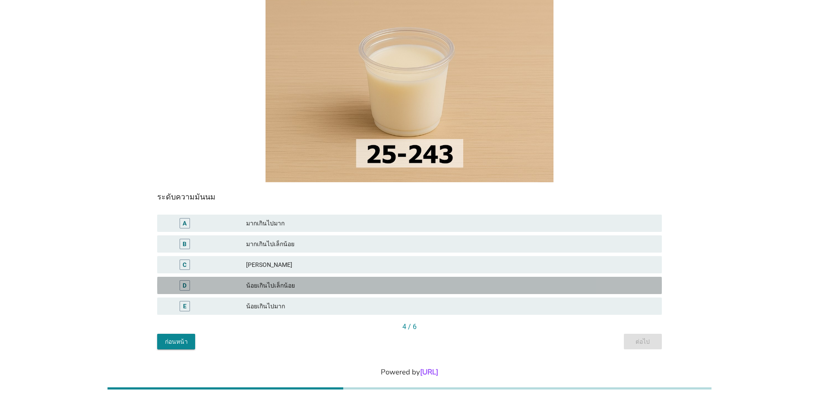
click at [311, 283] on div "น้อยเกินไปเล็กน้อย" at bounding box center [450, 285] width 409 height 10
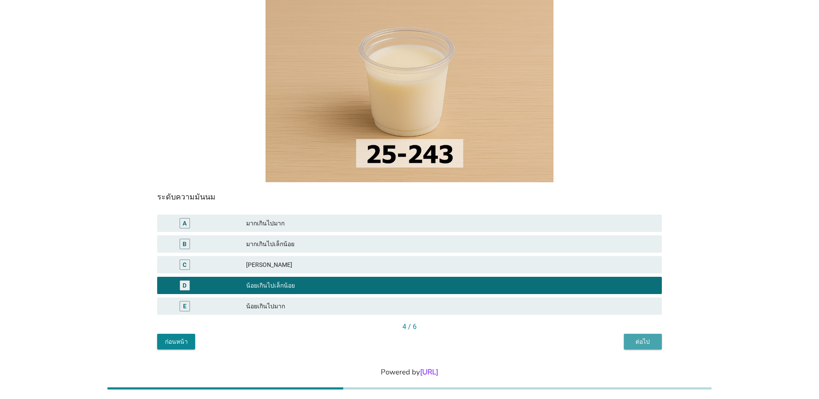
click at [653, 339] on div "ต่อไป" at bounding box center [643, 341] width 24 height 9
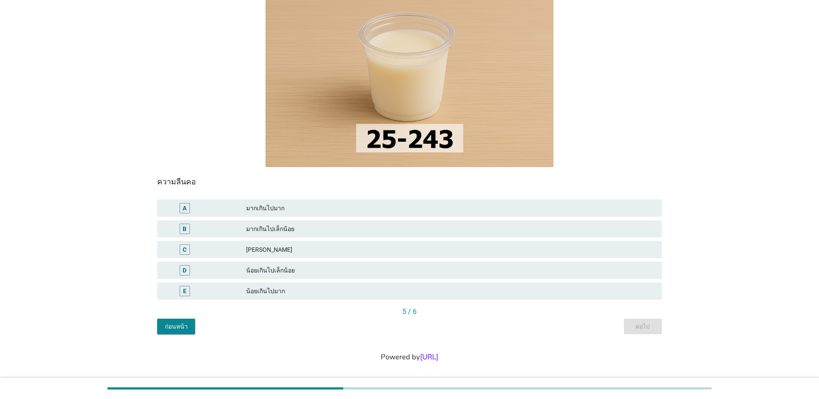
scroll to position [107, 0]
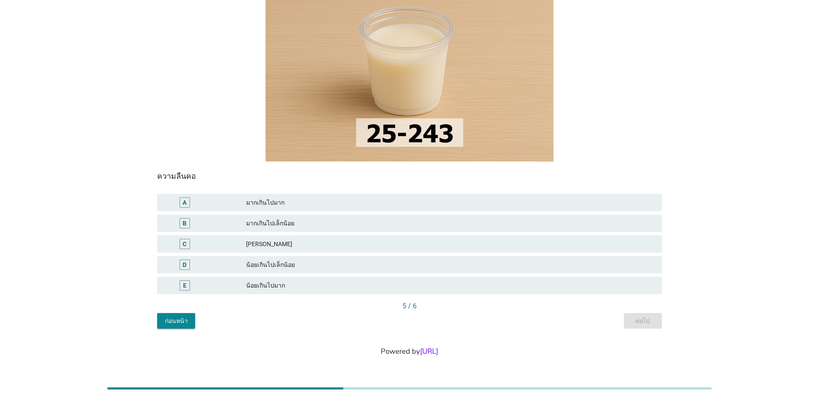
click at [413, 243] on div "[PERSON_NAME]" at bounding box center [450, 244] width 409 height 10
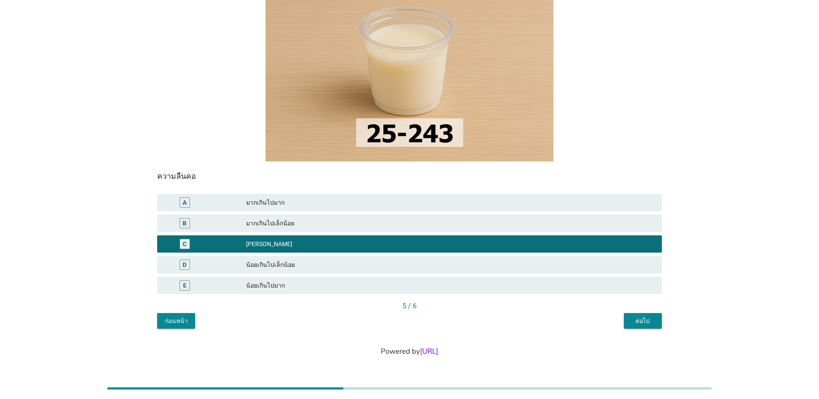
click at [639, 322] on div "ต่อไป" at bounding box center [643, 320] width 24 height 9
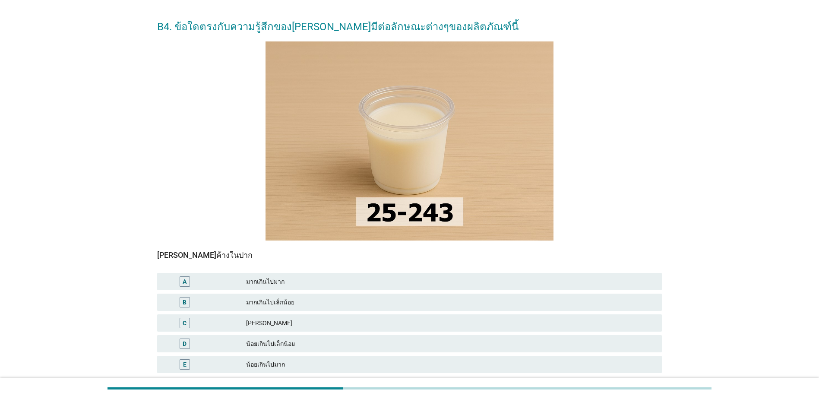
scroll to position [43, 0]
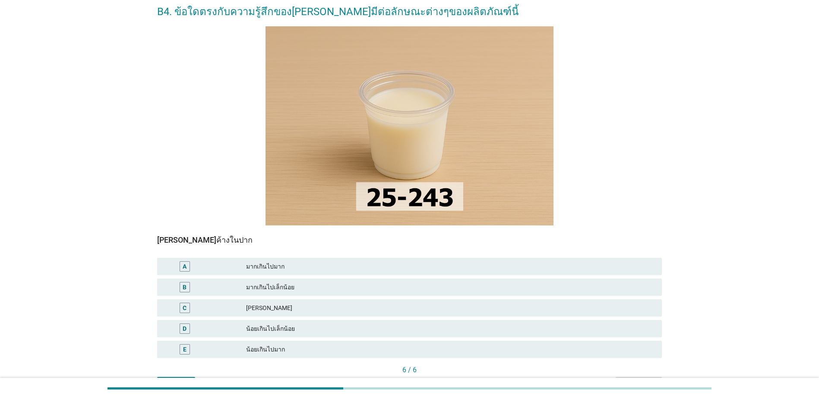
click at [523, 310] on div "[PERSON_NAME]" at bounding box center [450, 308] width 409 height 10
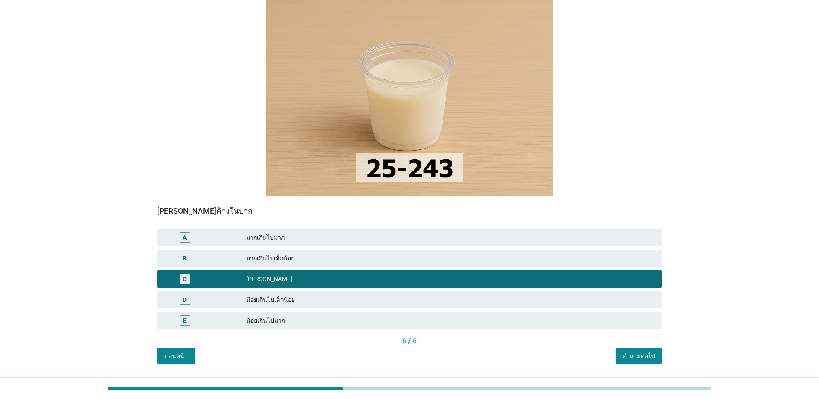
scroll to position [107, 0]
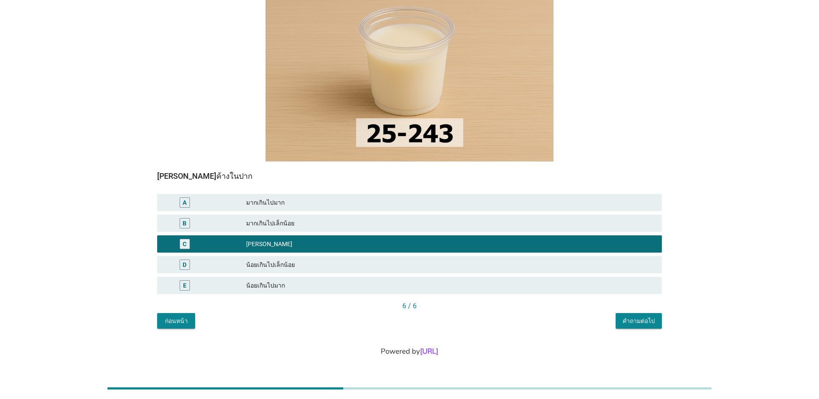
click at [640, 323] on div "คำถามต่อไป" at bounding box center [638, 320] width 32 height 9
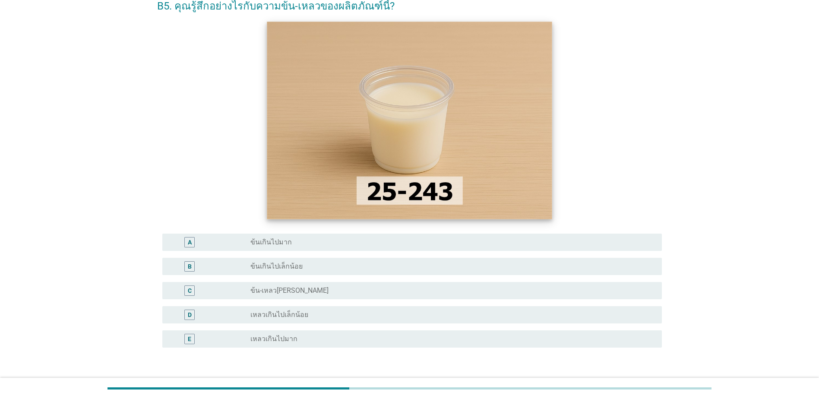
scroll to position [120, 0]
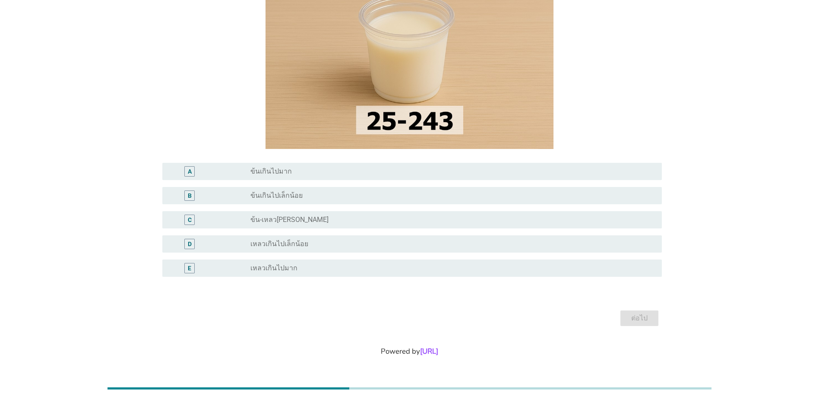
click at [308, 219] on div "radio_button_unchecked ข้น-เหลว[PERSON_NAME]" at bounding box center [449, 219] width 398 height 9
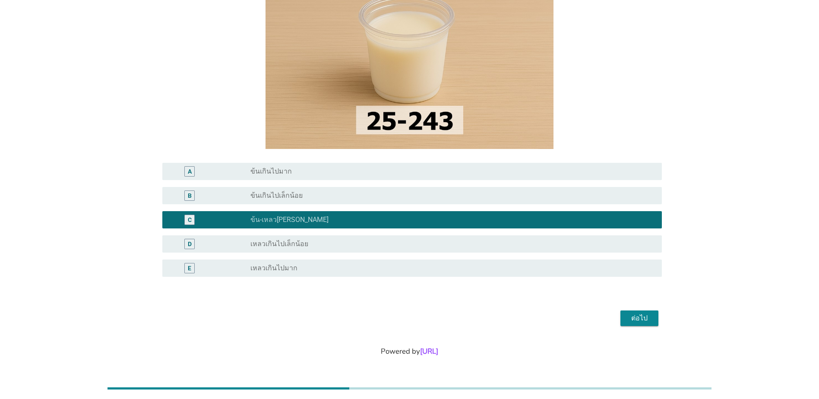
click at [604, 243] on div "radio_button_unchecked เหลวเกินไปเล็กน้อย" at bounding box center [449, 244] width 398 height 9
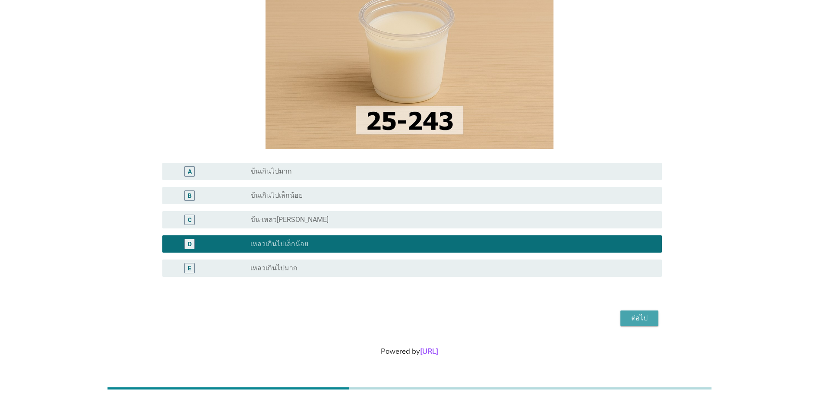
click at [642, 320] on div "ต่อไป" at bounding box center [639, 318] width 24 height 10
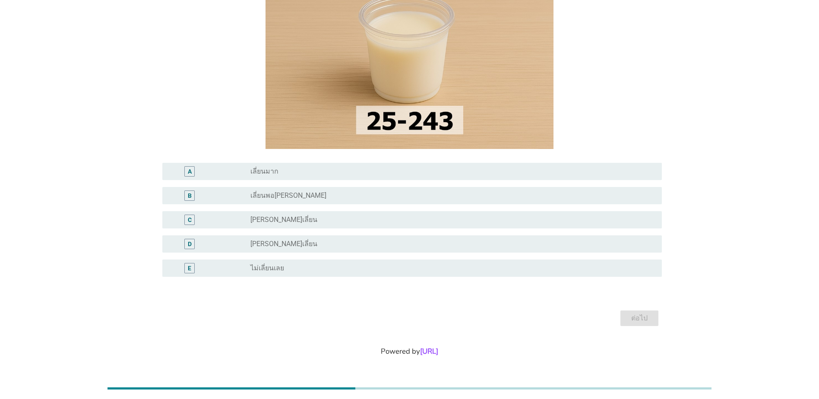
click at [406, 241] on div "radio_button_unchecked [PERSON_NAME]เลี่ยน" at bounding box center [449, 244] width 398 height 9
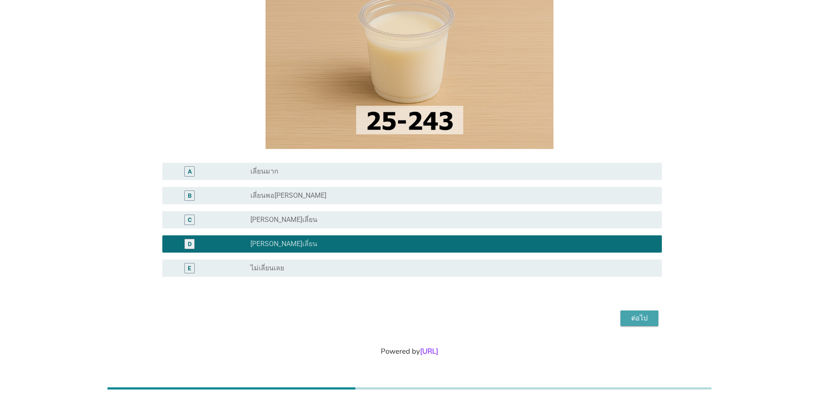
click at [640, 320] on div "ต่อไป" at bounding box center [639, 318] width 24 height 10
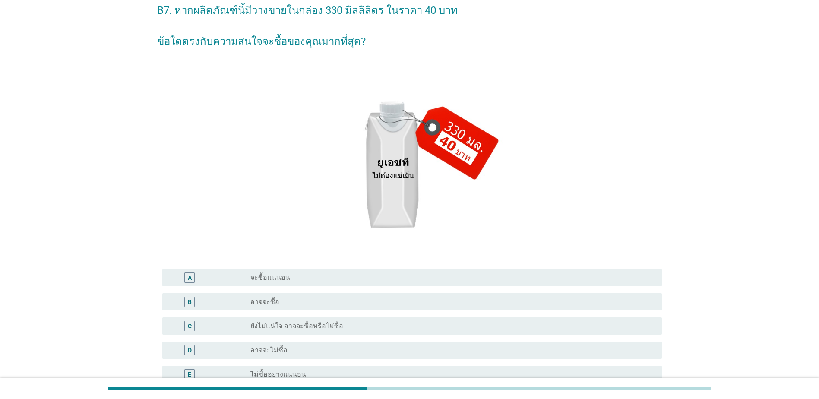
scroll to position [129, 0]
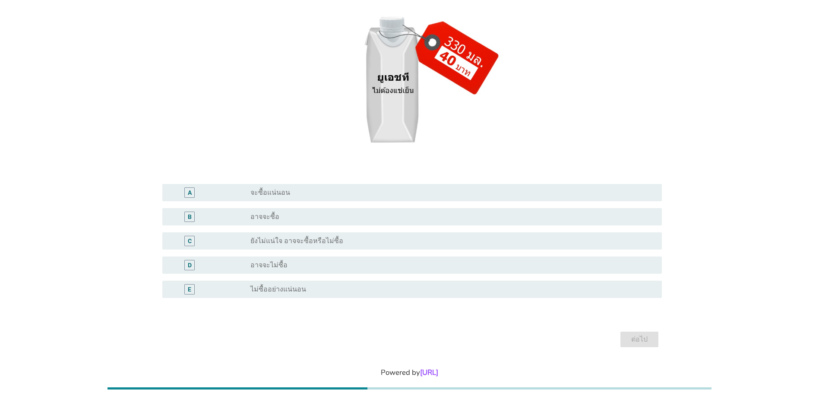
click at [373, 285] on div "radio_button_unchecked ไม่ซื้ออย่างแน่นอน" at bounding box center [449, 289] width 398 height 9
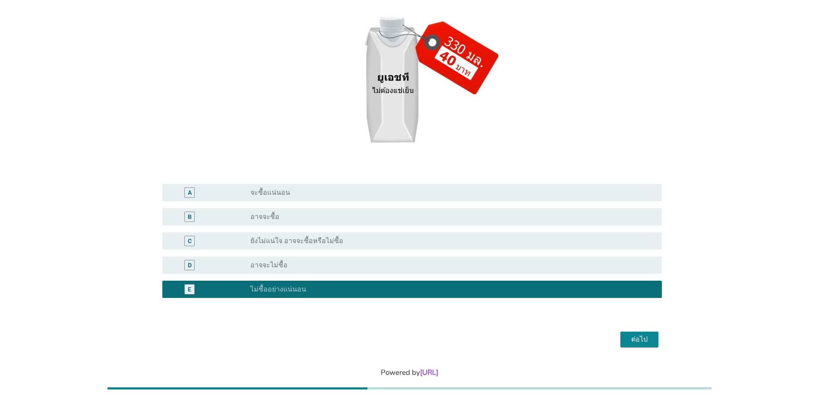
click at [631, 336] on div "ต่อไป" at bounding box center [639, 339] width 24 height 10
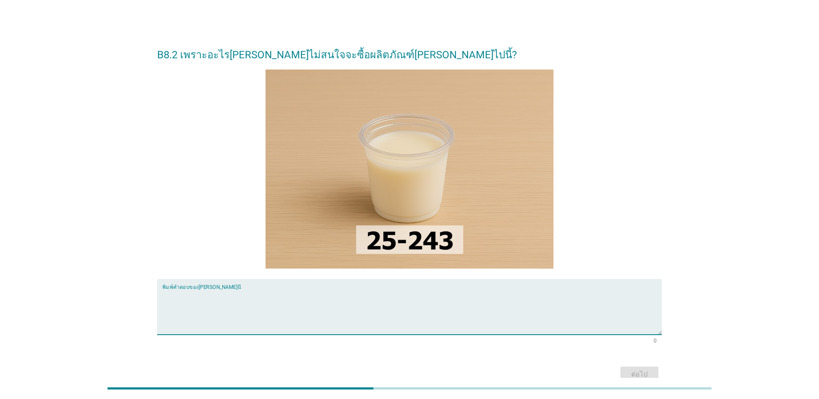
click at [422, 303] on textarea "พิมพ์คำตอบของคุณ ที่นี่" at bounding box center [411, 311] width 499 height 45
type textarea "too sweet for me."
click at [647, 372] on div "ต่อไป" at bounding box center [639, 374] width 24 height 10
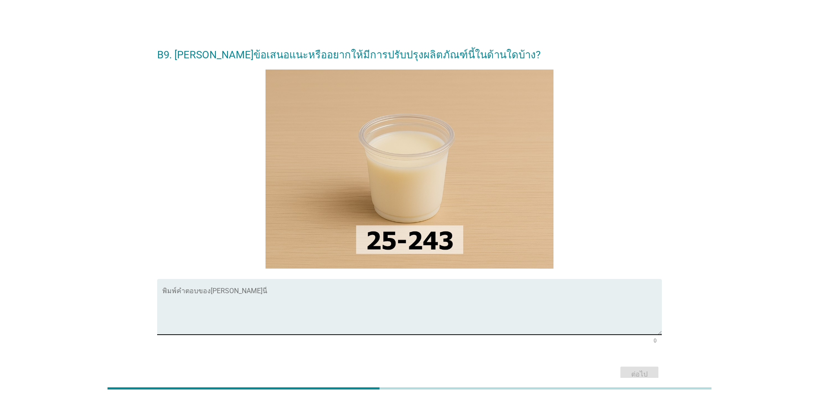
click at [312, 305] on textarea "พิมพ์คำตอบของคุณ ที่นี่" at bounding box center [411, 311] width 499 height 45
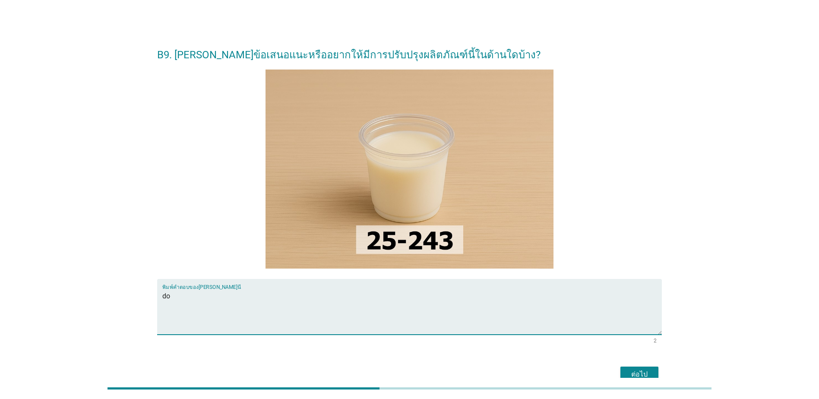
type textarea "d"
click at [283, 302] on textarea "do not produce." at bounding box center [411, 311] width 499 height 45
click at [393, 309] on textarea "do not produce this formula" at bounding box center [411, 311] width 499 height 45
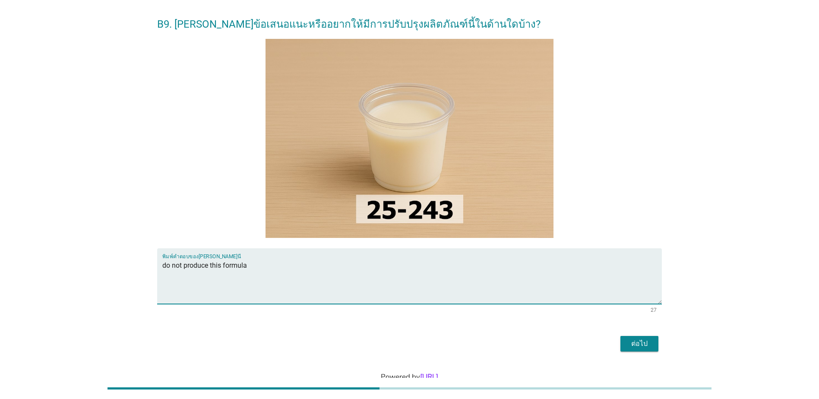
scroll to position [43, 0]
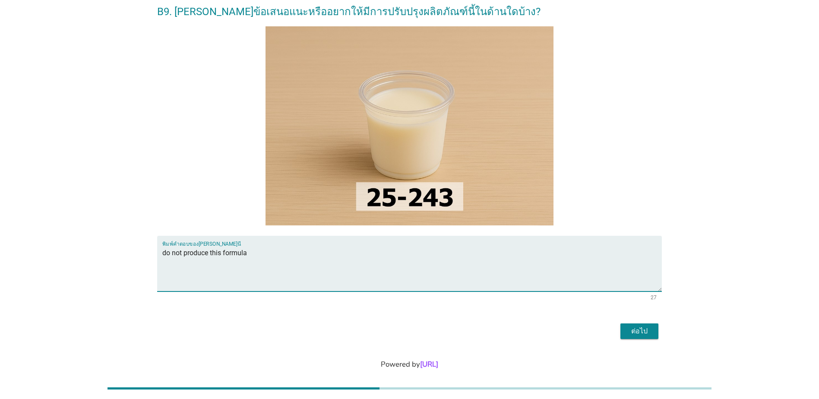
type textarea "do not produce this formula"
click at [641, 328] on div "ต่อไป" at bounding box center [639, 331] width 24 height 10
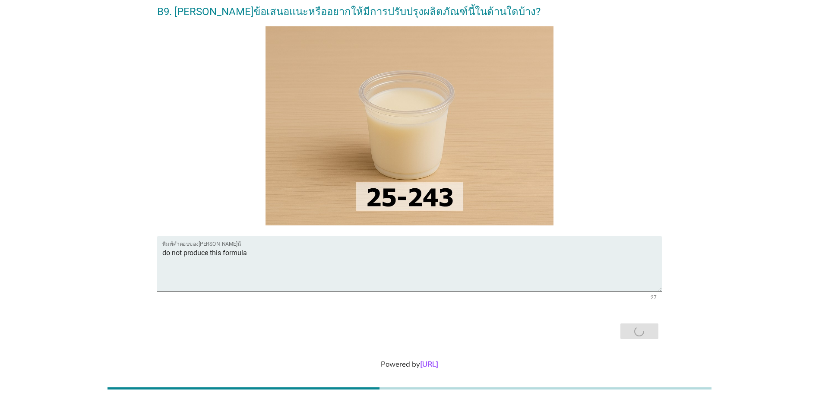
scroll to position [0, 0]
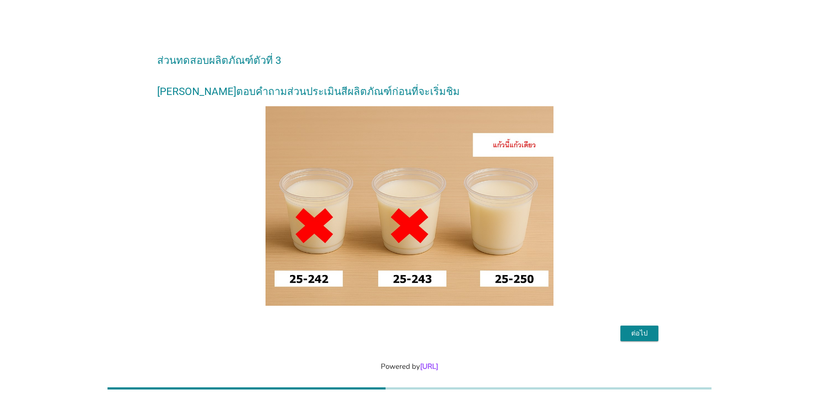
click at [629, 338] on div "ต่อไป" at bounding box center [639, 333] width 24 height 10
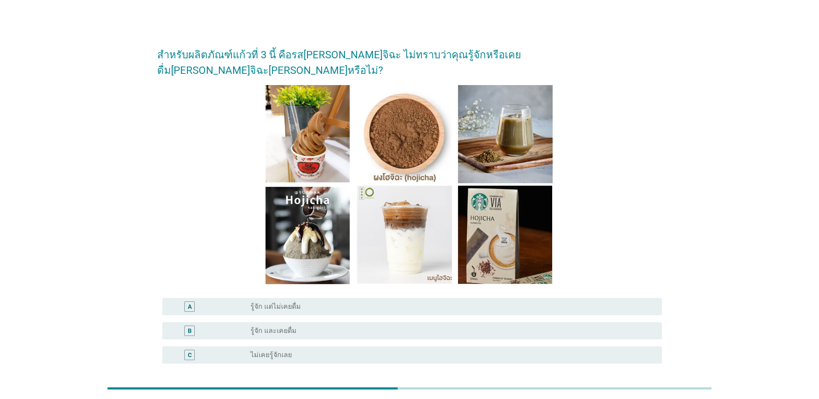
click at [279, 326] on label "รู้จัก และเคยดื่ม" at bounding box center [273, 330] width 46 height 9
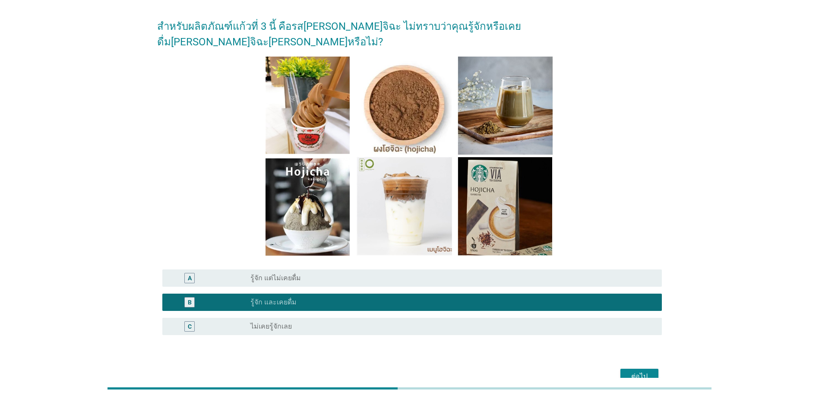
scroll to position [71, 0]
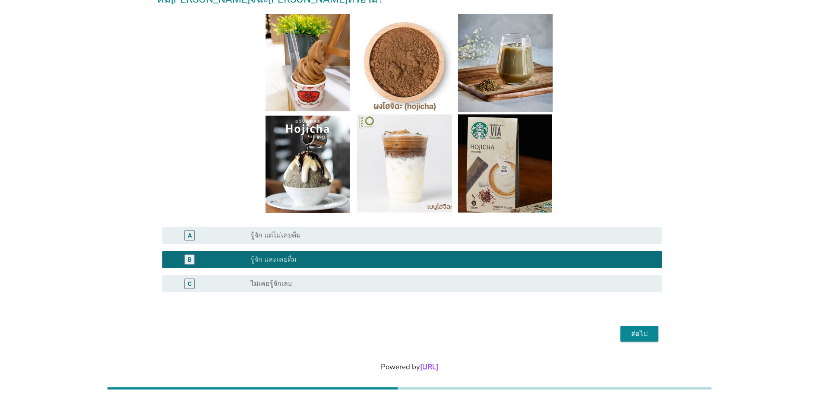
click at [635, 328] on div "ต่อไป" at bounding box center [639, 333] width 24 height 10
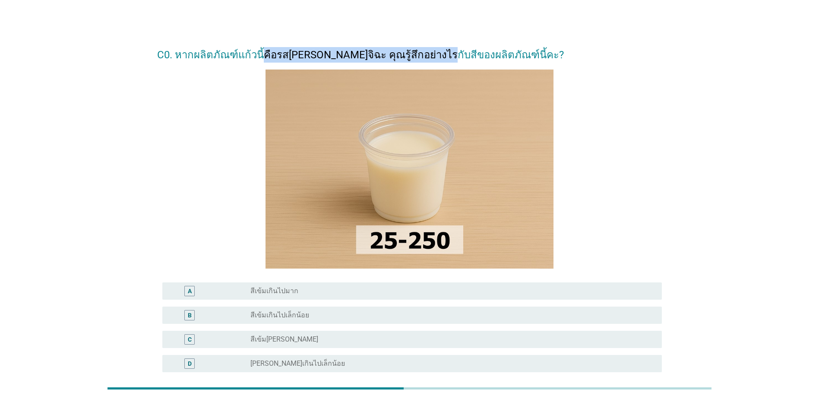
drag, startPoint x: 259, startPoint y: 57, endPoint x: 430, endPoint y: 57, distance: 171.3
click at [430, 57] on h2 "C0. หากผลิตภัณฑ์แก้วนี้คือรส[PERSON_NAME]จิฉะ คุณรู้สึกอย่างไรกับสีของผลิตภัณฑ์…" at bounding box center [409, 50] width 505 height 24
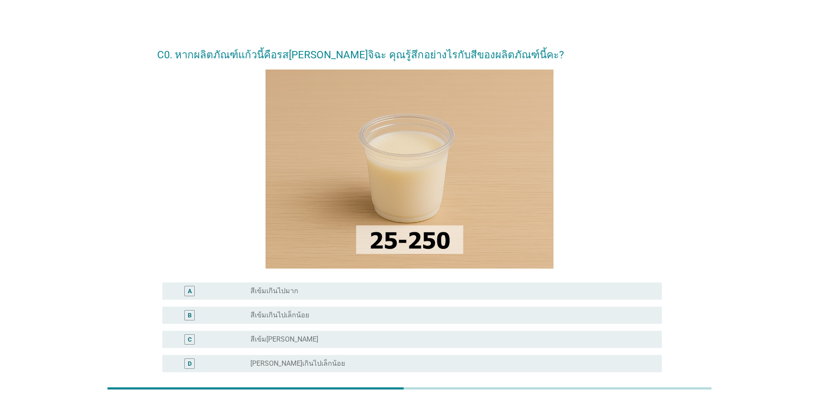
click at [269, 329] on div "C radio_button_unchecked สีเข้ม[PERSON_NAME]" at bounding box center [409, 339] width 505 height 24
click at [271, 340] on label "สีเข้ม[PERSON_NAME]" at bounding box center [284, 339] width 68 height 9
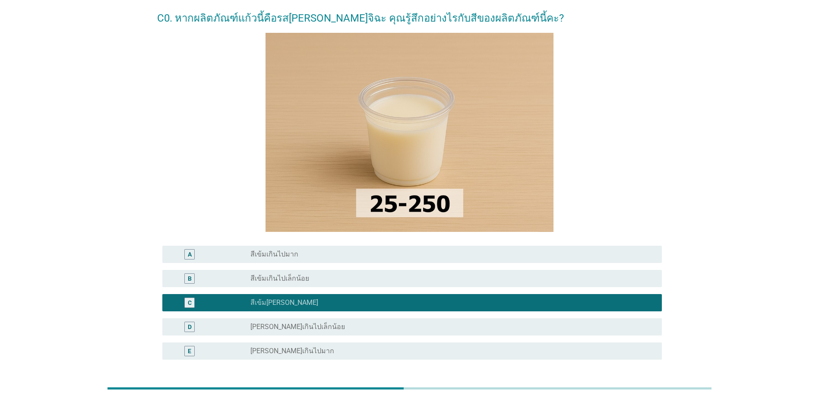
scroll to position [86, 0]
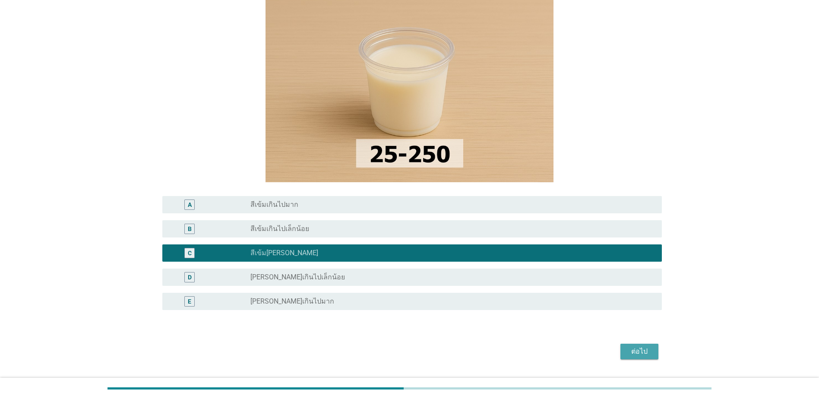
click at [634, 356] on div "ต่อไป" at bounding box center [639, 351] width 24 height 10
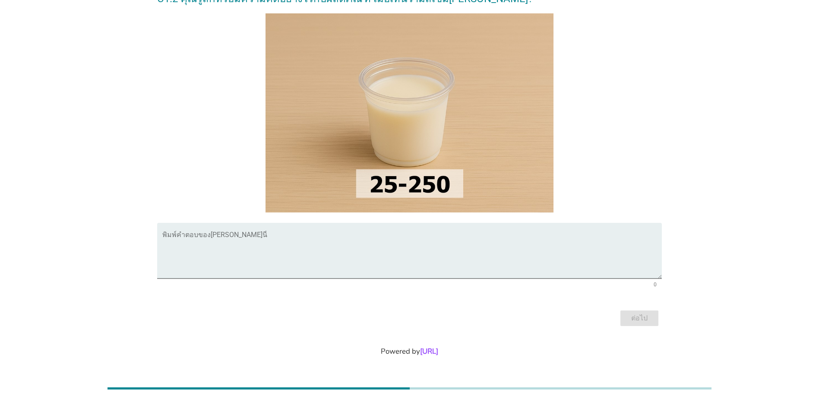
scroll to position [0, 0]
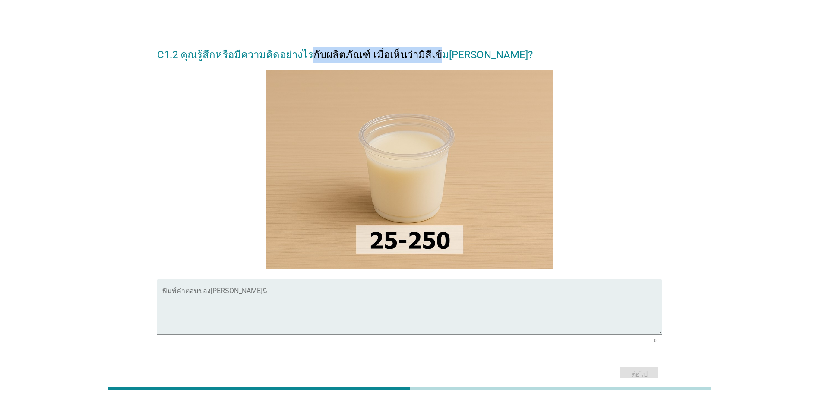
drag, startPoint x: 307, startPoint y: 55, endPoint x: 432, endPoint y: 57, distance: 124.7
click at [432, 57] on h2 "C1.2 คุณรู้สึกหรือมีความคิดอย่างไรกับผลิตภัณฑ์ เมื่อเห็นว่ามีสีเข้ม[PERSON_NAME…" at bounding box center [409, 50] width 505 height 24
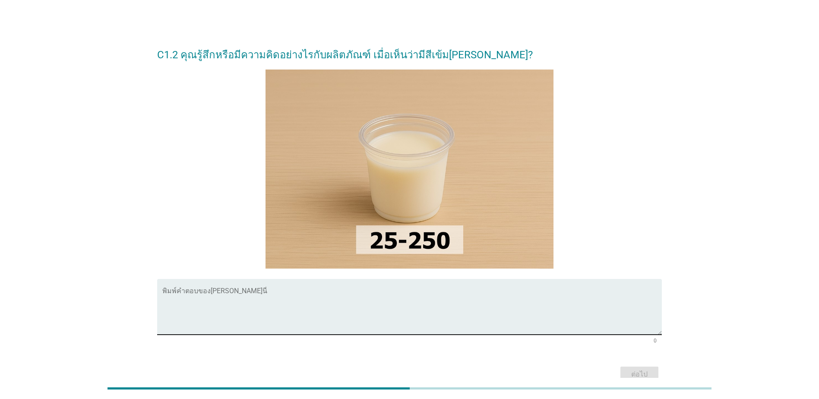
click at [285, 306] on textarea "พิมพ์คำตอบของคุณ ที่นี่" at bounding box center [411, 311] width 499 height 45
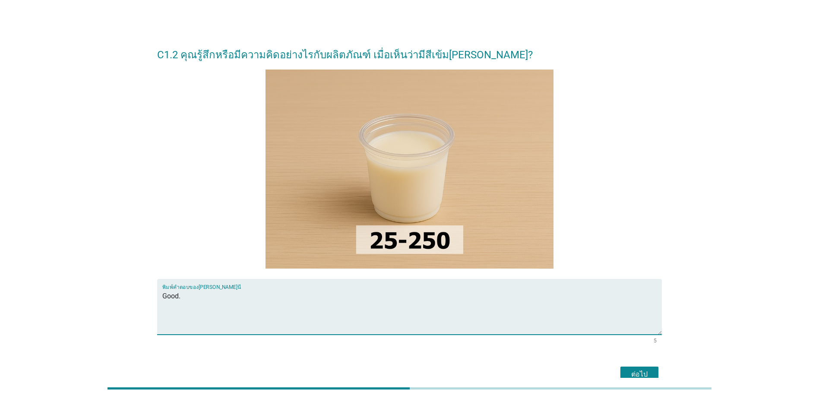
type textarea "Good."
click at [642, 372] on div "ต่อไป" at bounding box center [639, 374] width 24 height 10
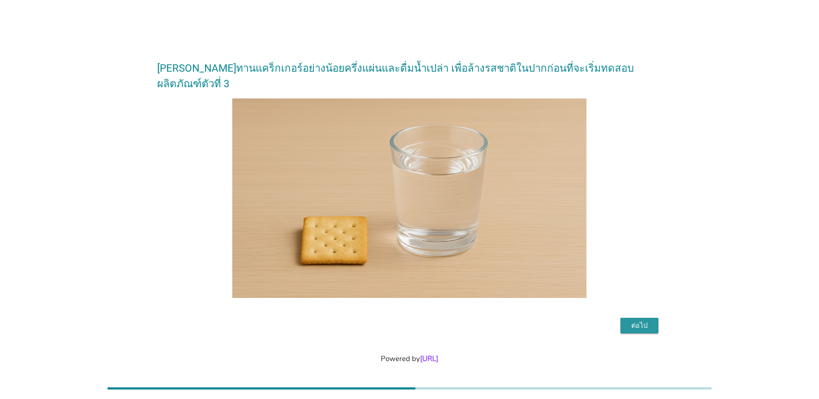
click at [655, 318] on button "ต่อไป" at bounding box center [639, 326] width 38 height 16
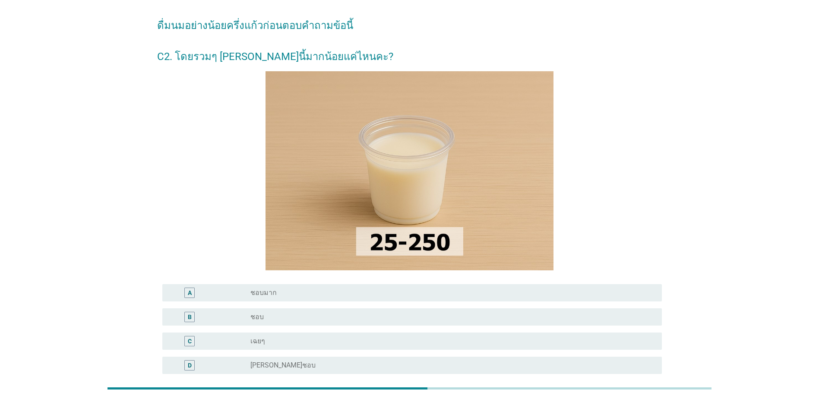
scroll to position [43, 0]
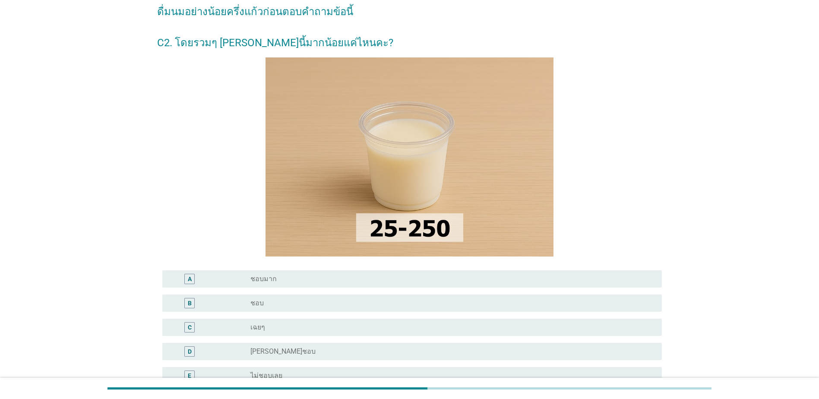
click at [399, 350] on div "radio_button_unchecked [PERSON_NAME]ชอบ" at bounding box center [449, 351] width 398 height 9
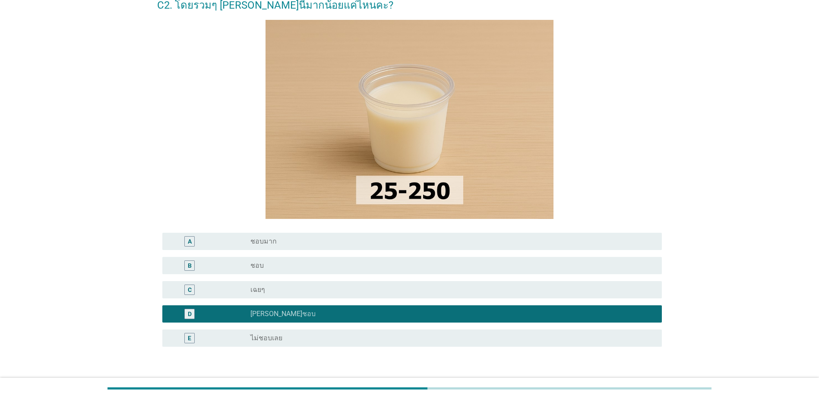
scroll to position [129, 0]
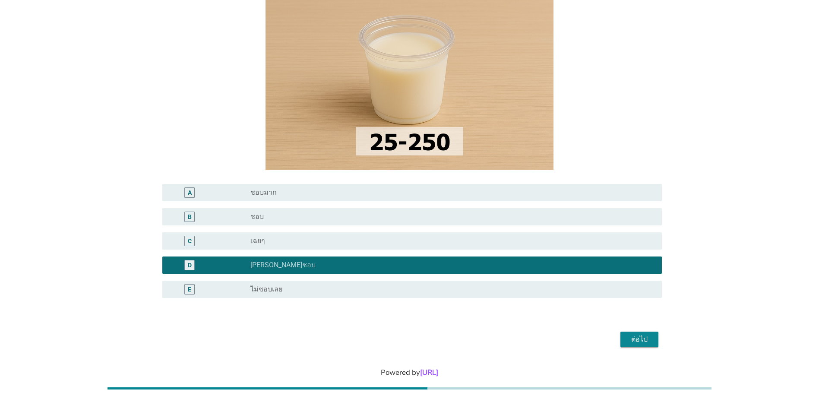
click at [637, 340] on div "ต่อไป" at bounding box center [639, 339] width 24 height 10
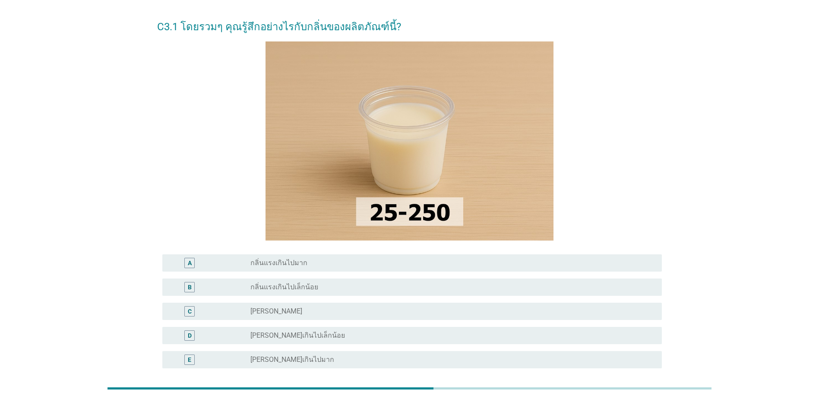
scroll to position [43, 0]
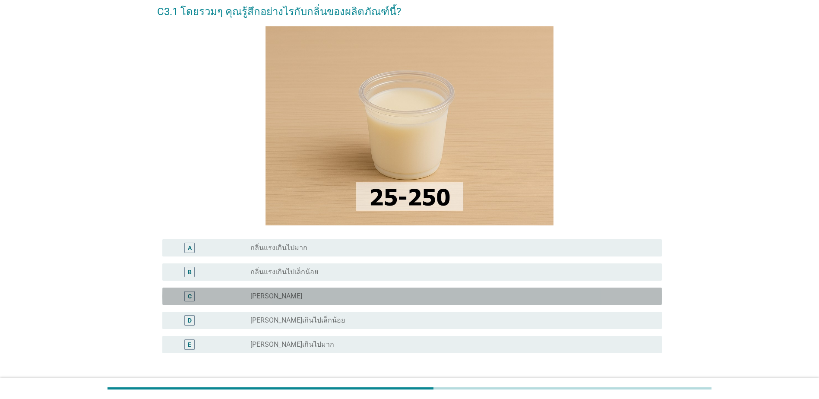
click at [498, 290] on div "C radio_button_unchecked [PERSON_NAME]" at bounding box center [411, 295] width 499 height 17
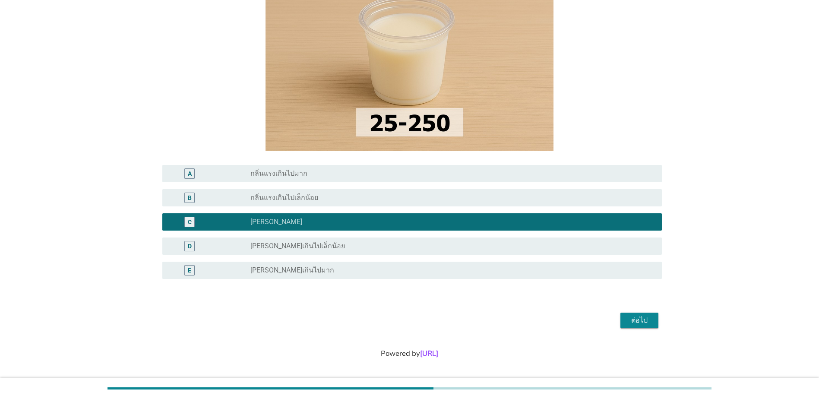
scroll to position [120, 0]
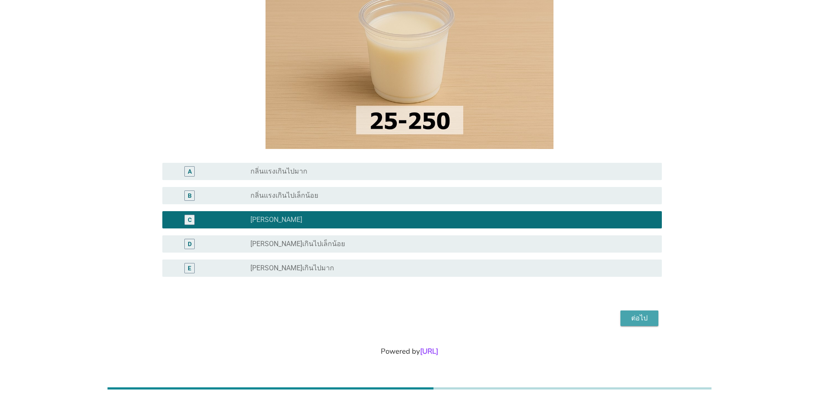
click at [628, 321] on div "ต่อไป" at bounding box center [639, 318] width 24 height 10
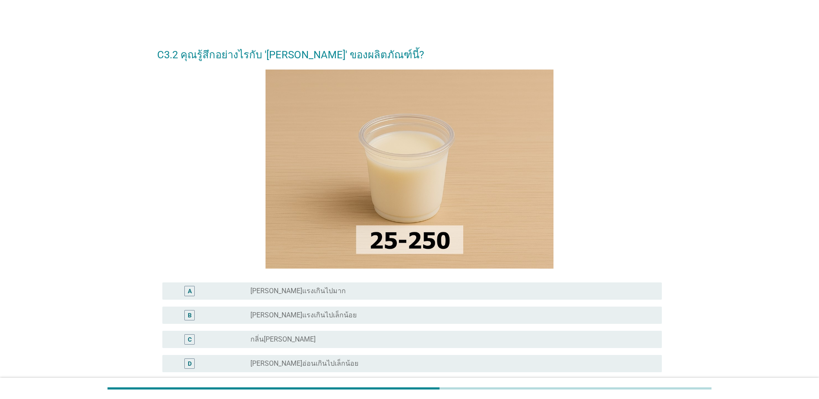
click at [530, 337] on div "radio_button_unchecked กลิ่น[PERSON_NAME]" at bounding box center [449, 339] width 398 height 9
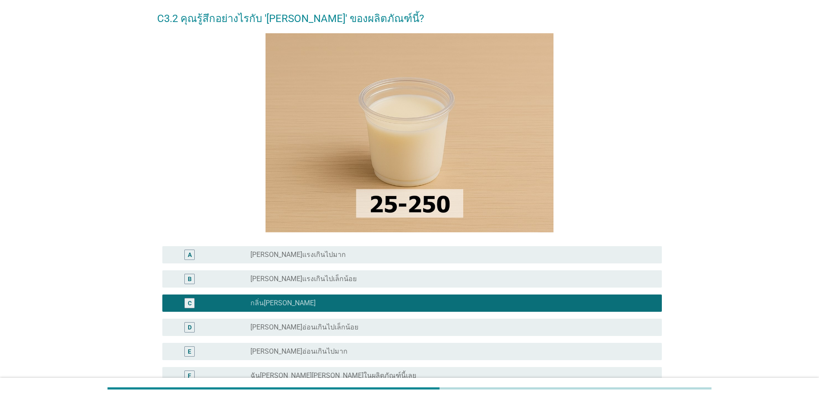
scroll to position [86, 0]
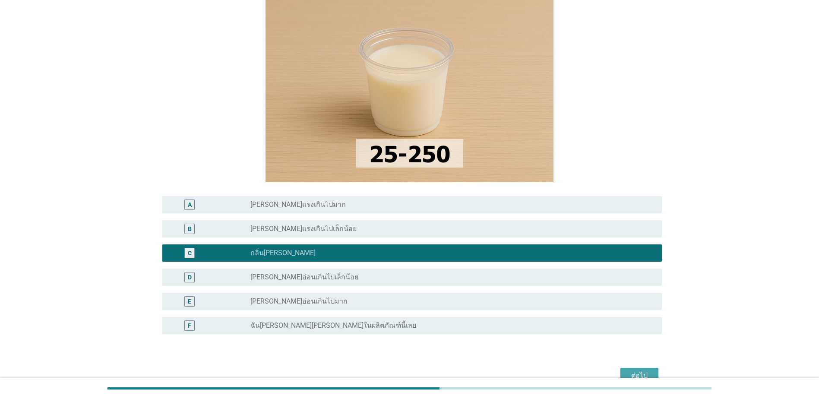
click at [641, 372] on div "ต่อไป" at bounding box center [639, 375] width 24 height 10
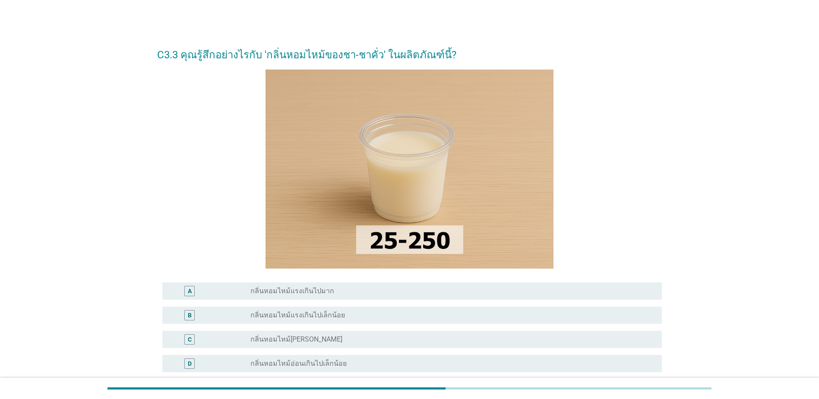
scroll to position [43, 0]
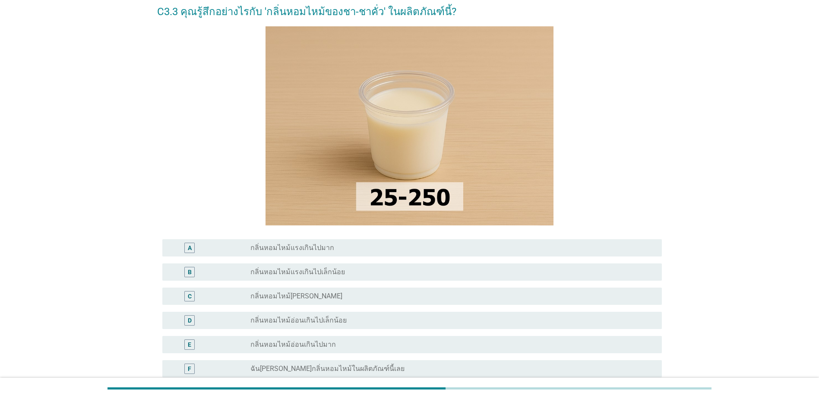
click at [370, 248] on div "radio_button_unchecked กลิ่นหอมไหม้แรงเกินไปมาก" at bounding box center [449, 247] width 398 height 9
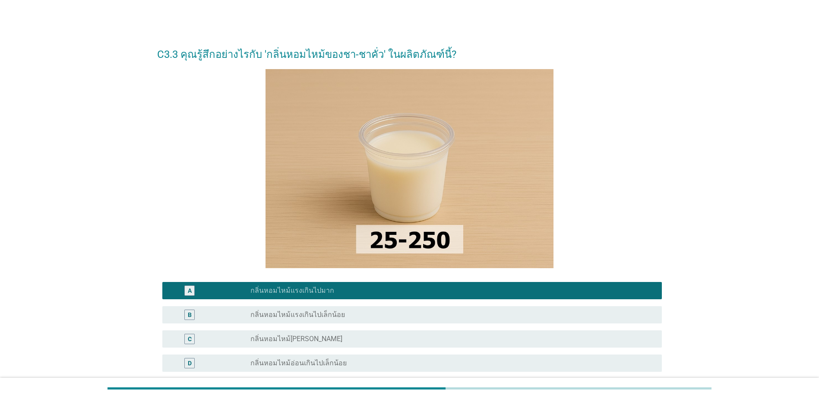
scroll to position [0, 0]
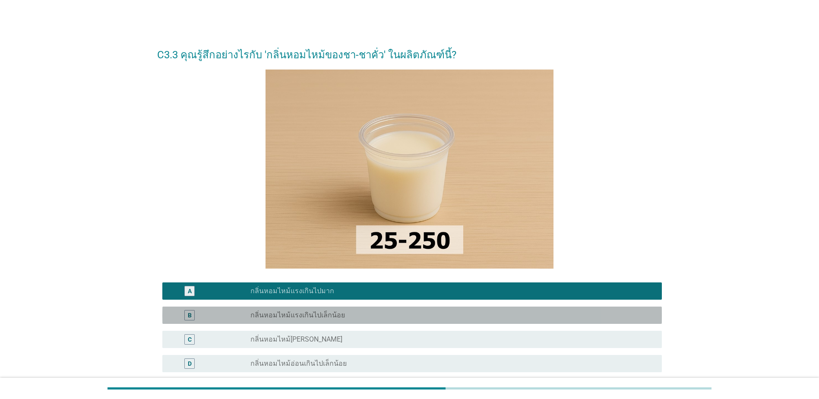
click at [562, 310] on div "radio_button_unchecked กลิ่นหอมไหม้แรงเกินไปเล็กน้อย" at bounding box center [452, 315] width 404 height 10
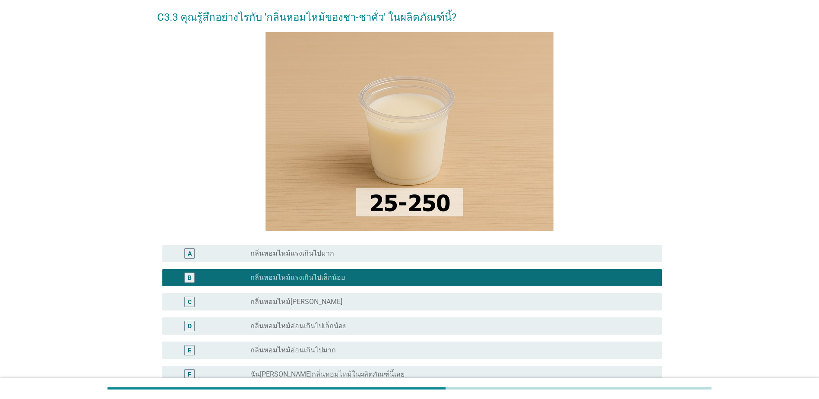
scroll to position [86, 0]
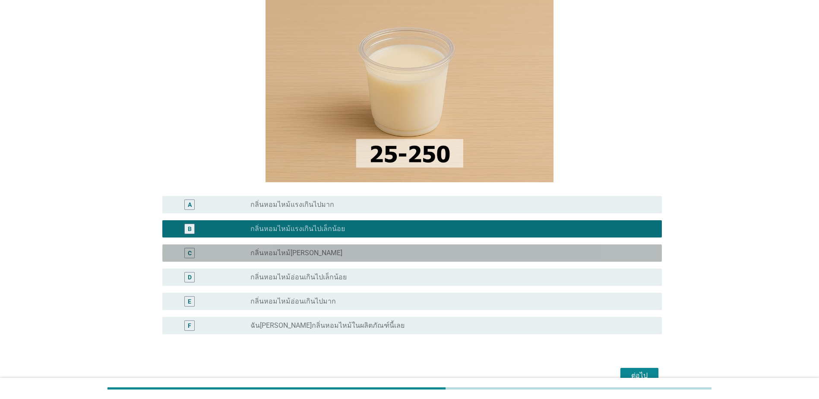
click at [451, 249] on div "radio_button_unchecked กลิ่นหอมไหม้[PERSON_NAME]" at bounding box center [449, 253] width 398 height 9
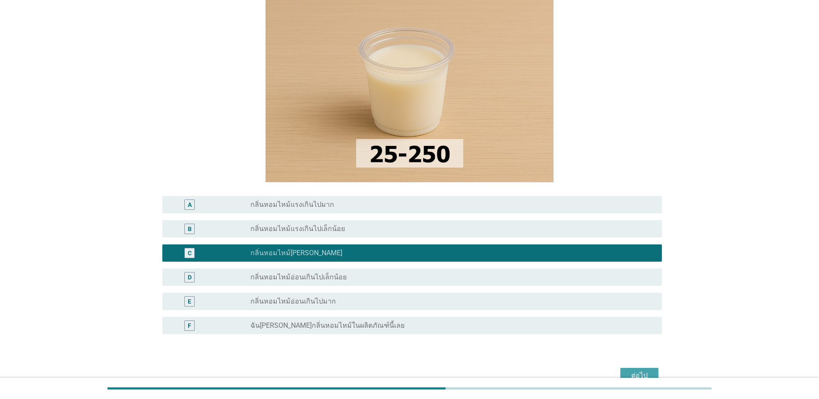
click at [652, 375] on button "ต่อไป" at bounding box center [639, 376] width 38 height 16
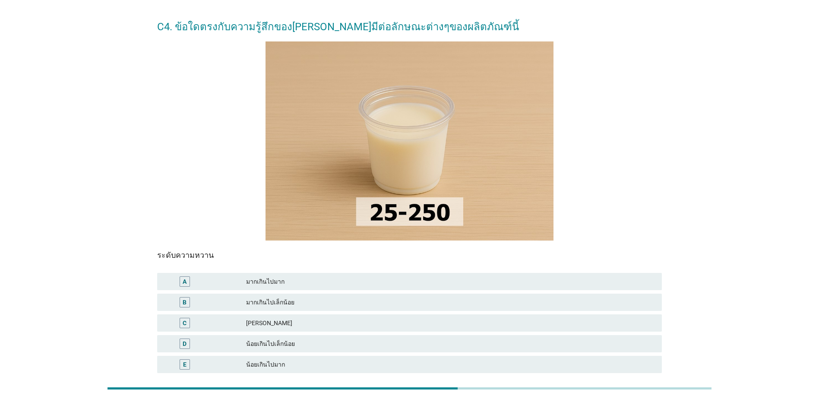
scroll to position [43, 0]
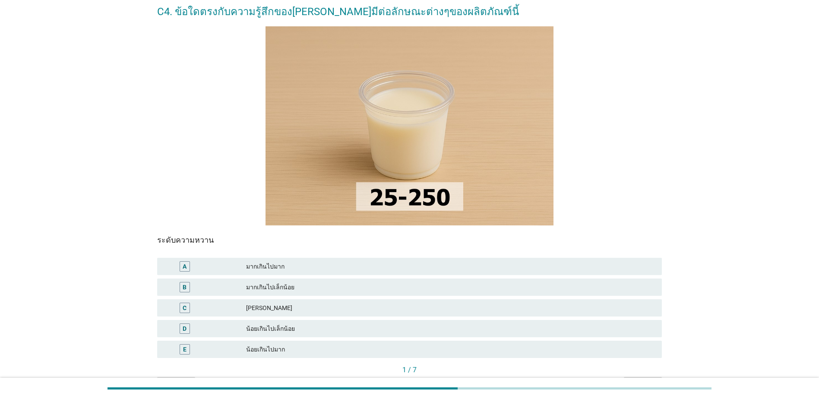
click at [500, 291] on div "มากเกินไปเล็กน้อย" at bounding box center [450, 287] width 409 height 10
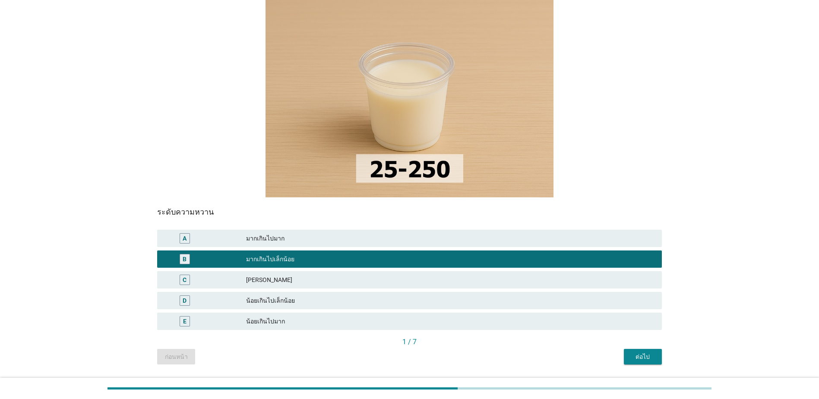
scroll to position [86, 0]
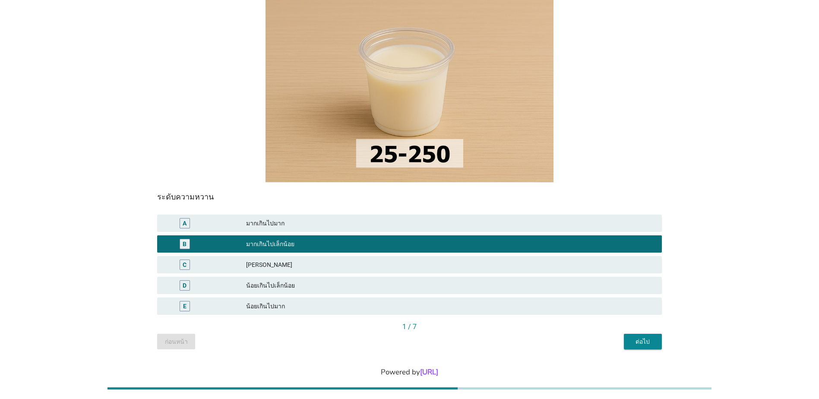
click at [638, 343] on div "ต่อไป" at bounding box center [643, 341] width 24 height 9
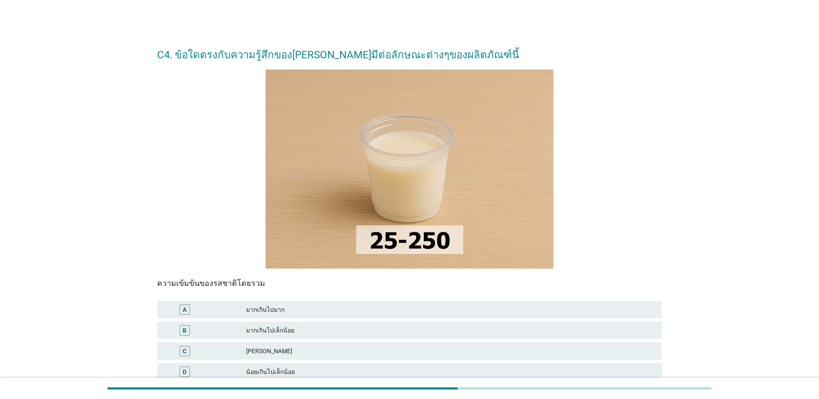
scroll to position [43, 0]
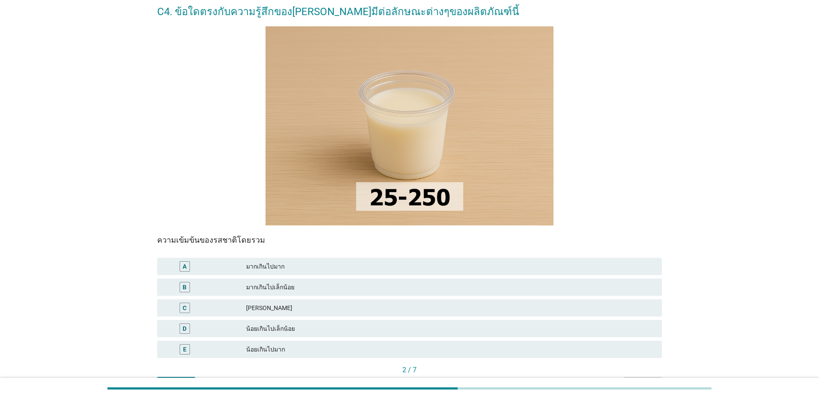
click at [398, 284] on div "มากเกินไปเล็กน้อย" at bounding box center [450, 287] width 409 height 10
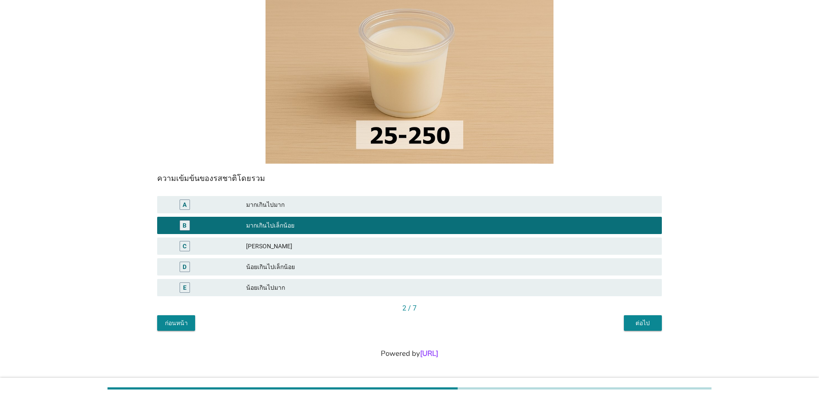
scroll to position [107, 0]
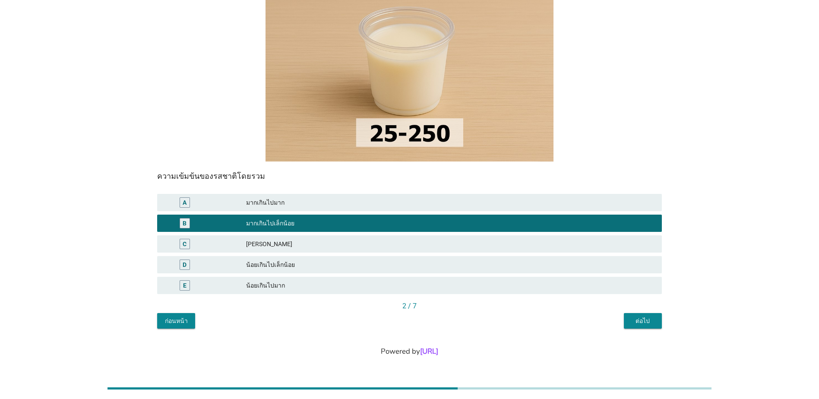
click at [640, 325] on button "ต่อไป" at bounding box center [643, 321] width 38 height 16
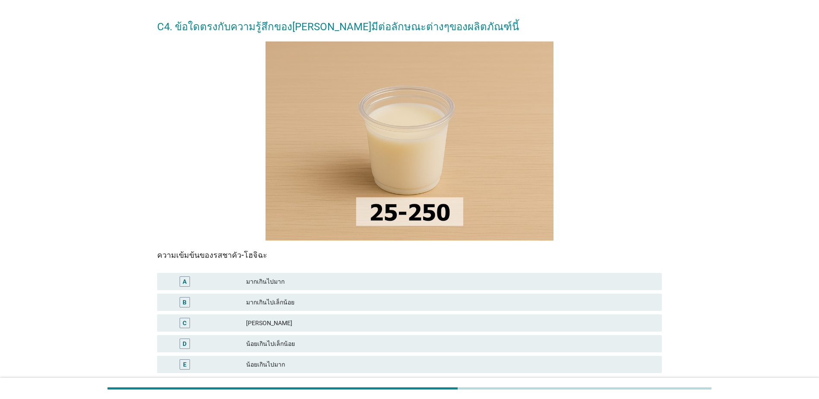
scroll to position [43, 0]
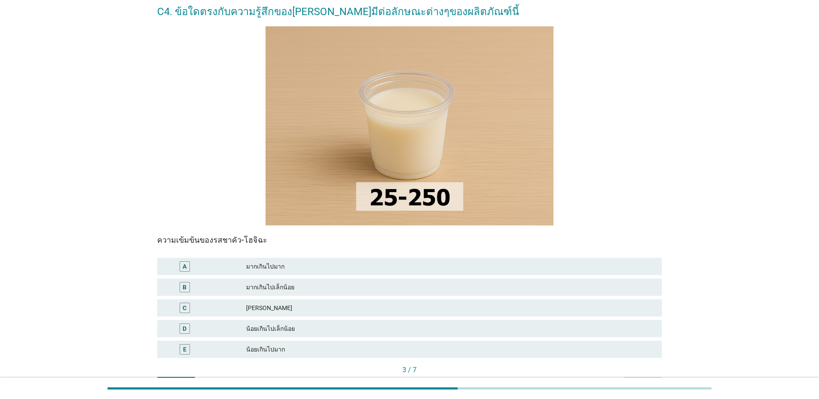
click at [322, 305] on div "[PERSON_NAME]" at bounding box center [450, 308] width 409 height 10
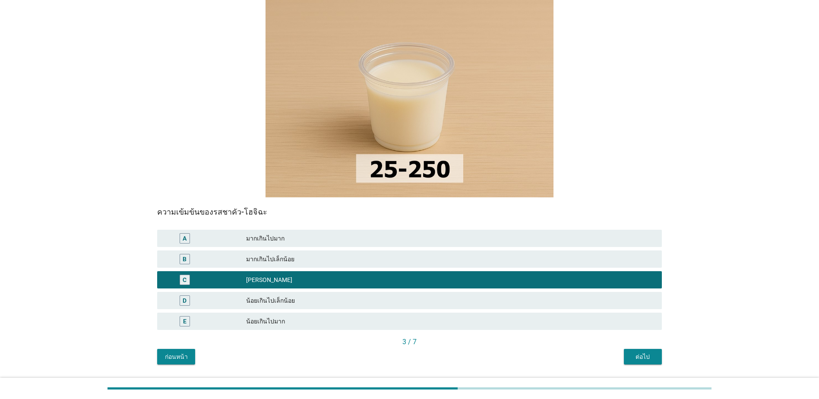
scroll to position [86, 0]
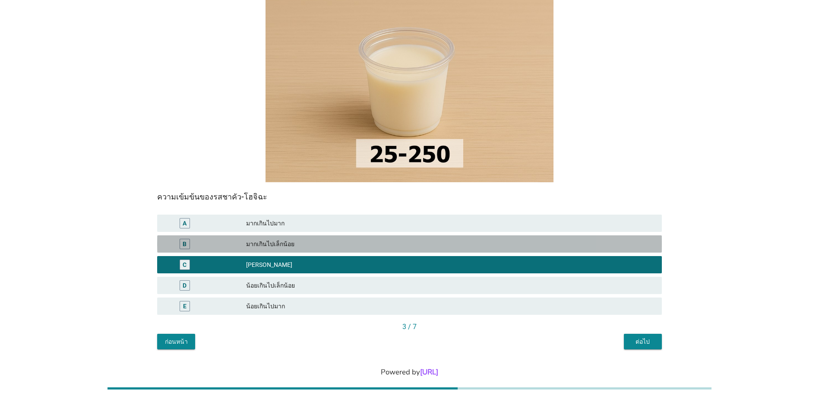
click at [539, 244] on div "มากเกินไปเล็กน้อย" at bounding box center [450, 244] width 409 height 10
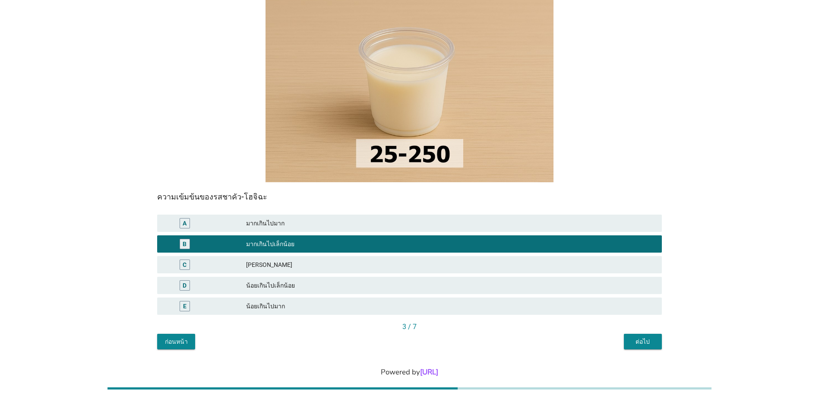
click at [640, 337] on div "ต่อไป" at bounding box center [643, 341] width 24 height 9
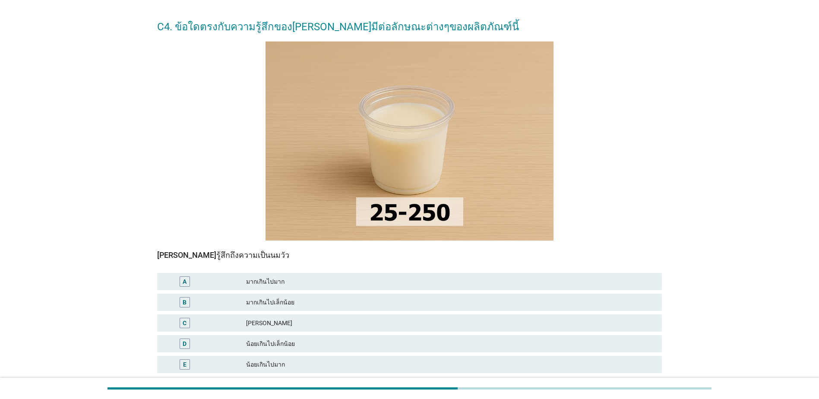
scroll to position [43, 0]
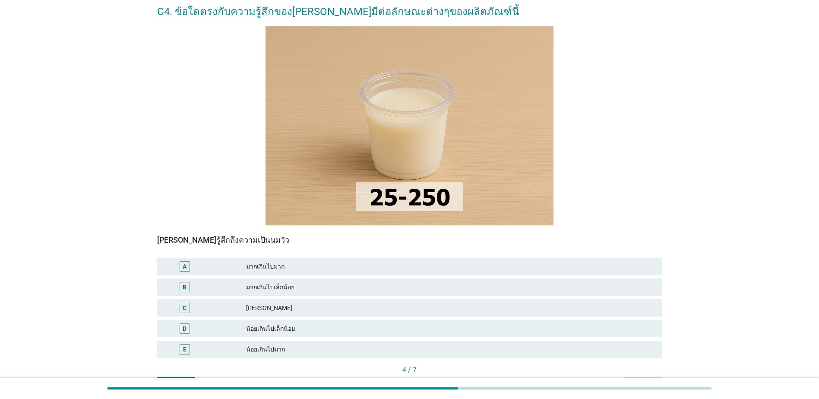
click at [534, 308] on div "[PERSON_NAME]" at bounding box center [450, 308] width 409 height 10
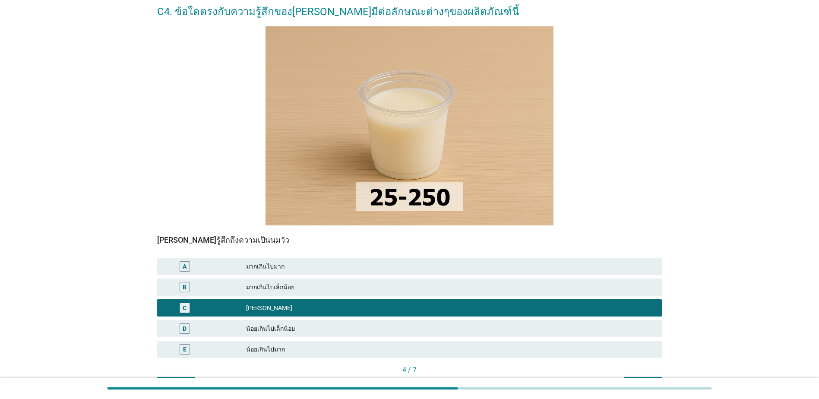
click at [567, 286] on div "มากเกินไปเล็กน้อย" at bounding box center [450, 287] width 409 height 10
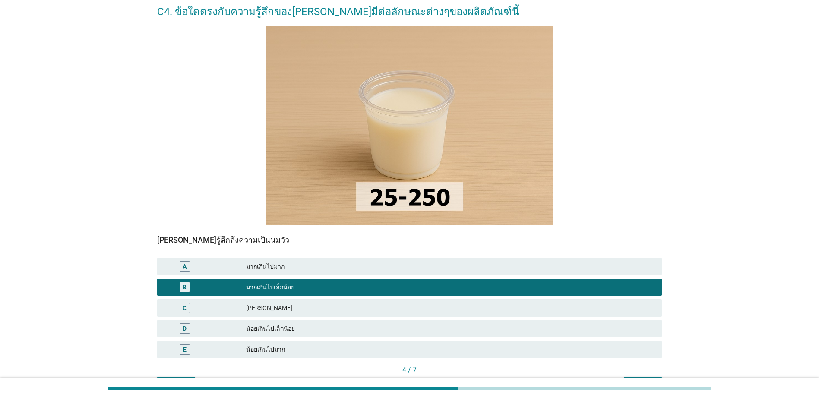
scroll to position [86, 0]
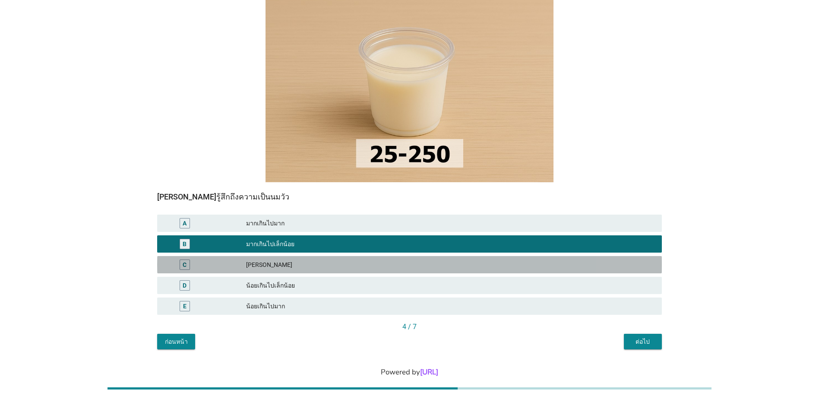
click at [557, 263] on div "[PERSON_NAME]" at bounding box center [450, 264] width 409 height 10
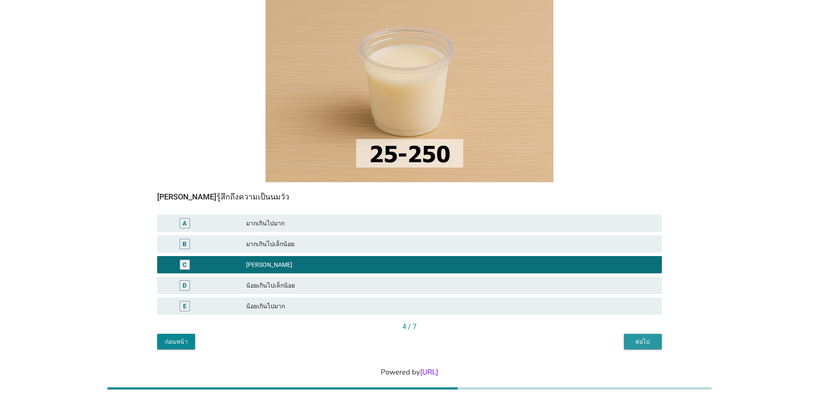
click at [647, 348] on button "ต่อไป" at bounding box center [643, 342] width 38 height 16
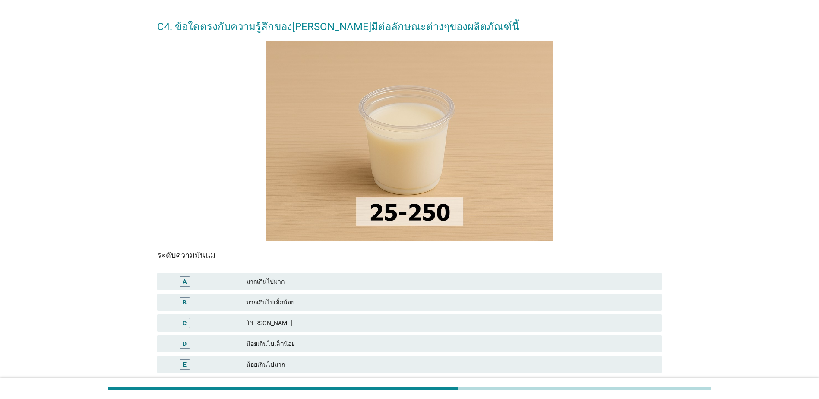
scroll to position [43, 0]
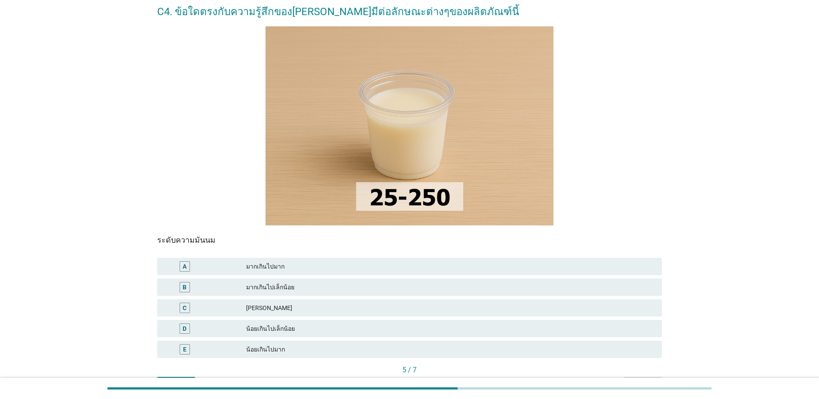
click at [525, 286] on div "มากเกินไปเล็กน้อย" at bounding box center [450, 287] width 409 height 10
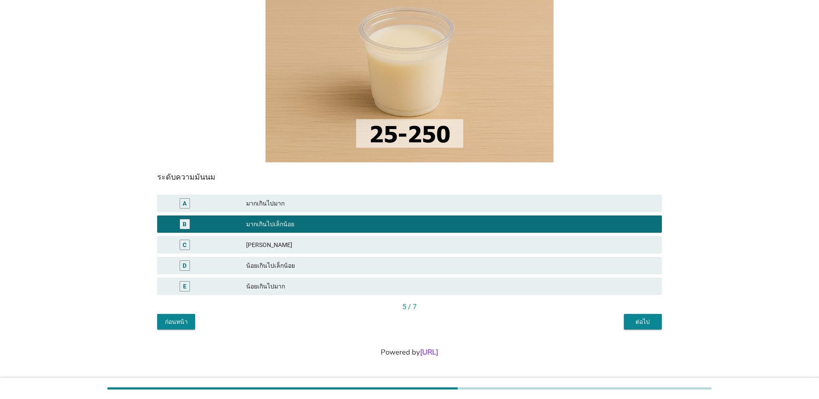
scroll to position [107, 0]
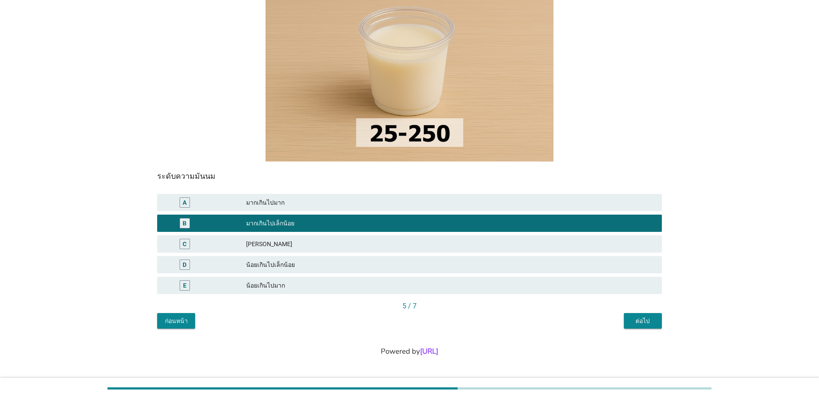
click at [644, 320] on div "ต่อไป" at bounding box center [643, 320] width 24 height 9
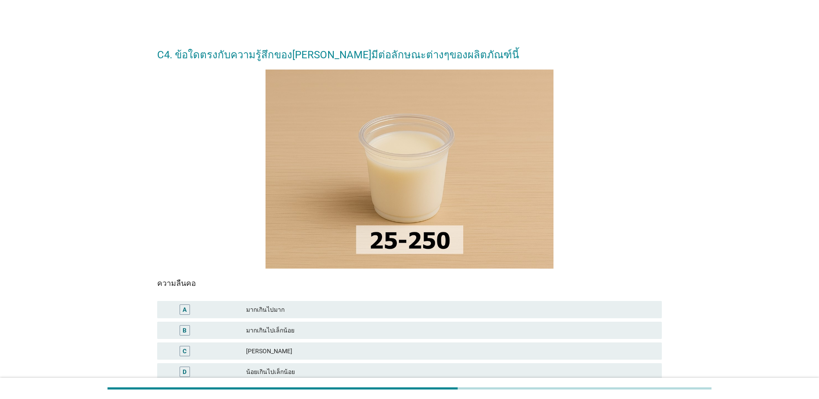
scroll to position [43, 0]
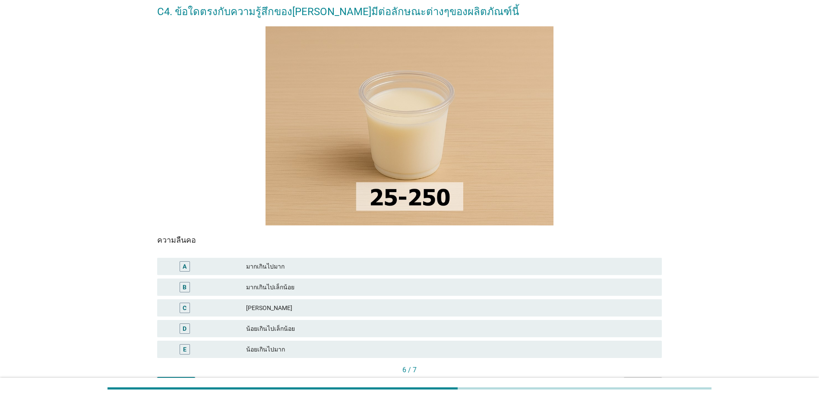
click at [539, 301] on div "C [PERSON_NAME]" at bounding box center [409, 307] width 505 height 17
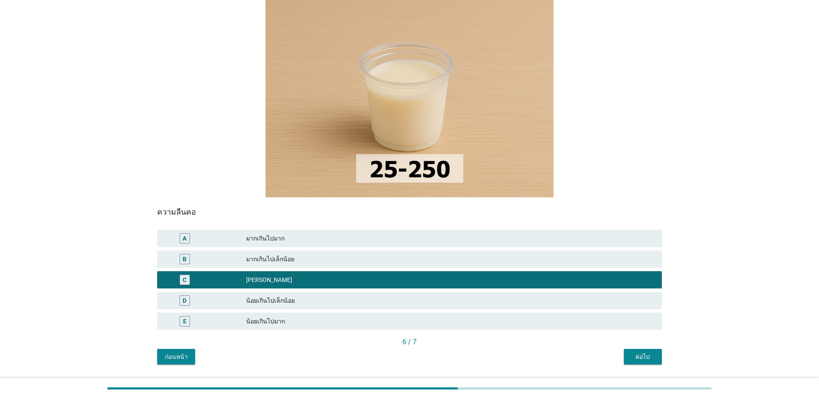
scroll to position [86, 0]
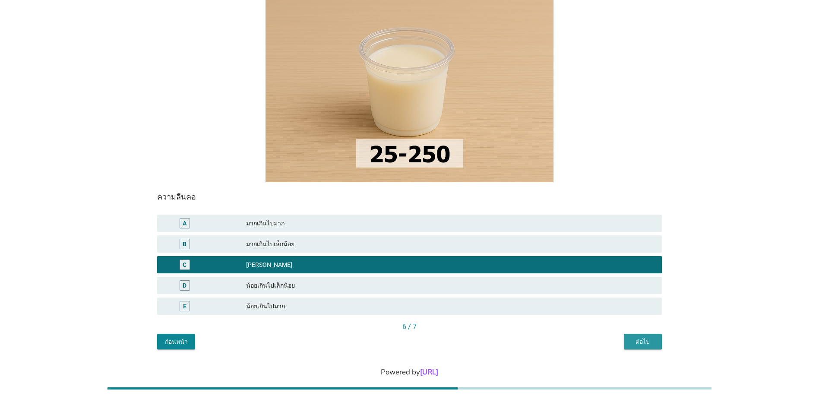
click at [648, 335] on button "ต่อไป" at bounding box center [643, 342] width 38 height 16
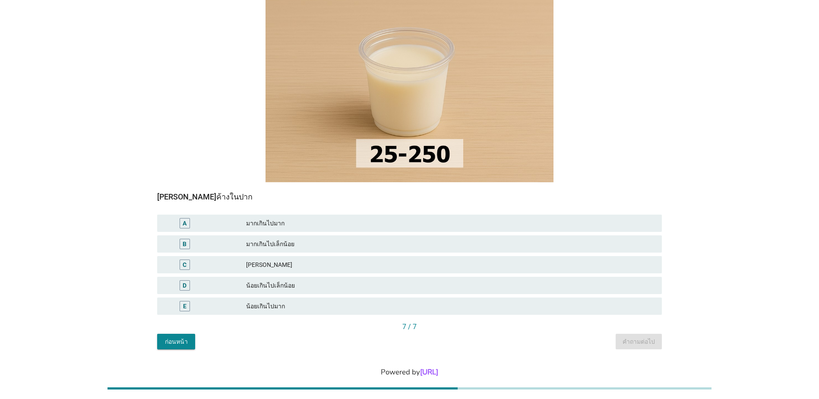
click at [481, 247] on div "มากเกินไปเล็กน้อย" at bounding box center [450, 244] width 409 height 10
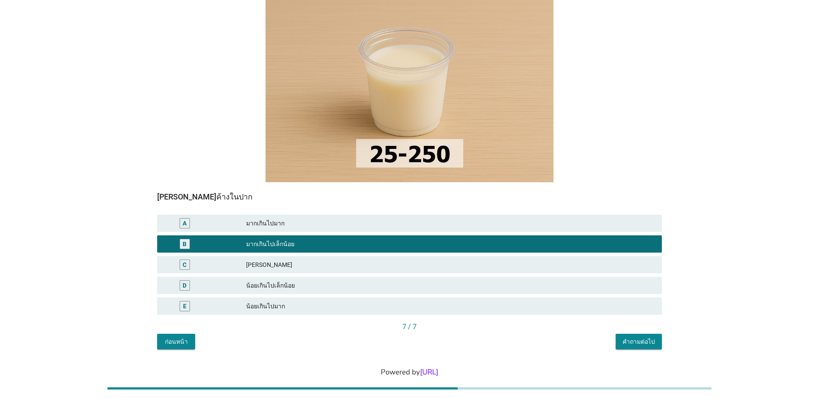
click at [632, 343] on div "คำถามต่อไป" at bounding box center [638, 341] width 32 height 9
click at [632, 343] on div "ก่อนหน้า คำถามต่อไป" at bounding box center [409, 342] width 505 height 16
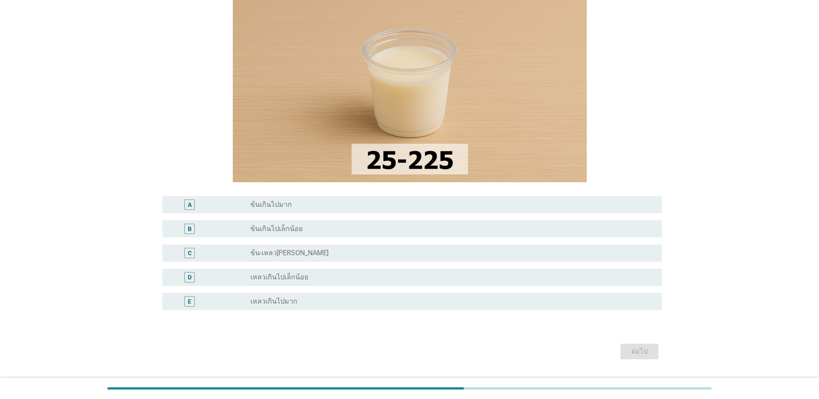
click at [433, 248] on div "radio_button_unchecked ข้น-เหลว[PERSON_NAME]" at bounding box center [452, 253] width 404 height 10
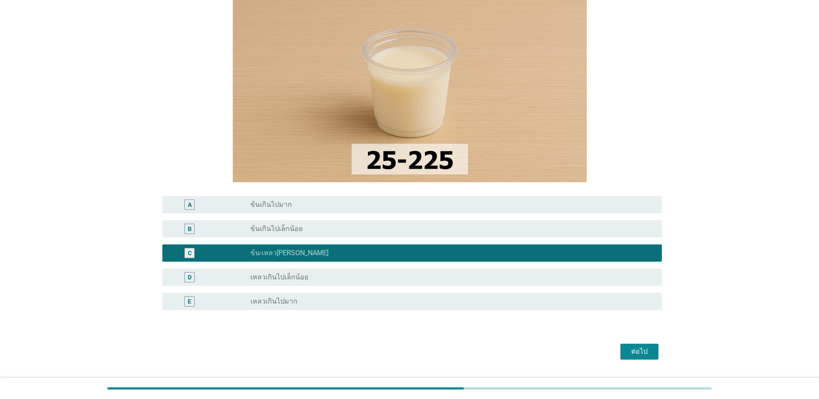
click at [632, 349] on div "ต่อไป" at bounding box center [639, 351] width 24 height 10
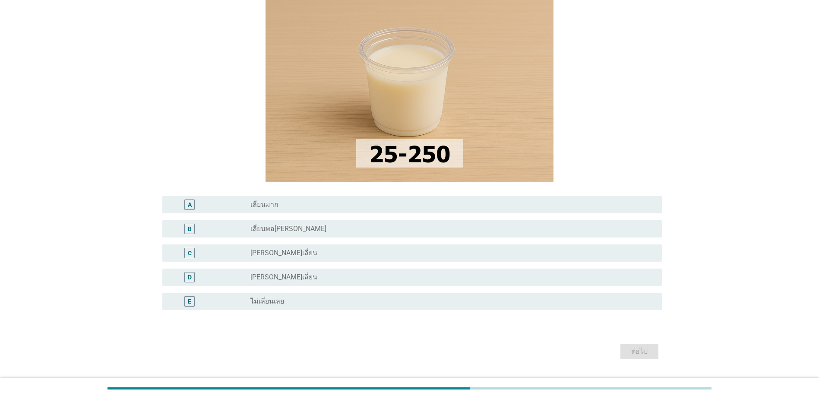
click at [542, 252] on div "radio_button_unchecked [PERSON_NAME]เลี่ยน" at bounding box center [449, 253] width 398 height 9
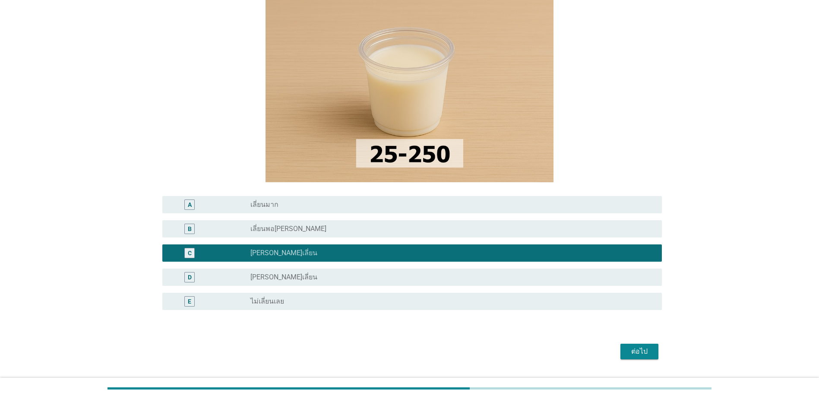
click at [541, 274] on div "radio_button_unchecked [PERSON_NAME]เลี่ยน" at bounding box center [449, 277] width 398 height 9
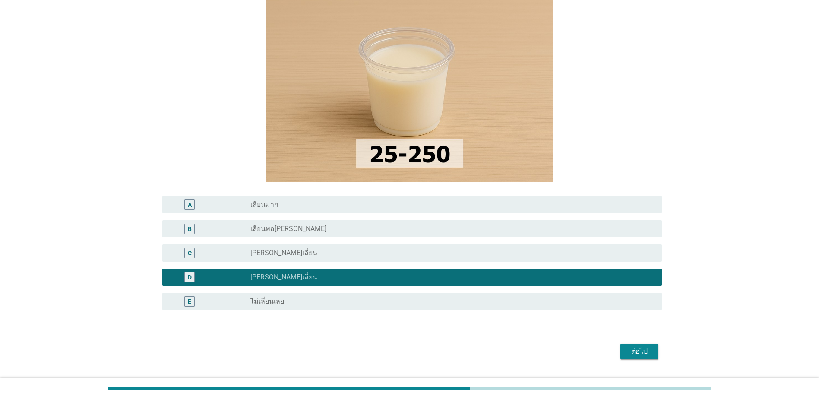
click at [628, 348] on div "ต่อไป" at bounding box center [639, 351] width 24 height 10
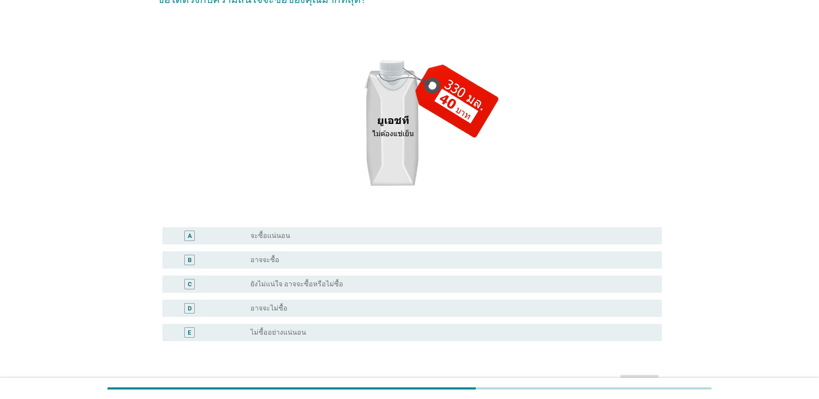
click at [451, 309] on div "radio_button_unchecked อาจจะไม่ซื้อ" at bounding box center [449, 308] width 398 height 9
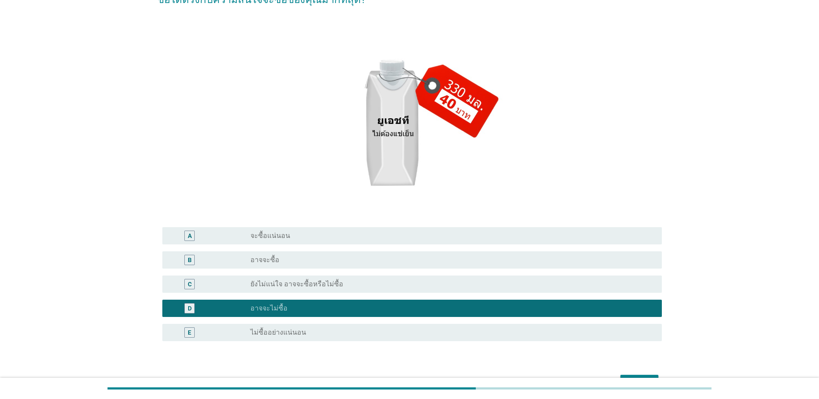
click at [451, 326] on div "E radio_button_unchecked ไม่ซื้ออย่างแน่นอน" at bounding box center [411, 332] width 499 height 17
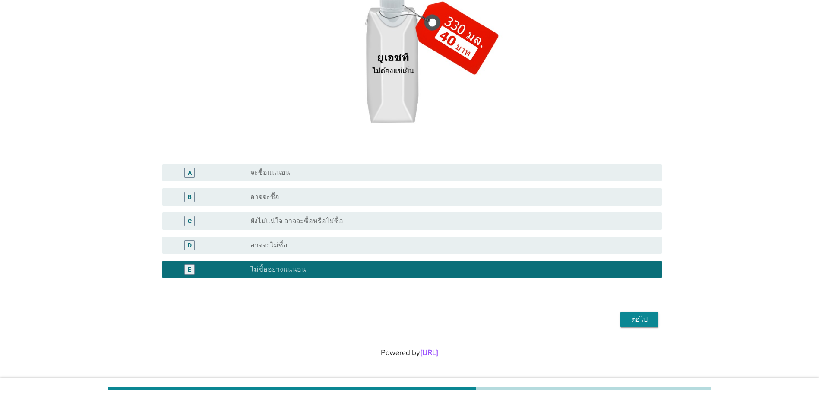
scroll to position [151, 0]
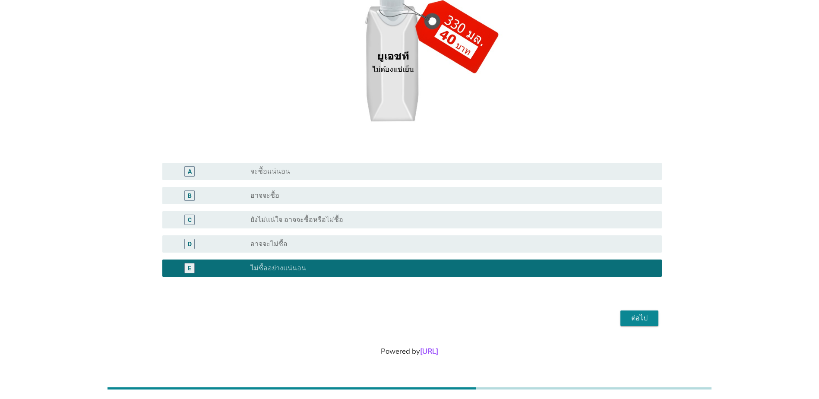
click at [645, 320] on div "ต่อไป" at bounding box center [639, 318] width 24 height 10
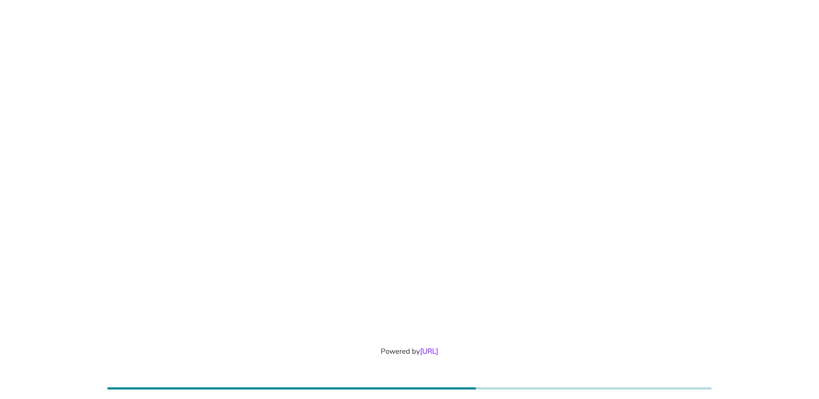
scroll to position [0, 0]
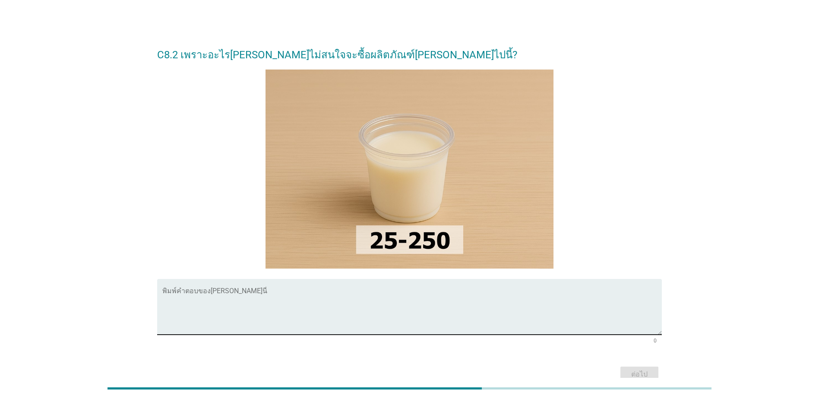
click at [308, 293] on textarea "พิมพ์คำตอบของคุณ ที่นี่" at bounding box center [411, 311] width 499 height 45
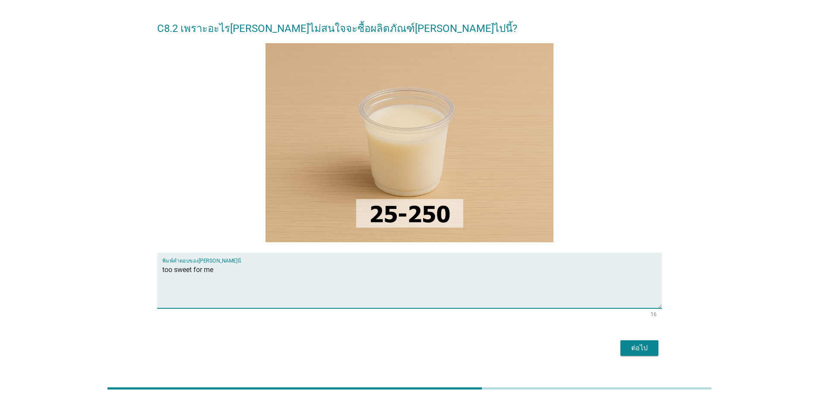
scroll to position [56, 0]
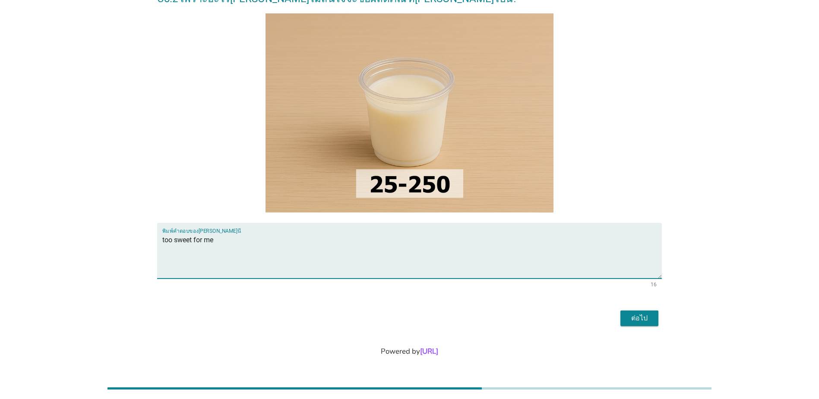
type textarea "too sweet for me"
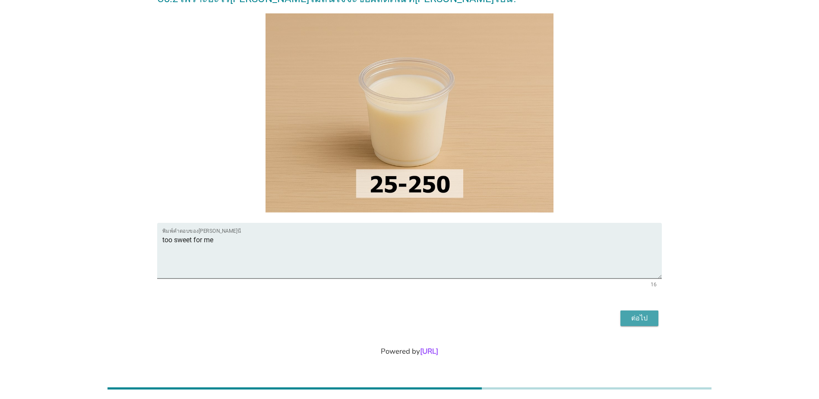
click at [634, 319] on div "ต่อไป" at bounding box center [639, 318] width 24 height 10
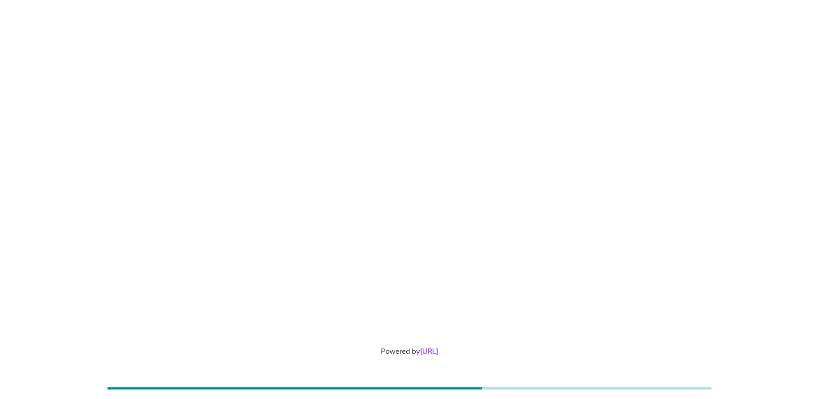
scroll to position [0, 0]
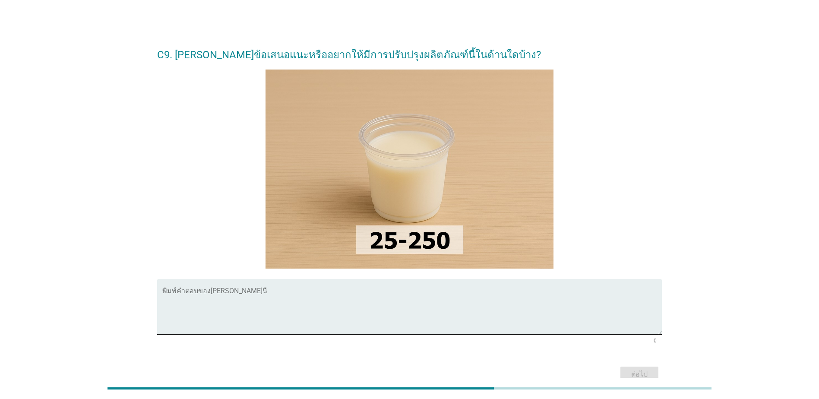
click at [254, 302] on textarea "พิมพ์คำตอบของคุณ ที่นี่" at bounding box center [411, 311] width 499 height 45
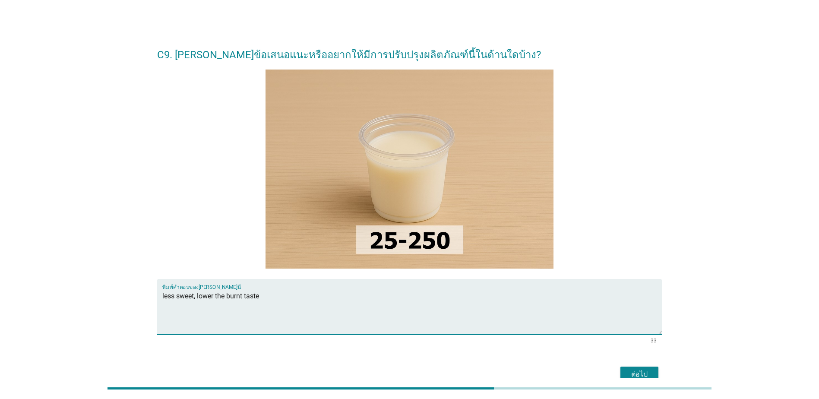
type textarea "less sweet, lower the burnt taste"
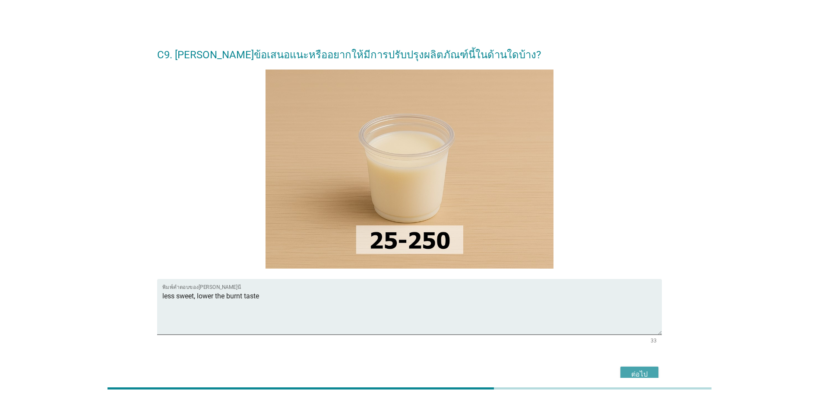
click at [629, 370] on div "ต่อไป" at bounding box center [639, 374] width 24 height 10
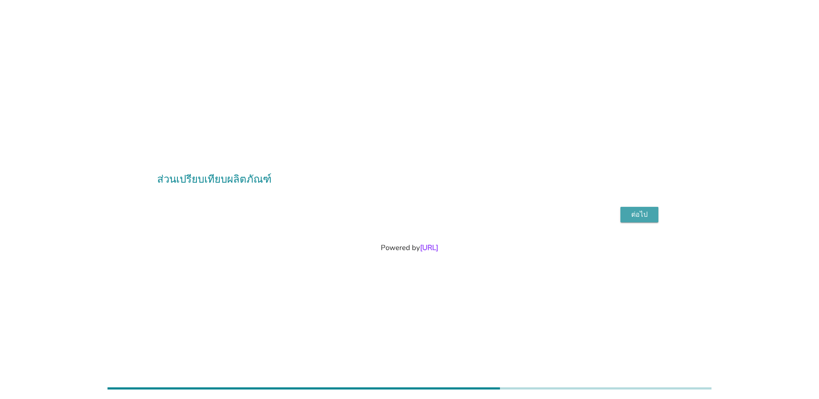
click at [636, 216] on div "ต่อไป" at bounding box center [639, 214] width 24 height 10
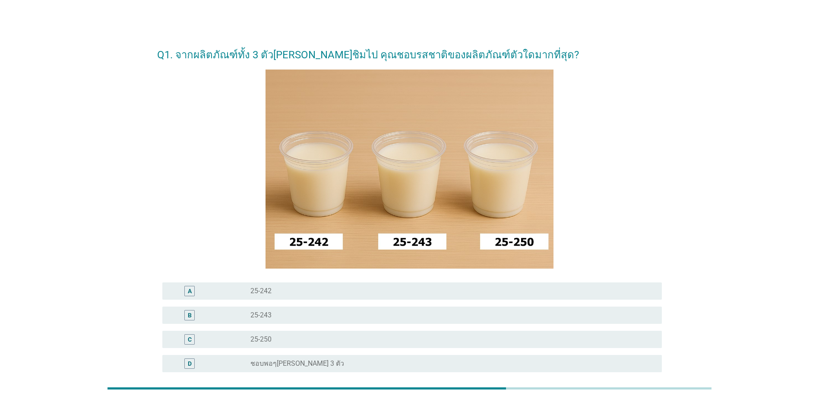
scroll to position [43, 0]
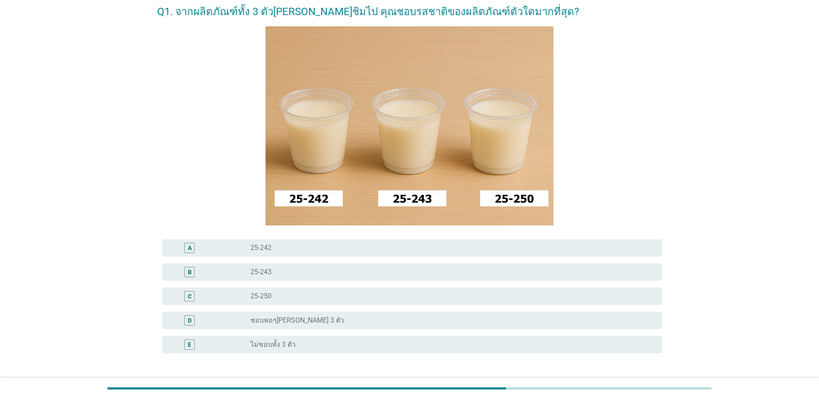
click at [476, 242] on div "A radio_button_unchecked 25-242" at bounding box center [411, 247] width 499 height 17
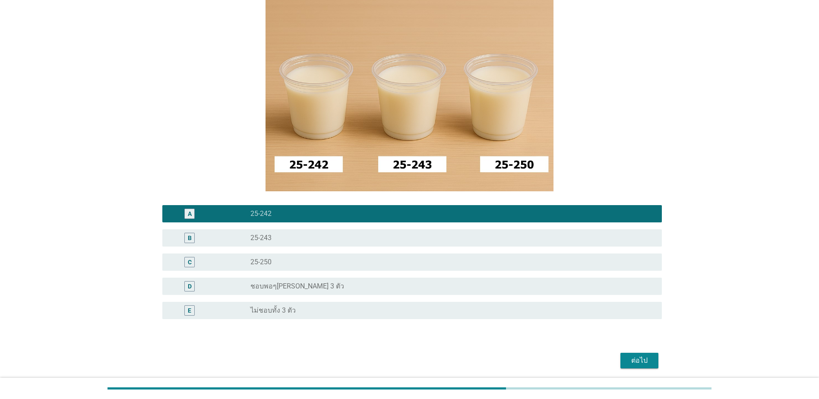
scroll to position [120, 0]
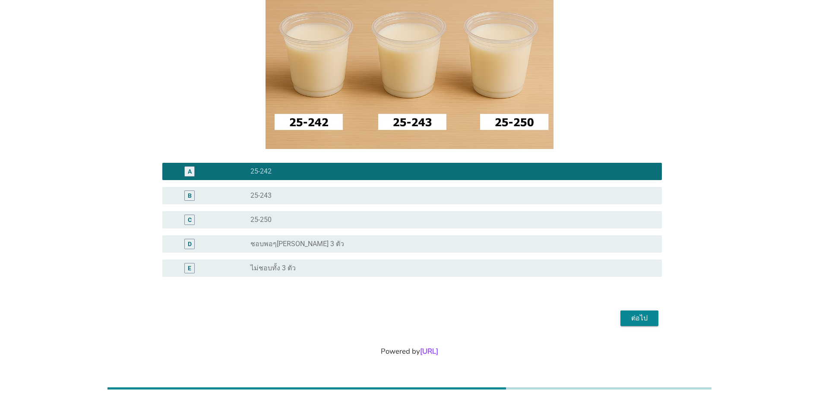
click at [638, 317] on div "ต่อไป" at bounding box center [639, 318] width 24 height 10
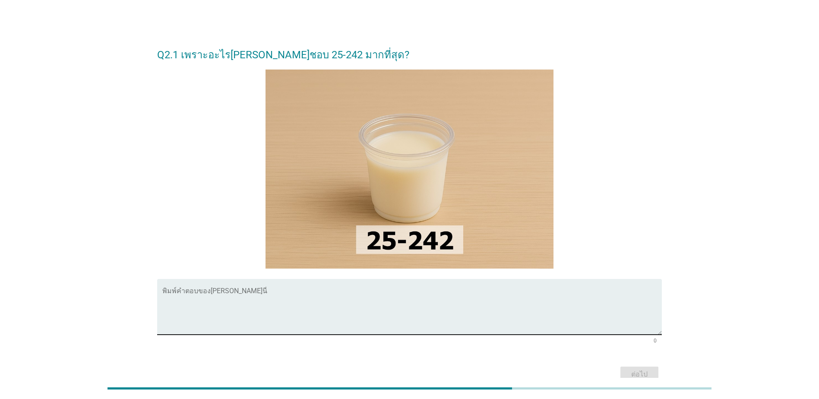
click at [385, 306] on textarea "พิมพ์คำตอบของคุณ ที่นี่" at bounding box center [411, 311] width 499 height 45
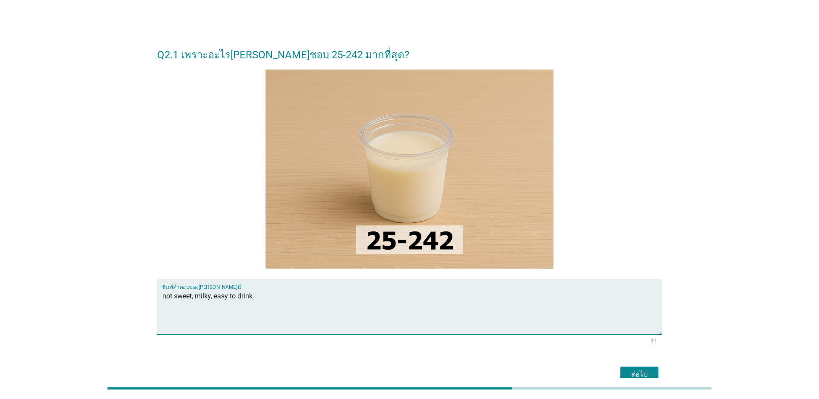
type textarea "not sweet, milky, easy to drink"
click at [653, 373] on button "ต่อไป" at bounding box center [639, 374] width 38 height 16
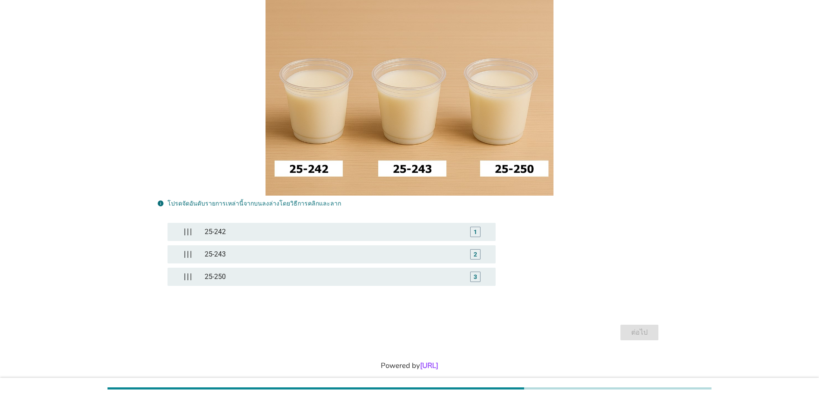
scroll to position [118, 0]
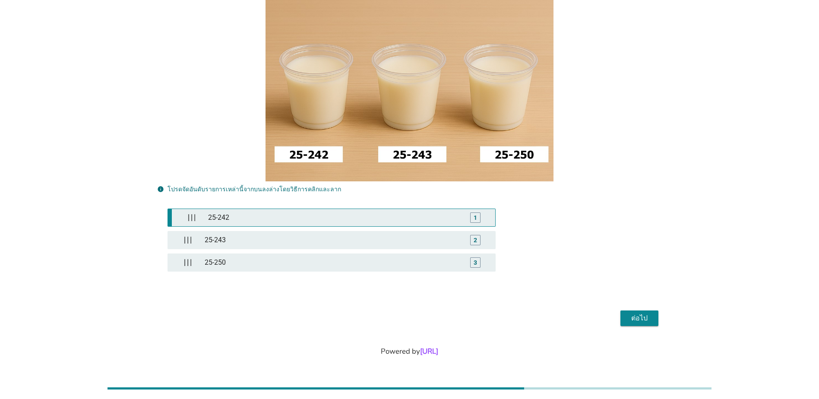
click at [356, 220] on div "25-242" at bounding box center [334, 217] width 258 height 17
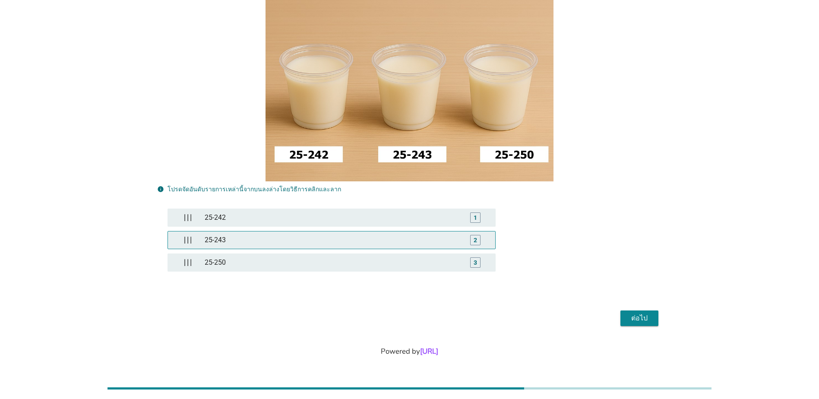
click at [359, 236] on div "25-243" at bounding box center [331, 239] width 261 height 17
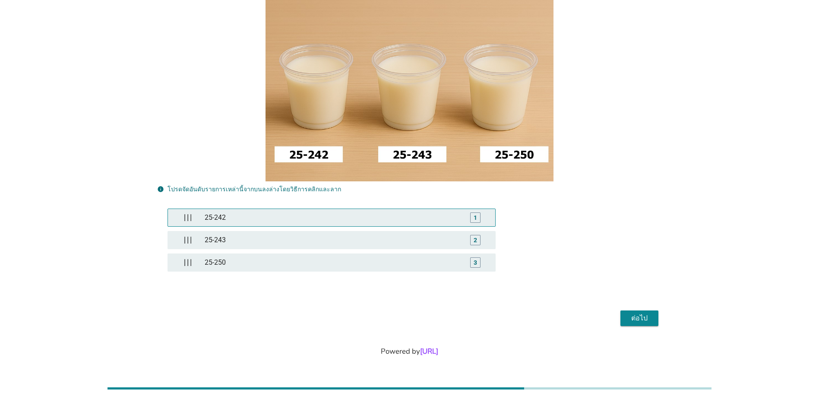
click at [363, 215] on div "25-242" at bounding box center [331, 217] width 261 height 17
click at [478, 218] on div "1" at bounding box center [475, 217] width 10 height 10
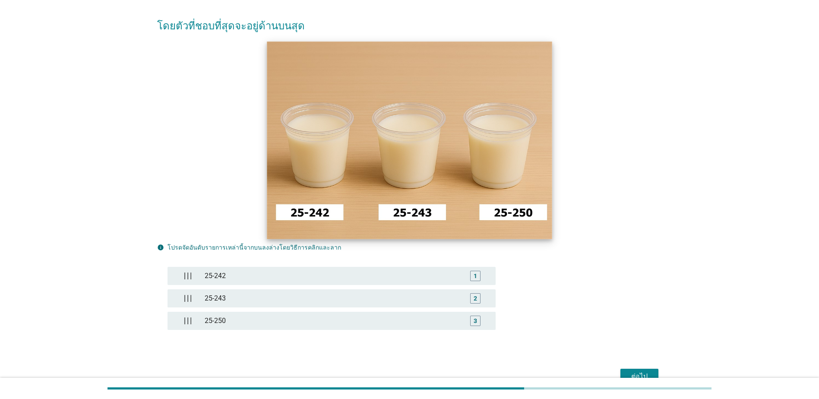
scroll to position [75, 0]
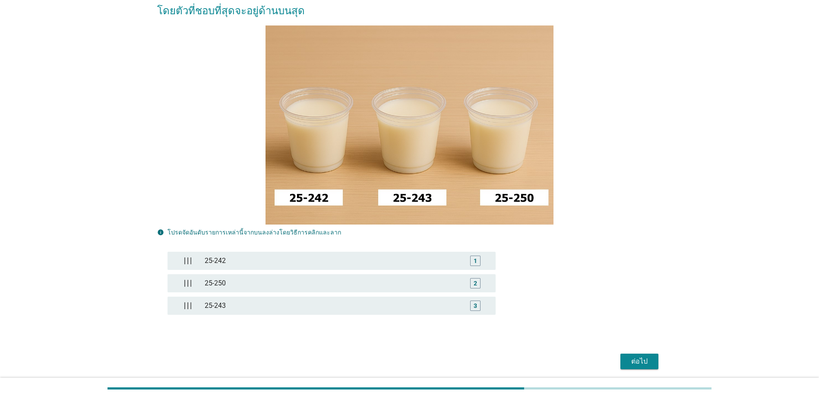
click at [638, 360] on div "ต่อไป" at bounding box center [639, 361] width 24 height 10
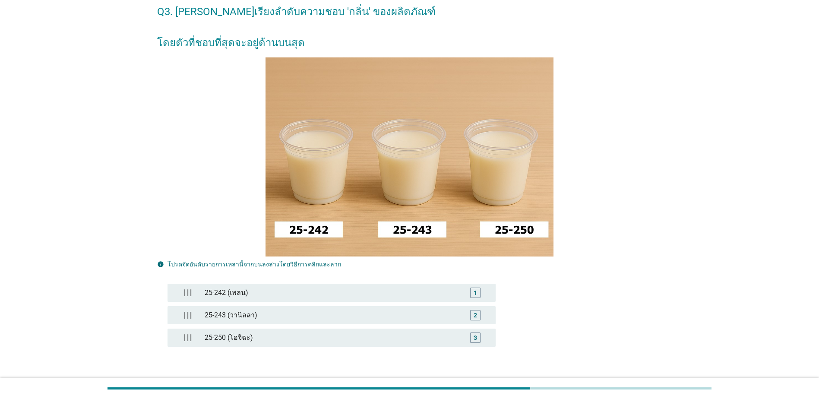
scroll to position [86, 0]
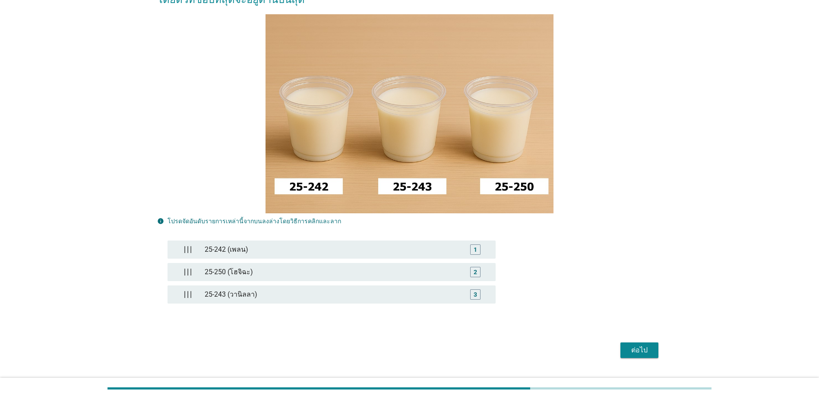
click at [642, 349] on div "ต่อไป" at bounding box center [639, 350] width 24 height 10
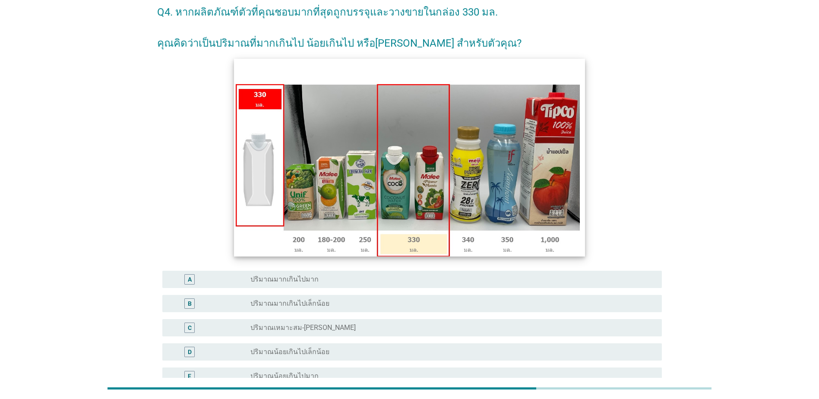
scroll to position [43, 0]
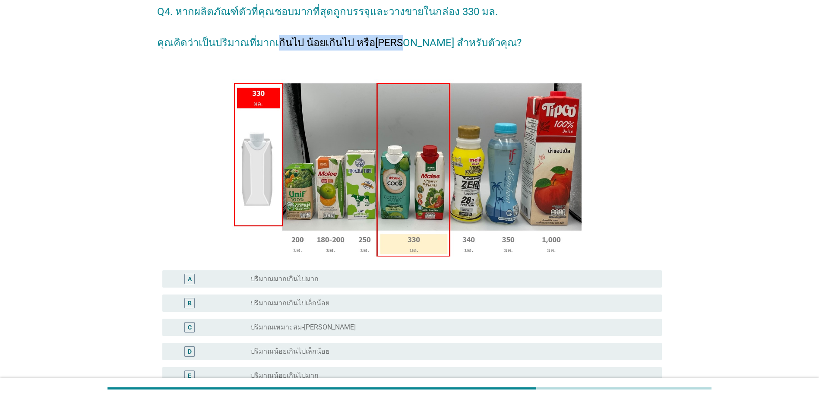
drag, startPoint x: 270, startPoint y: 49, endPoint x: 391, endPoint y: 49, distance: 121.3
click at [391, 49] on h2 "Q4. หากผลิตภัณฑ์ตัวที่คุณชอบมากที่สุดถูกบรรจุและวางขายในกล่อง 330 มล. คุณคิดว่า…" at bounding box center [409, 22] width 505 height 55
click at [395, 49] on h2 "Q4. หากผลิตภัณฑ์ตัวที่คุณชอบมากที่สุดถูกบรรจุและวางขายในกล่อง 330 มล. คุณคิดว่า…" at bounding box center [409, 22] width 505 height 55
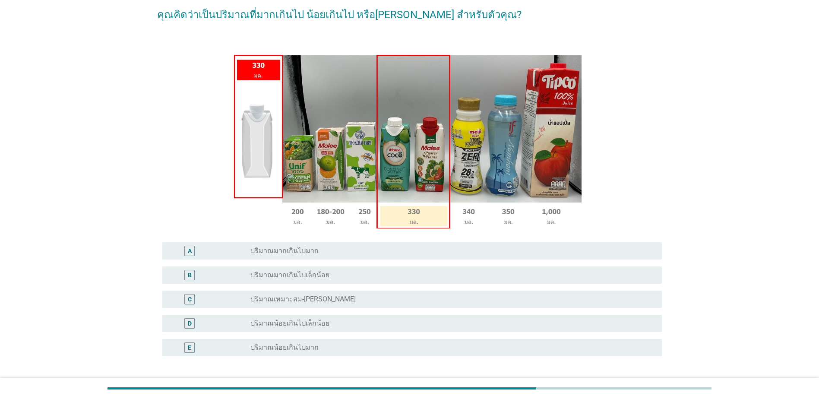
scroll to position [86, 0]
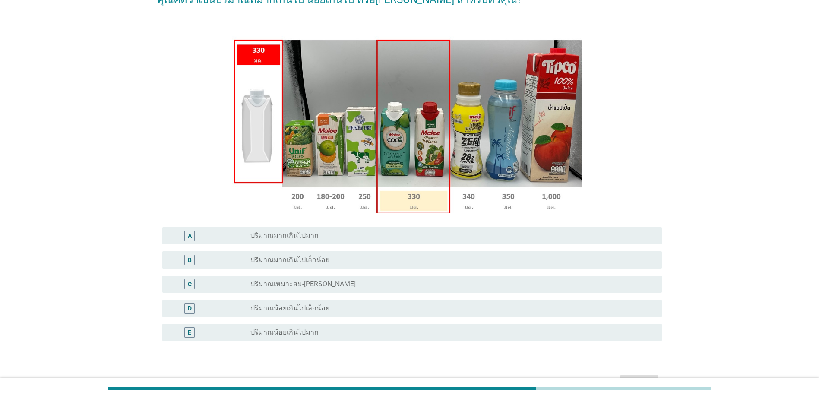
click at [517, 282] on div "radio_button_unchecked ปริมาณเหมาะสม-[PERSON_NAME]" at bounding box center [449, 284] width 398 height 9
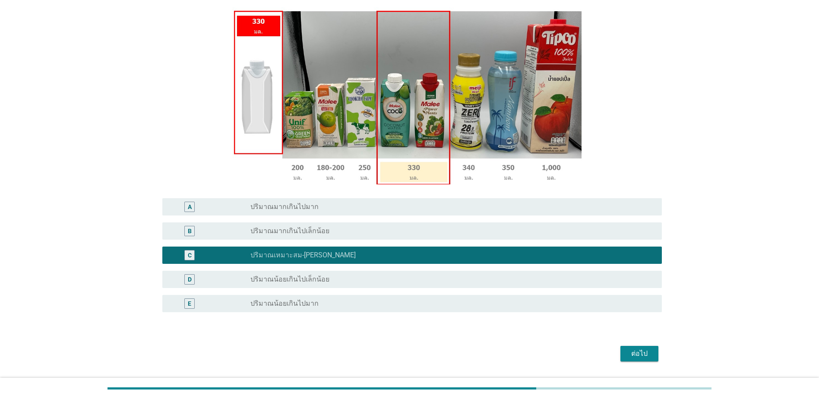
scroll to position [151, 0]
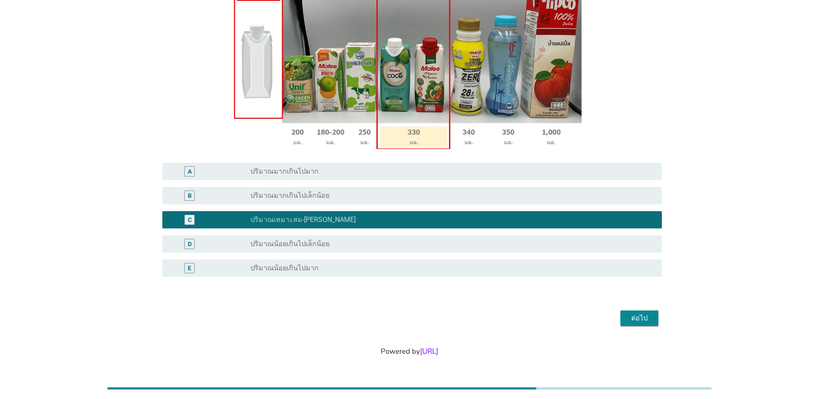
click at [642, 319] on div "ต่อไป" at bounding box center [639, 318] width 24 height 10
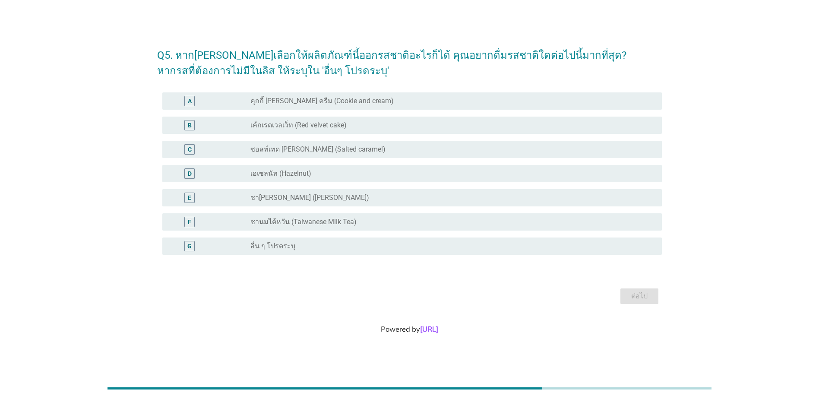
scroll to position [0, 0]
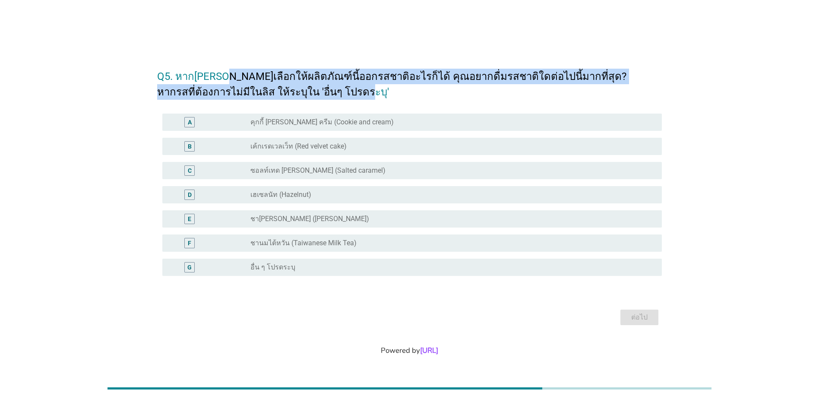
drag, startPoint x: 248, startPoint y: 77, endPoint x: 524, endPoint y: 91, distance: 276.6
click at [524, 91] on h2 "Q5. หาก[PERSON_NAME]เลือกให้ผลิตภัณฑ์นี้ออกรสชาติอะไรก็ได้ คุณอยากดื่มรสชาติใดต…" at bounding box center [409, 80] width 505 height 40
drag, startPoint x: 524, startPoint y: 91, endPoint x: 488, endPoint y: 95, distance: 36.4
click at [489, 95] on h2 "Q5. หาก[PERSON_NAME]เลือกให้ผลิตภัณฑ์นี้ออกรสชาติอะไรก็ได้ คุณอยากดื่มรสชาติใดต…" at bounding box center [409, 80] width 505 height 40
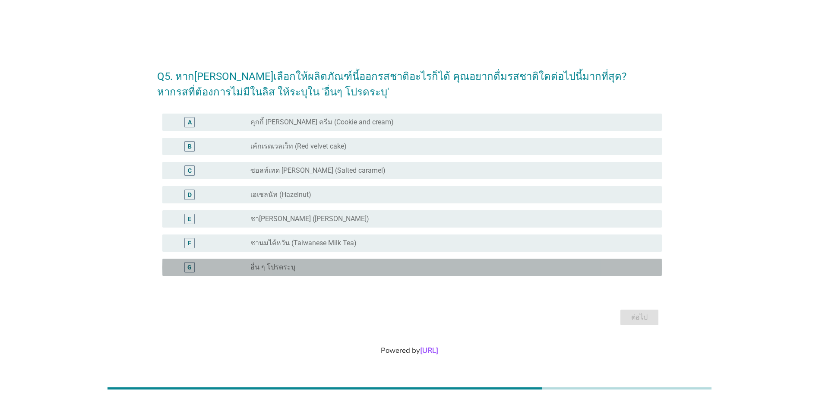
click at [322, 266] on div "radio_button_unchecked อื่น ๆ โปรดระบุ" at bounding box center [449, 267] width 398 height 9
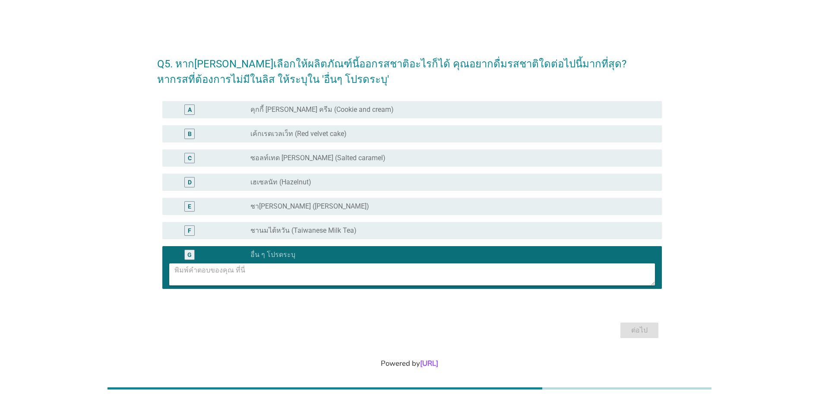
click at [319, 268] on textarea at bounding box center [414, 274] width 480 height 22
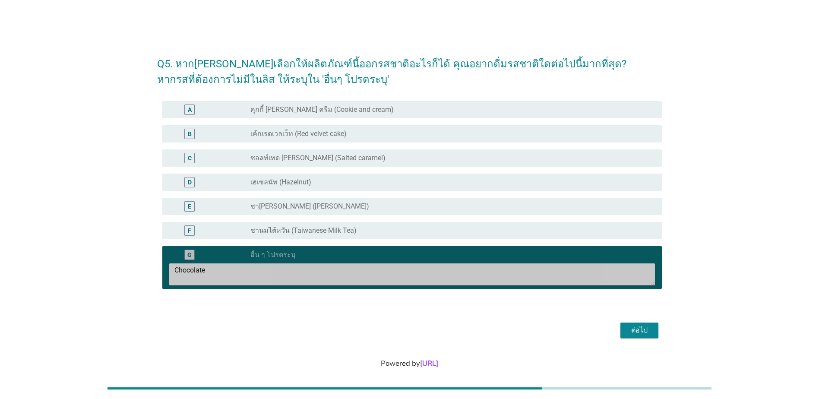
click at [175, 268] on textarea "Chocolate" at bounding box center [414, 274] width 480 height 22
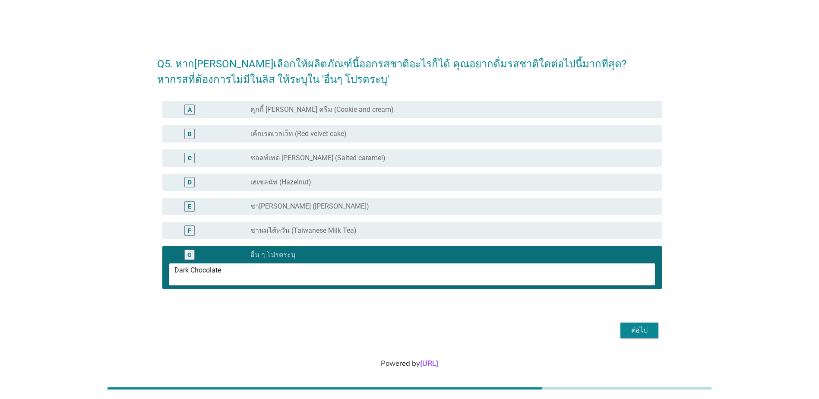
type textarea "Dark Chocolate"
click at [639, 329] on div "ต่อไป" at bounding box center [639, 330] width 24 height 10
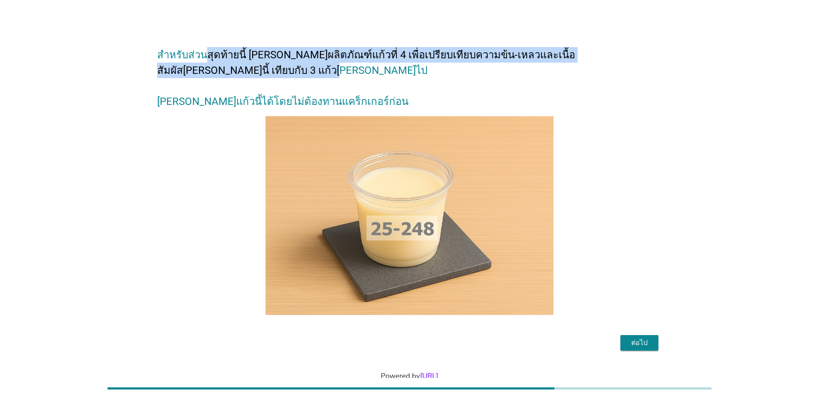
drag, startPoint x: 205, startPoint y: 55, endPoint x: 252, endPoint y: 71, distance: 49.7
click at [252, 71] on h2 "สำหรับส่วนสุดท้ายนี้ [PERSON_NAME]ผลิตภัณฑ์แก้วที่ 4 เพื่อเปรียบเทียบความข้น-เห…" at bounding box center [409, 73] width 505 height 71
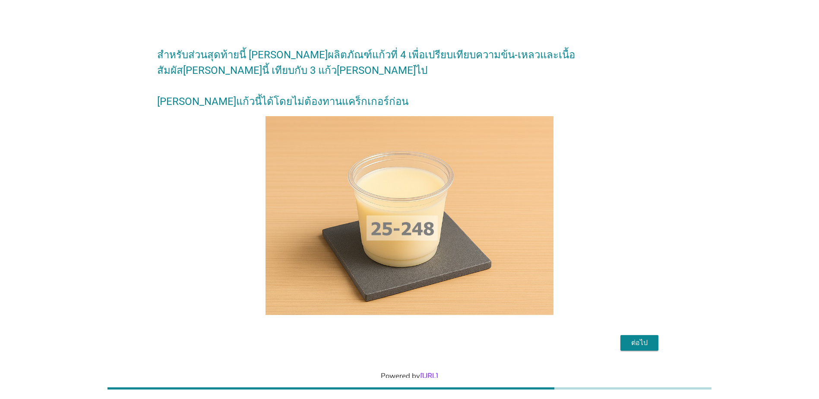
scroll to position [25, 0]
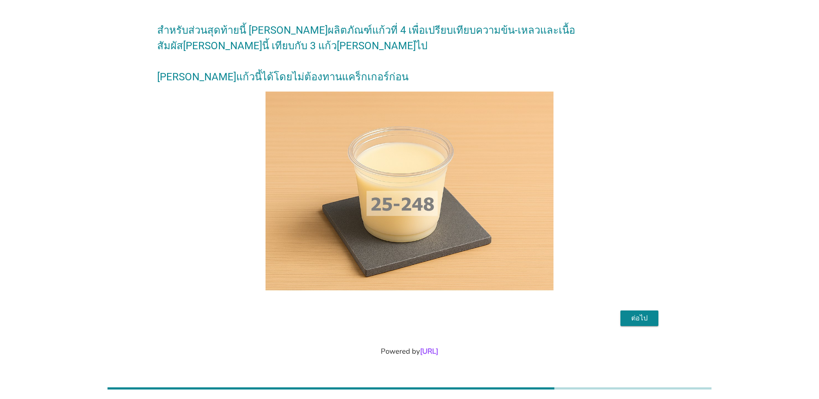
click at [637, 317] on div "ต่อไป" at bounding box center [639, 318] width 24 height 10
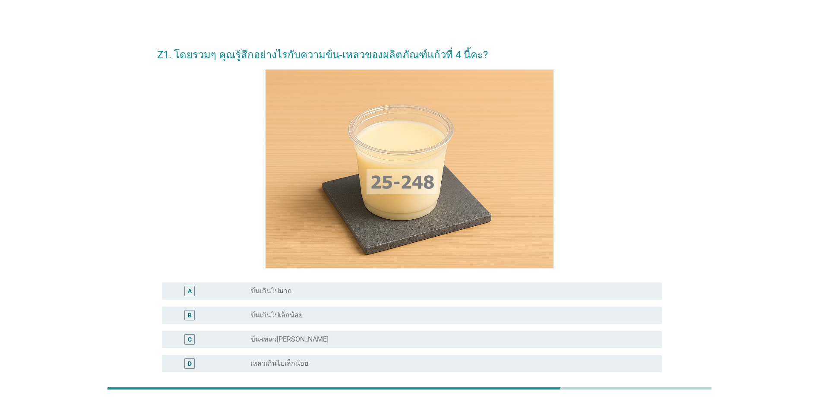
scroll to position [43, 0]
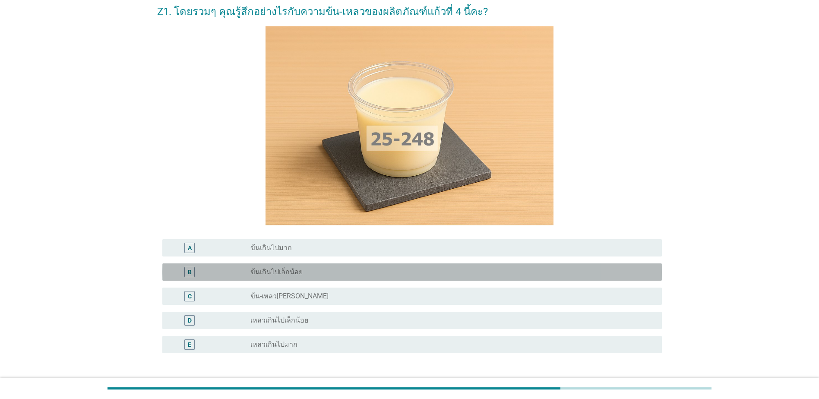
click at [467, 273] on div "radio_button_unchecked ข้นเกินไปเล็กน้อย" at bounding box center [449, 272] width 398 height 9
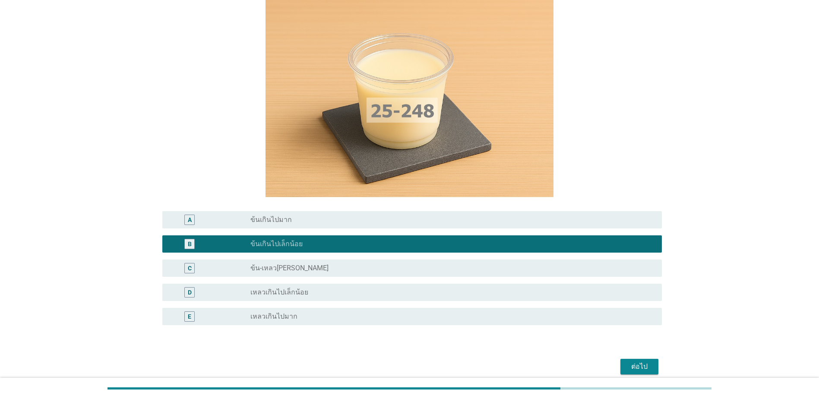
scroll to position [86, 0]
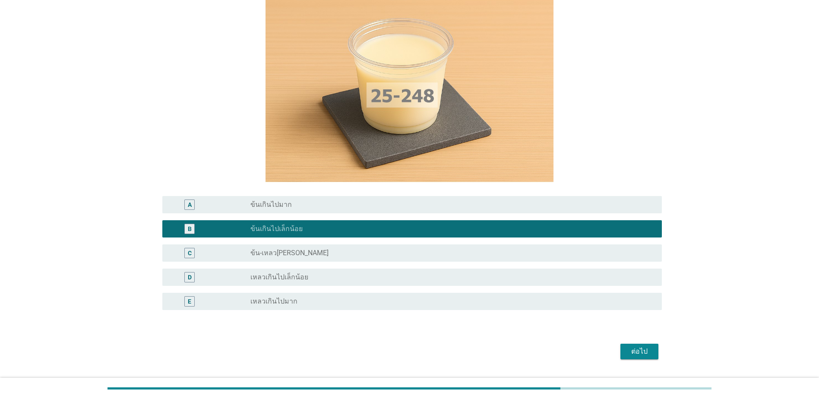
click at [577, 253] on div "radio_button_unchecked ข้น-เหลว[PERSON_NAME]" at bounding box center [449, 253] width 398 height 9
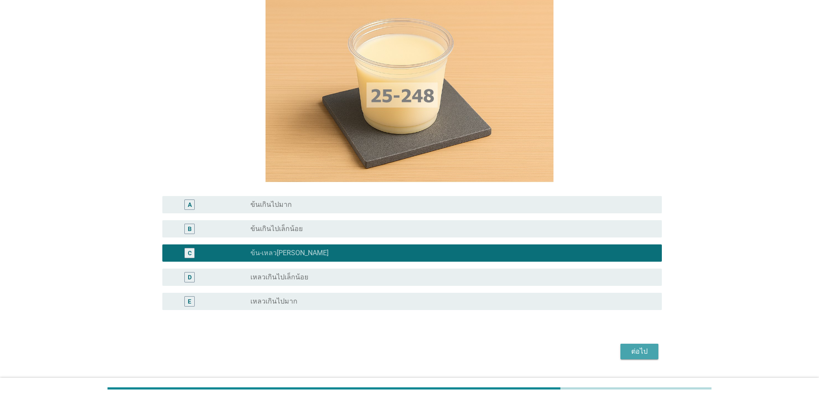
click at [641, 350] on div "ต่อไป" at bounding box center [639, 351] width 24 height 10
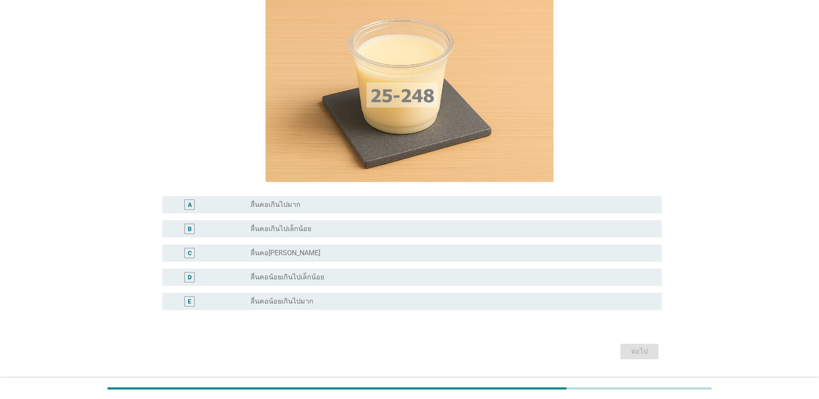
click at [391, 254] on div "radio_button_unchecked ลื่นคอ[PERSON_NAME]" at bounding box center [449, 253] width 398 height 9
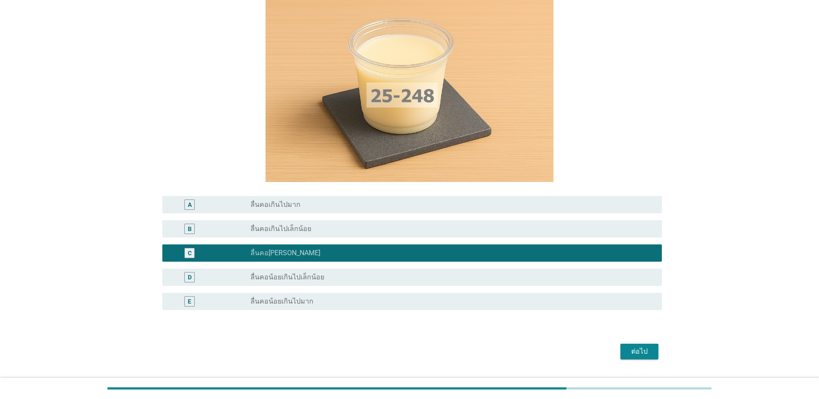
click at [641, 351] on div "ต่อไป" at bounding box center [639, 351] width 24 height 10
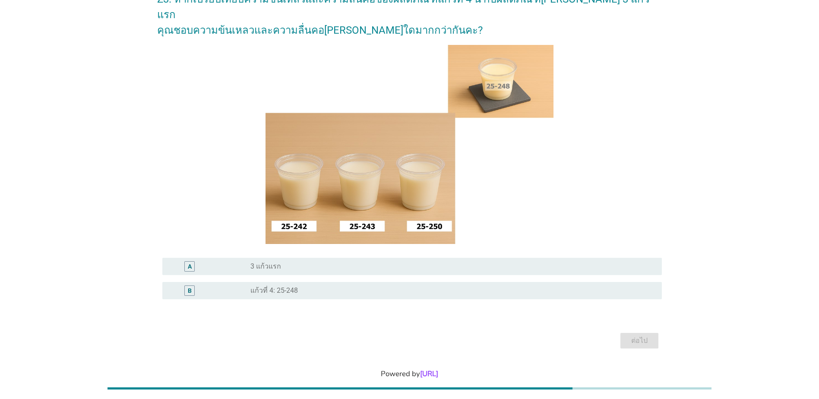
scroll to position [63, 0]
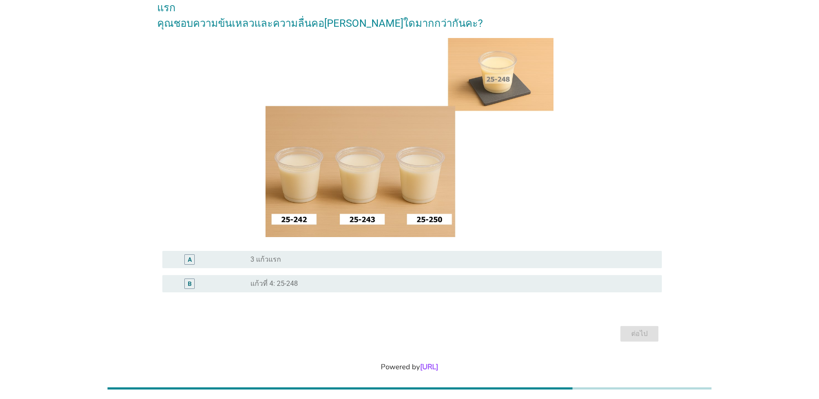
click at [283, 255] on div "radio_button_unchecked 3 แก้วแรก" at bounding box center [449, 259] width 398 height 9
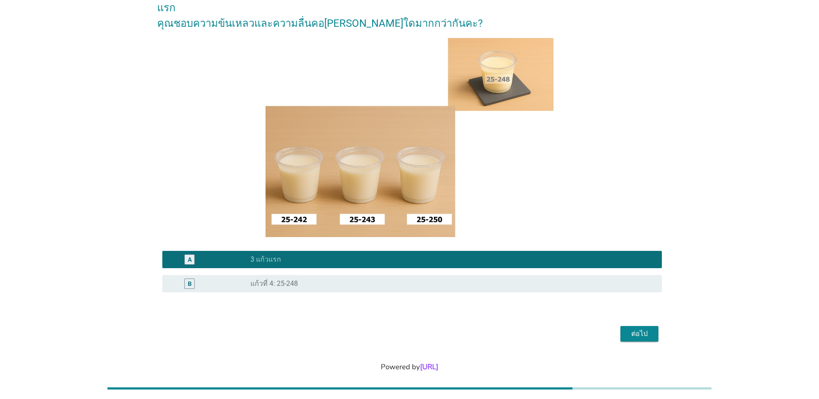
click at [633, 328] on div "ต่อไป" at bounding box center [639, 333] width 24 height 10
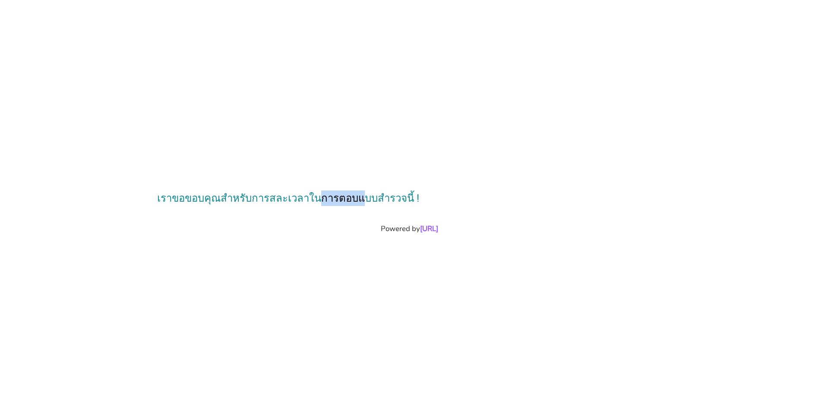
drag, startPoint x: 311, startPoint y: 194, endPoint x: 385, endPoint y: 193, distance: 73.8
click at [385, 193] on h2 "เราขอขอบคุณสำหรับการสละเวลาในการตอบแบบสำรวจนี้ !" at bounding box center [409, 194] width 505 height 24
drag, startPoint x: 385, startPoint y: 193, endPoint x: 396, endPoint y: 193, distance: 11.2
click at [385, 193] on h2 "เราขอขอบคุณสำหรับการสละเวลาในการตอบแบบสำรวจนี้ !" at bounding box center [409, 194] width 505 height 24
drag, startPoint x: 667, startPoint y: 217, endPoint x: 664, endPoint y: 221, distance: 5.3
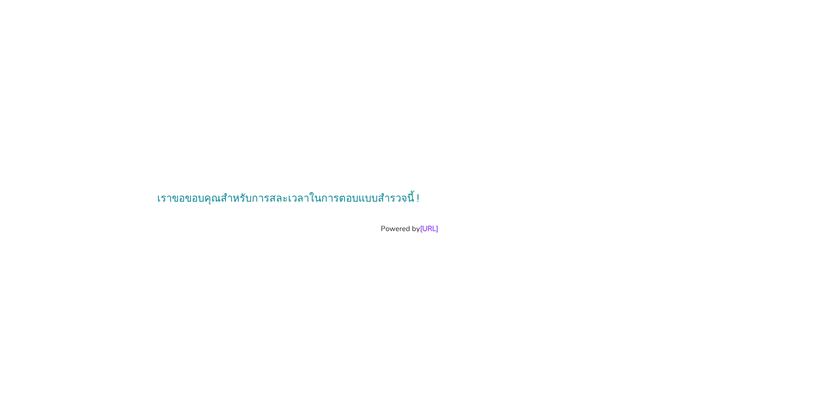
click at [667, 217] on div "เราขอขอบคุณสำหรับการสละเวลาในการตอบแบบสำรวจนี้ !" at bounding box center [409, 193] width 798 height 59
